Goal: Task Accomplishment & Management: Use online tool/utility

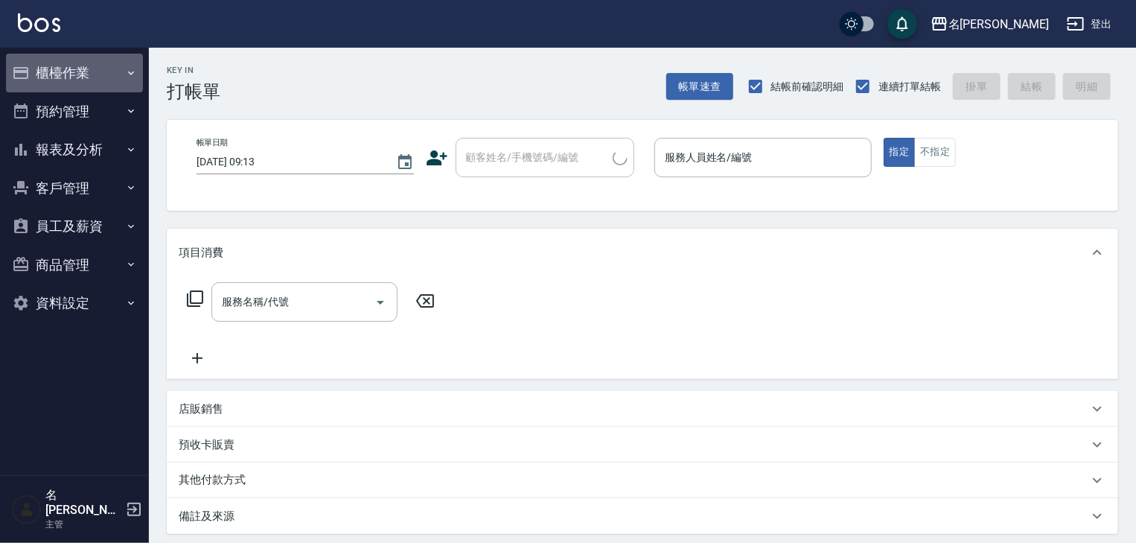
click at [51, 74] on button "櫃檯作業" at bounding box center [74, 73] width 137 height 39
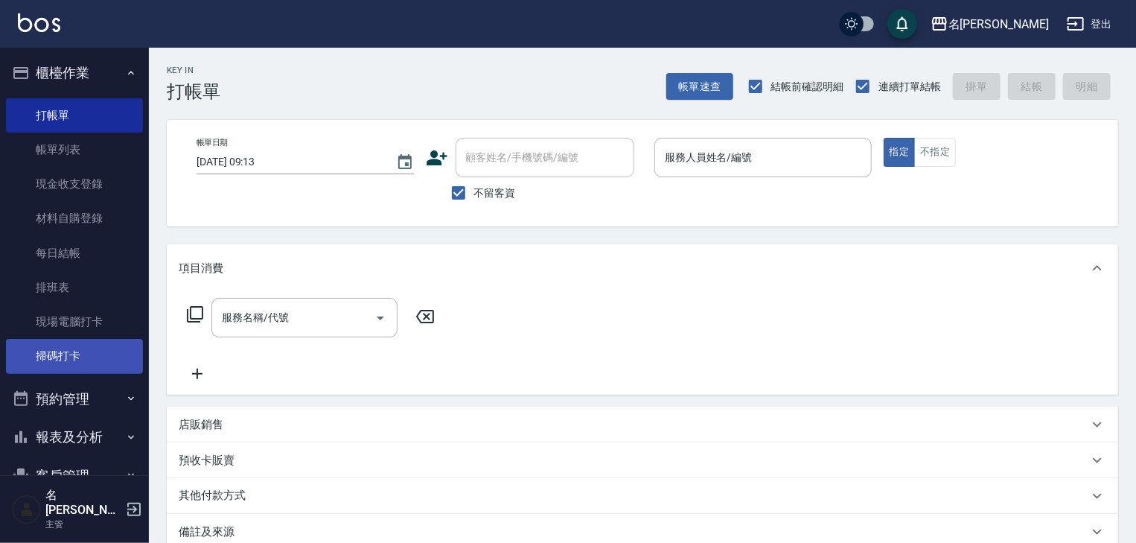
click at [84, 365] on link "掃碼打卡" at bounding box center [74, 356] width 137 height 34
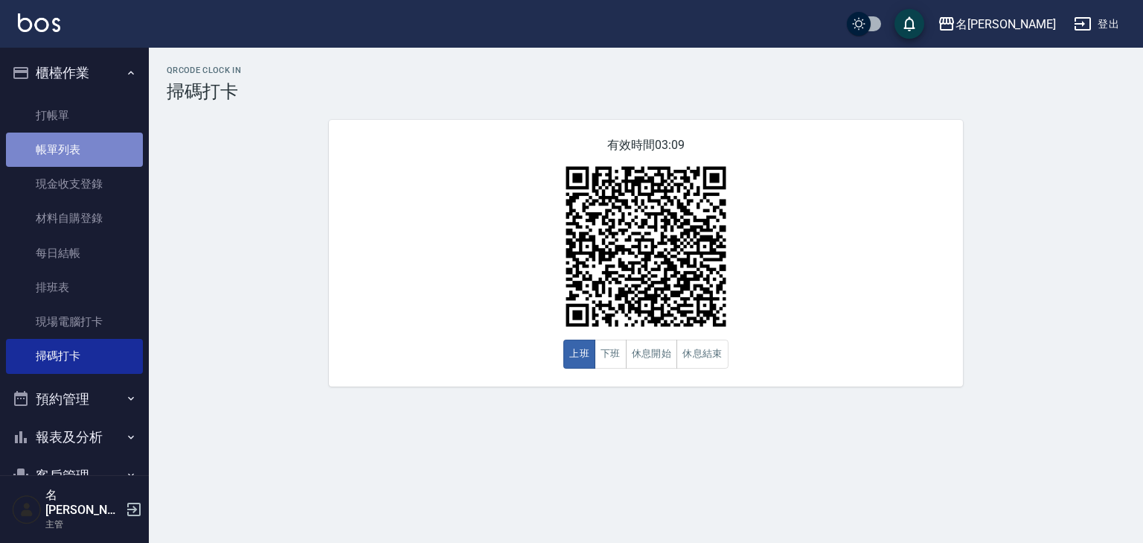
click at [98, 148] on link "帳單列表" at bounding box center [74, 149] width 137 height 34
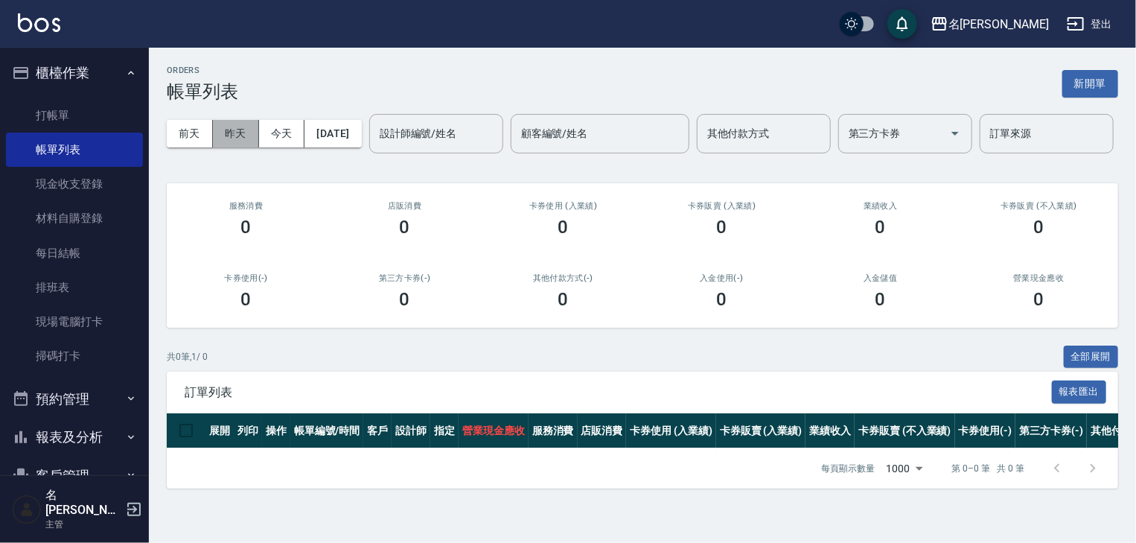
click at [234, 129] on button "昨天" at bounding box center [236, 134] width 46 height 28
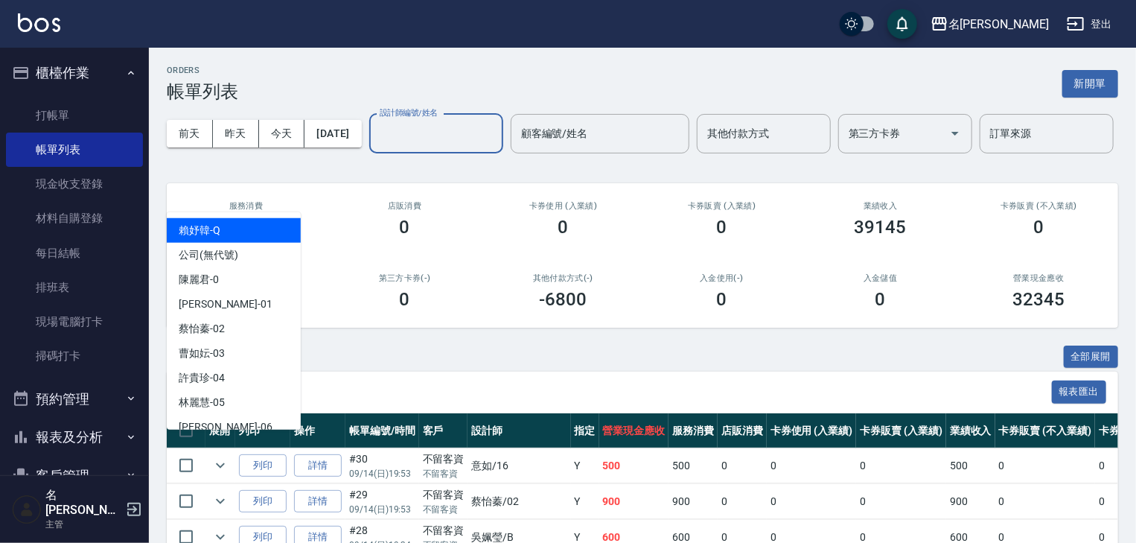
click at [376, 147] on input "設計師編號/姓名" at bounding box center [436, 134] width 121 height 26
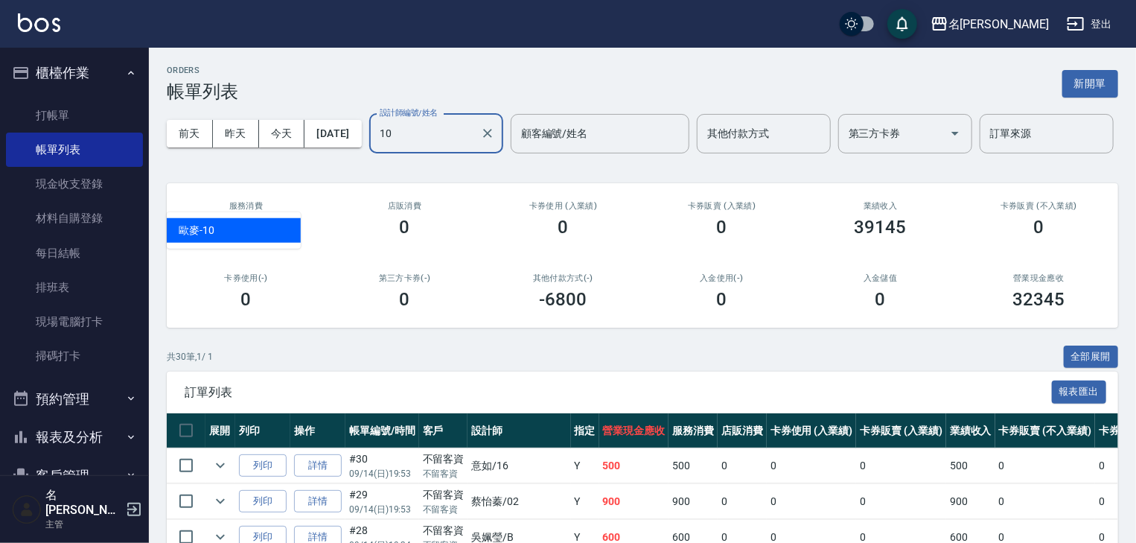
click at [271, 233] on div "歐麥 -10" at bounding box center [234, 230] width 134 height 25
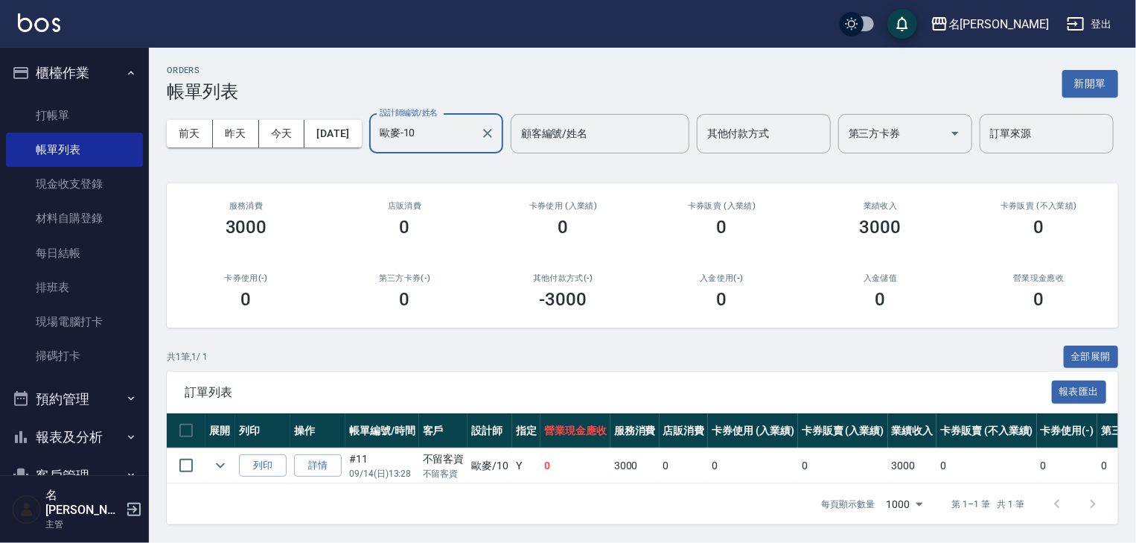
scroll to position [54, 0]
type input "歐麥-10"
click at [235, 120] on button "昨天" at bounding box center [236, 134] width 46 height 28
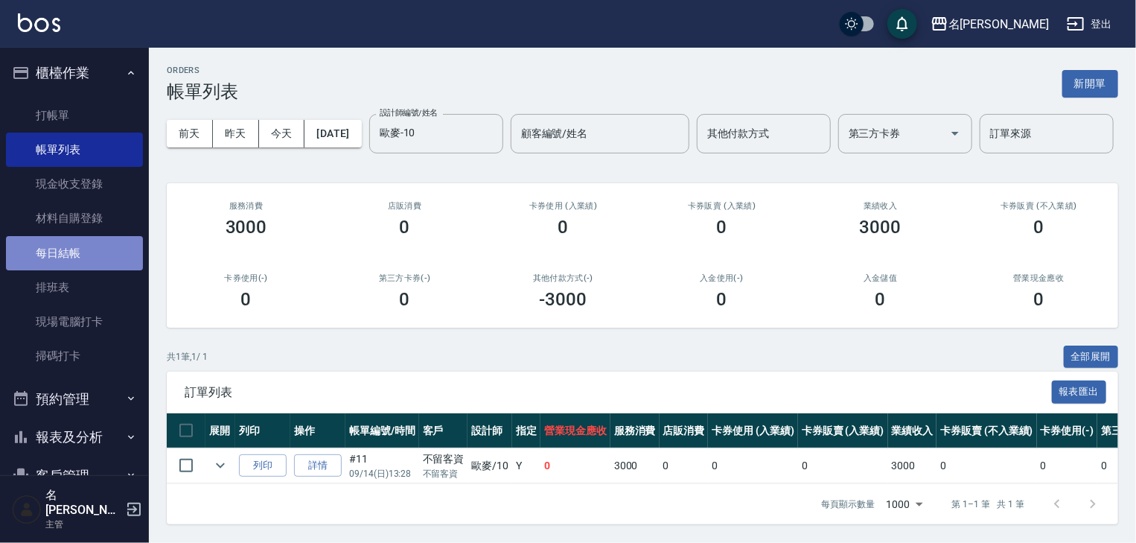
click at [95, 243] on link "每日結帳" at bounding box center [74, 253] width 137 height 34
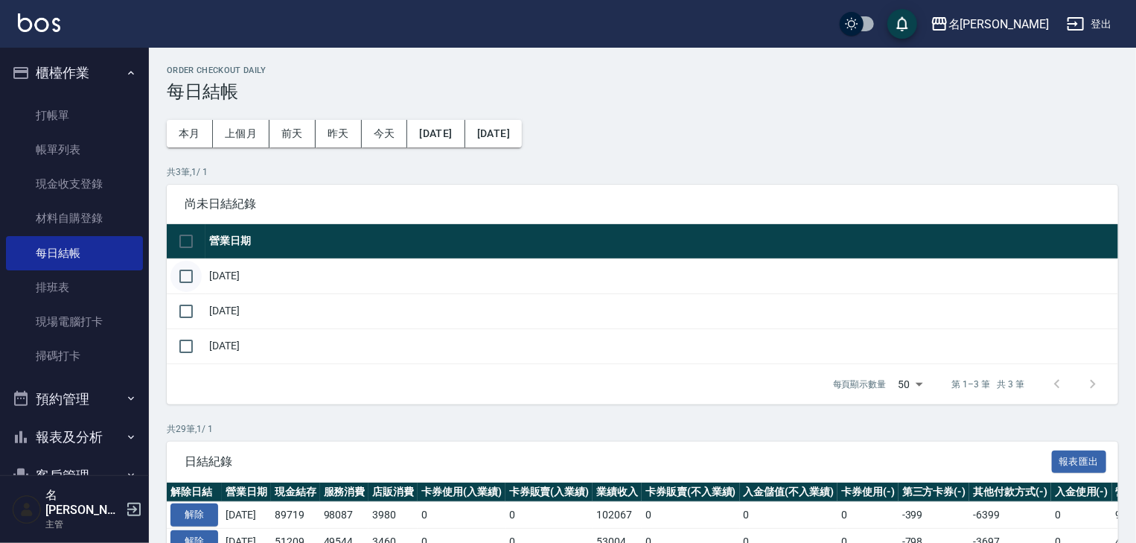
click at [192, 273] on input "checkbox" at bounding box center [185, 276] width 31 height 31
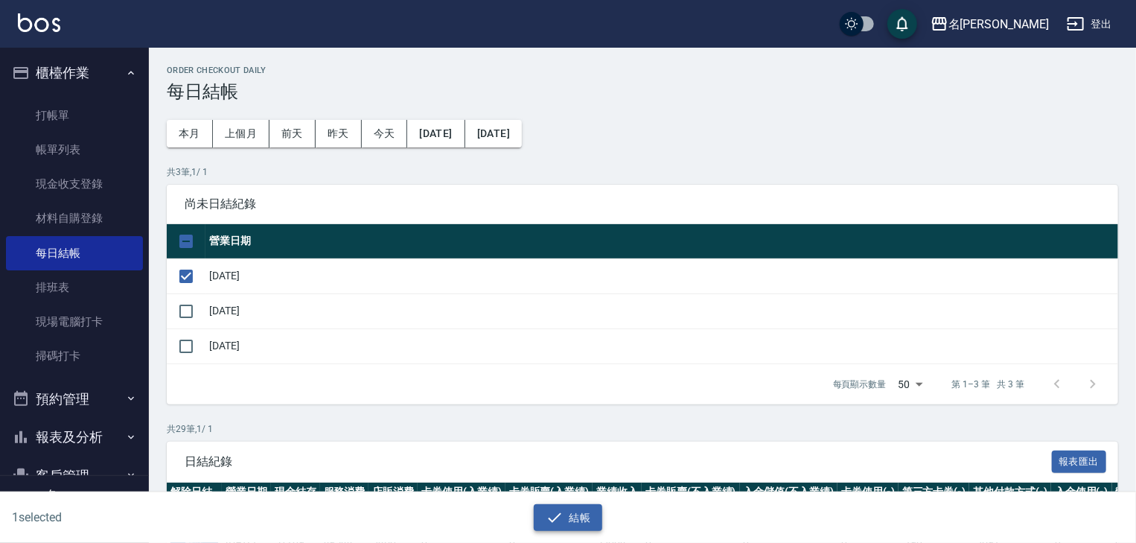
click at [585, 507] on button "結帳" at bounding box center [568, 518] width 69 height 28
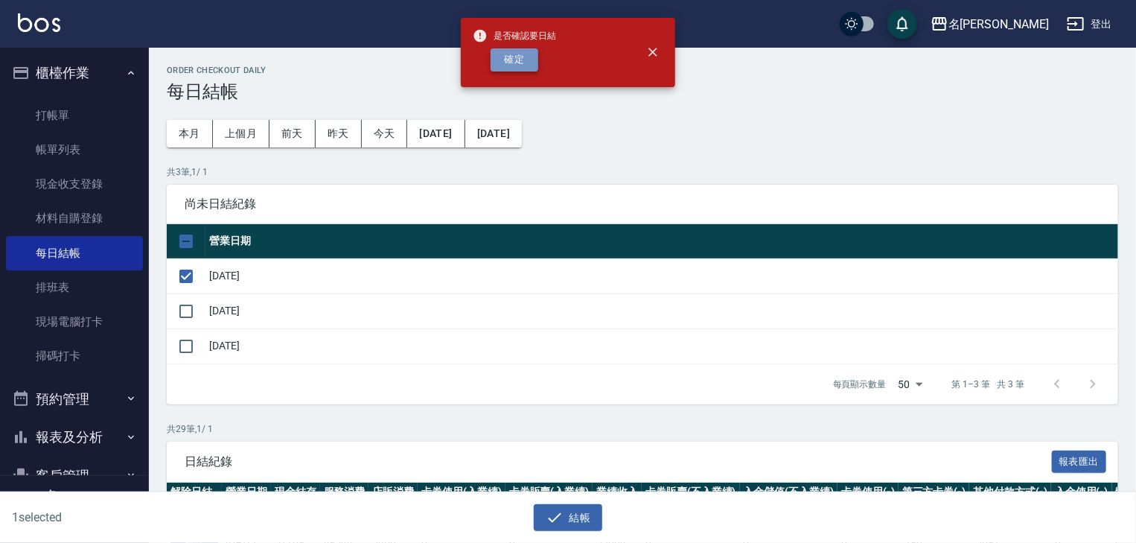
click at [498, 58] on button "確定" at bounding box center [514, 59] width 48 height 23
checkbox input "false"
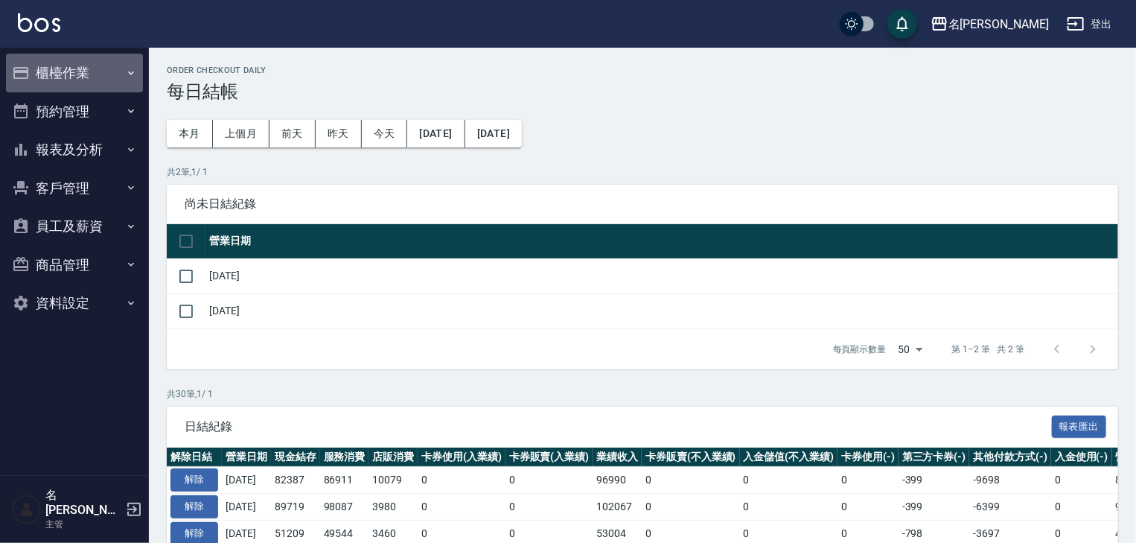
click at [70, 69] on button "櫃檯作業" at bounding box center [74, 73] width 137 height 39
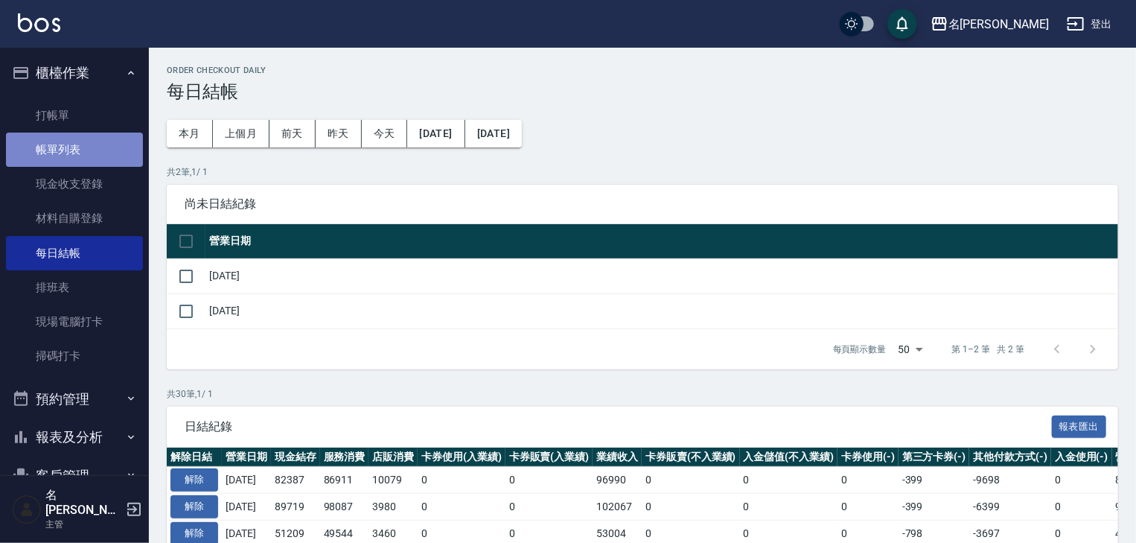
click at [96, 150] on link "帳單列表" at bounding box center [74, 149] width 137 height 34
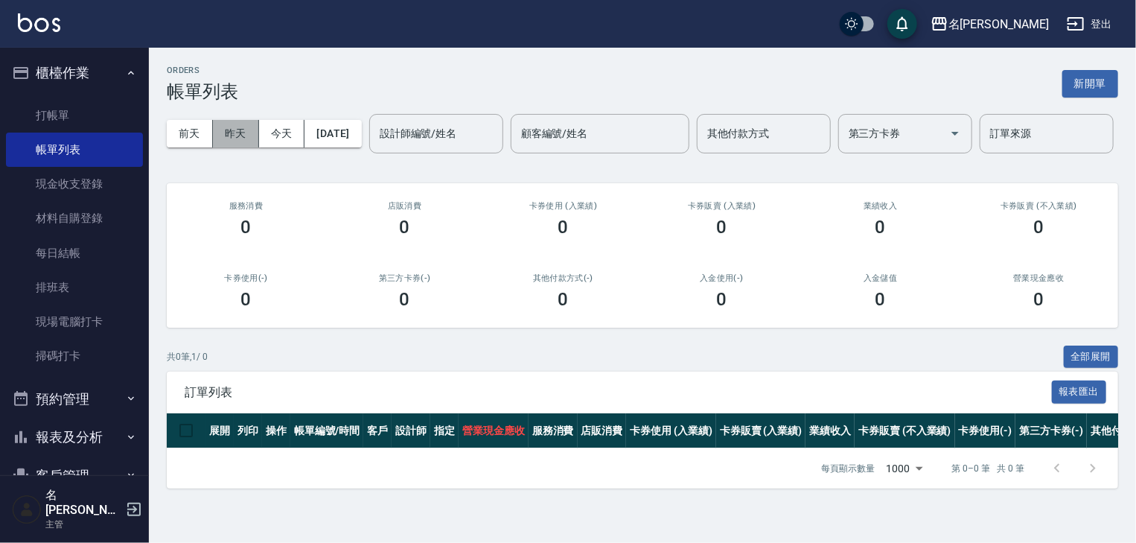
click at [227, 128] on button "昨天" at bounding box center [236, 134] width 46 height 28
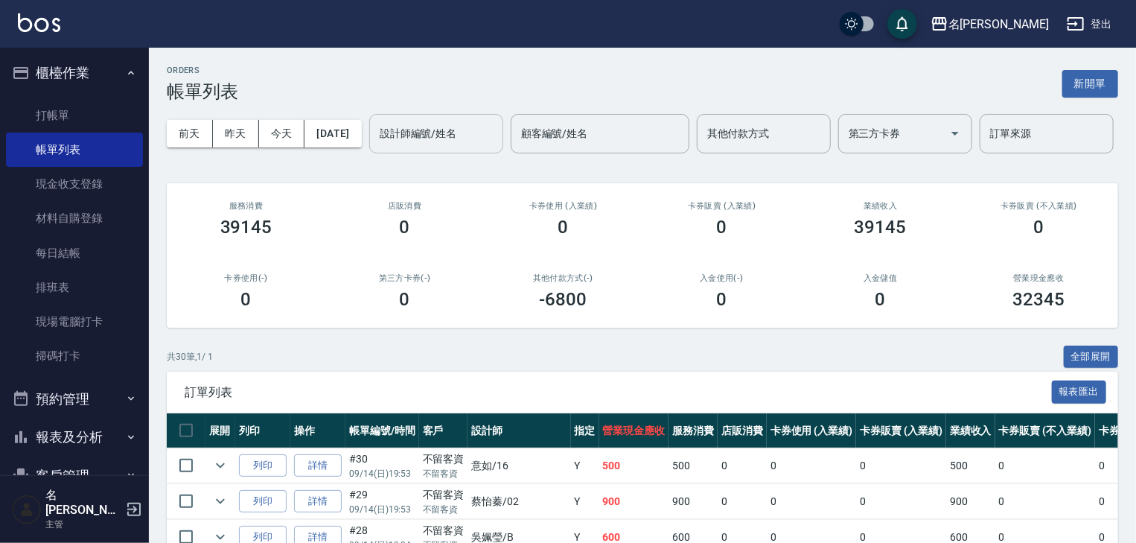
click at [376, 147] on input "設計師編號/姓名" at bounding box center [436, 134] width 121 height 26
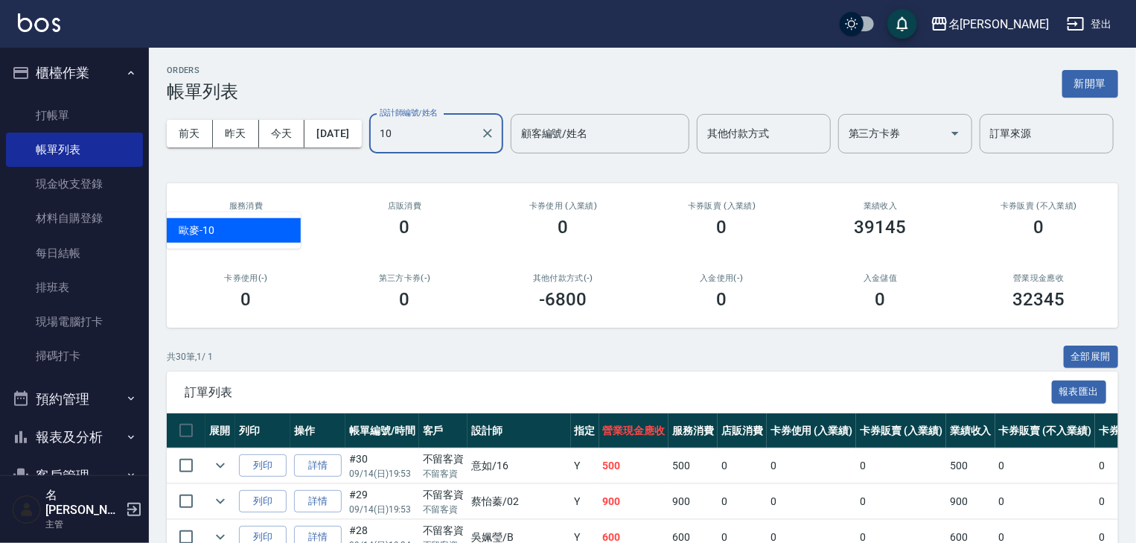
click at [273, 231] on div "歐麥 -10" at bounding box center [234, 230] width 134 height 25
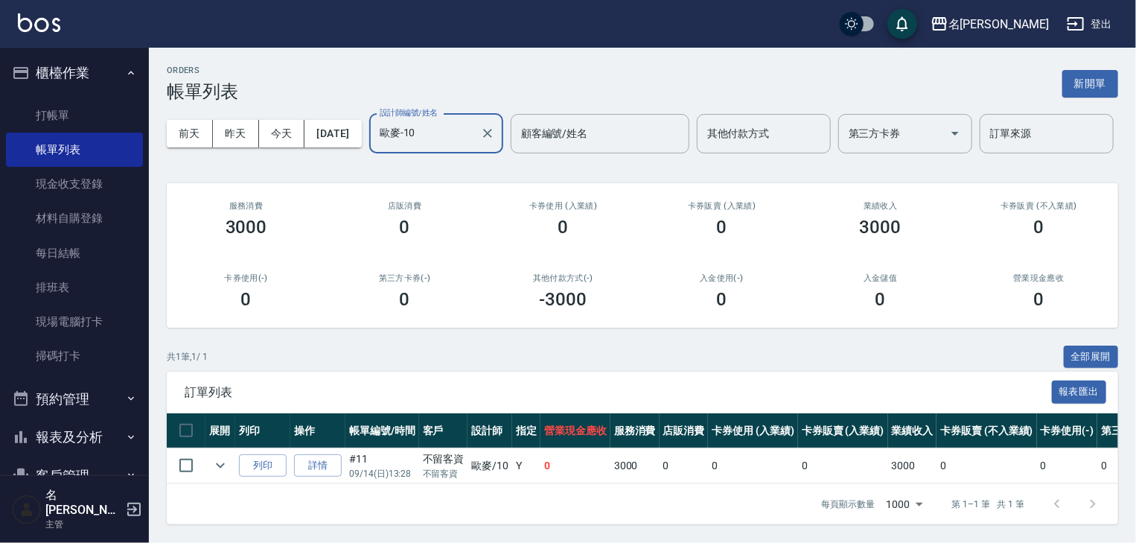
scroll to position [54, 0]
type input "歐麥-10"
click at [313, 456] on link "詳情" at bounding box center [318, 465] width 48 height 23
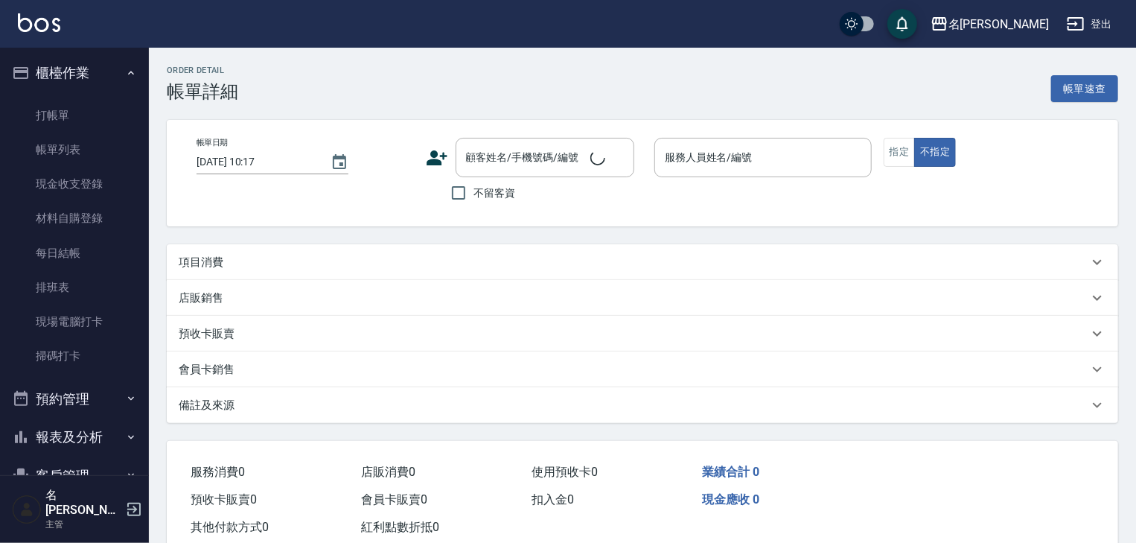
type input "2025/09/14 13:28"
checkbox input "true"
type input "歐麥-10"
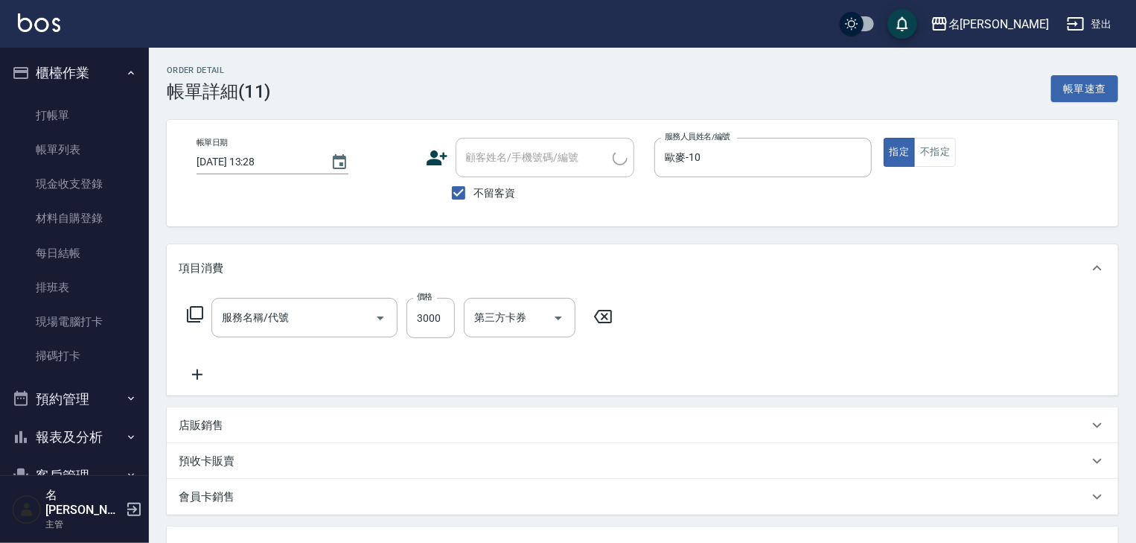
type input "陶瓷、溫朔燙(自備)(216)"
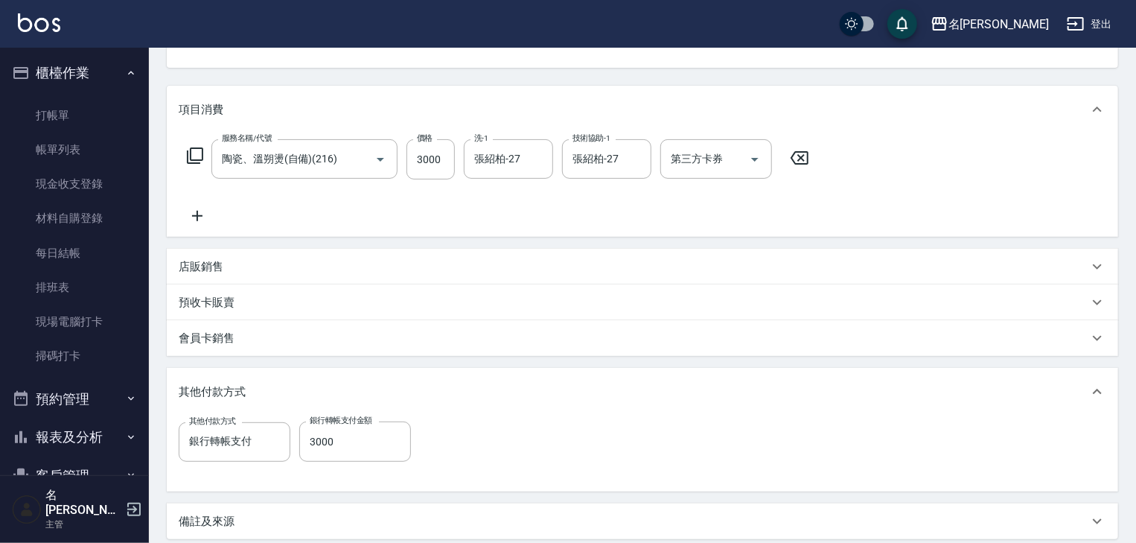
scroll to position [238, 0]
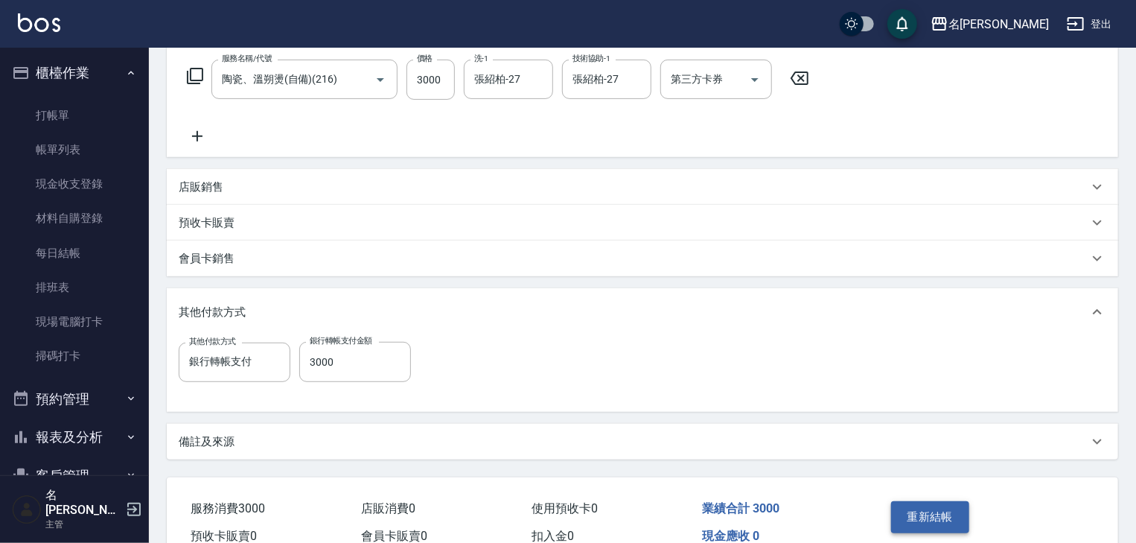
click at [942, 510] on button "重新結帳" at bounding box center [930, 516] width 79 height 31
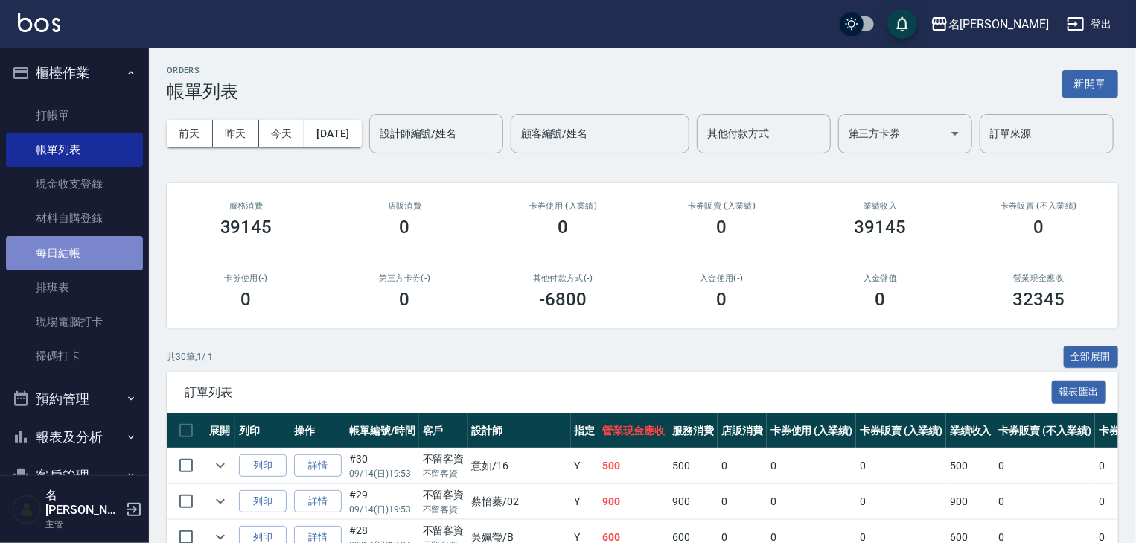
click at [104, 251] on link "每日結帳" at bounding box center [74, 253] width 137 height 34
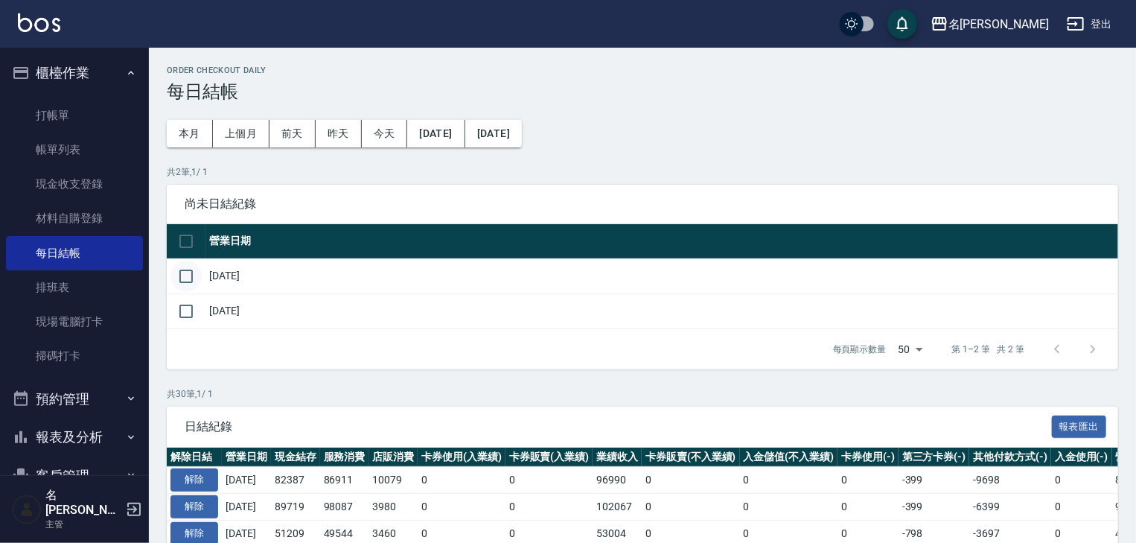
click at [194, 272] on input "checkbox" at bounding box center [185, 276] width 31 height 31
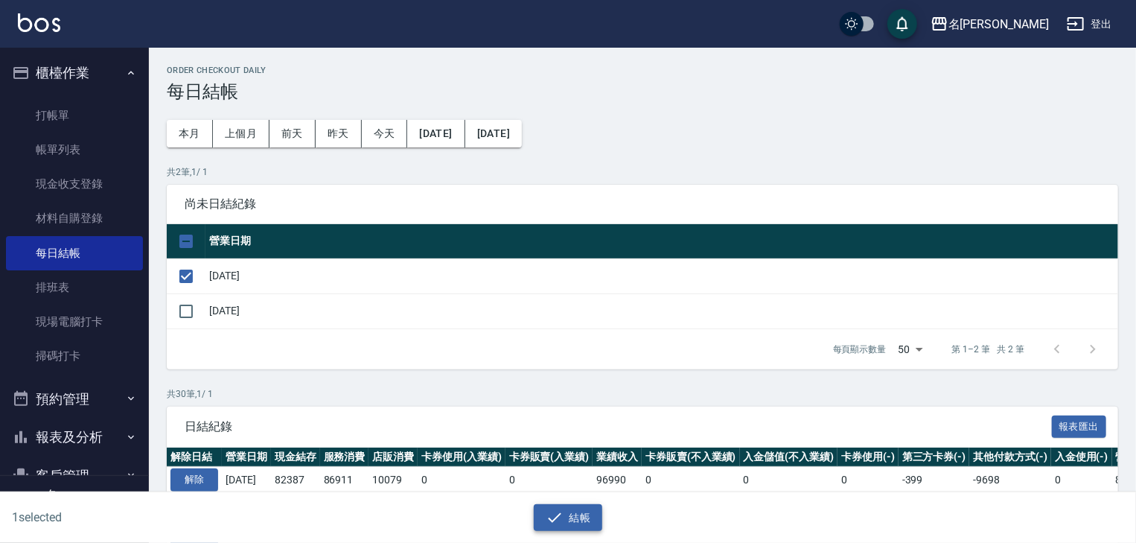
click at [573, 523] on button "結帳" at bounding box center [568, 518] width 69 height 28
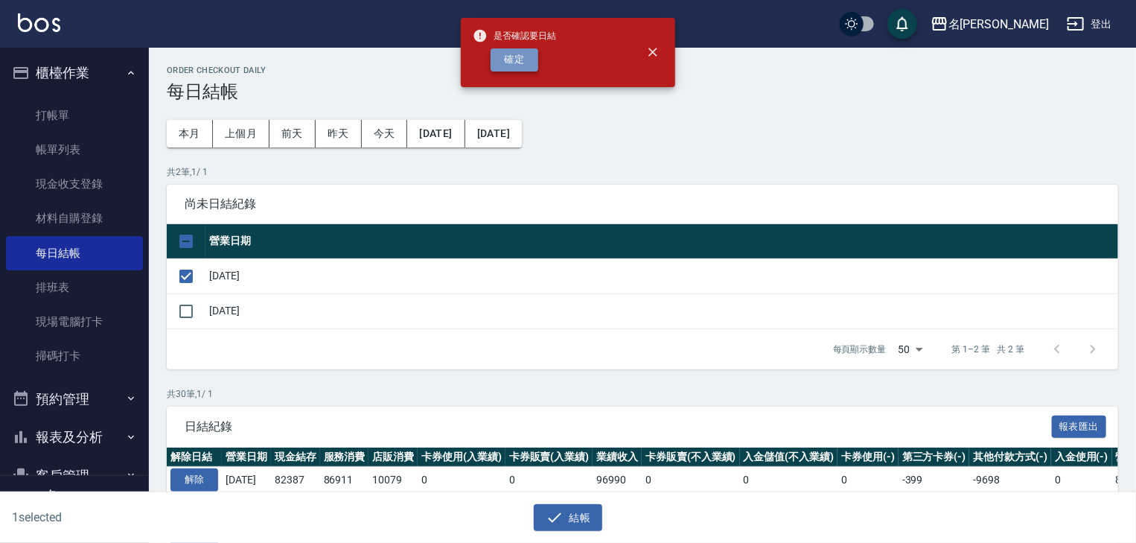
click at [508, 65] on button "確定" at bounding box center [514, 59] width 48 height 23
checkbox input "false"
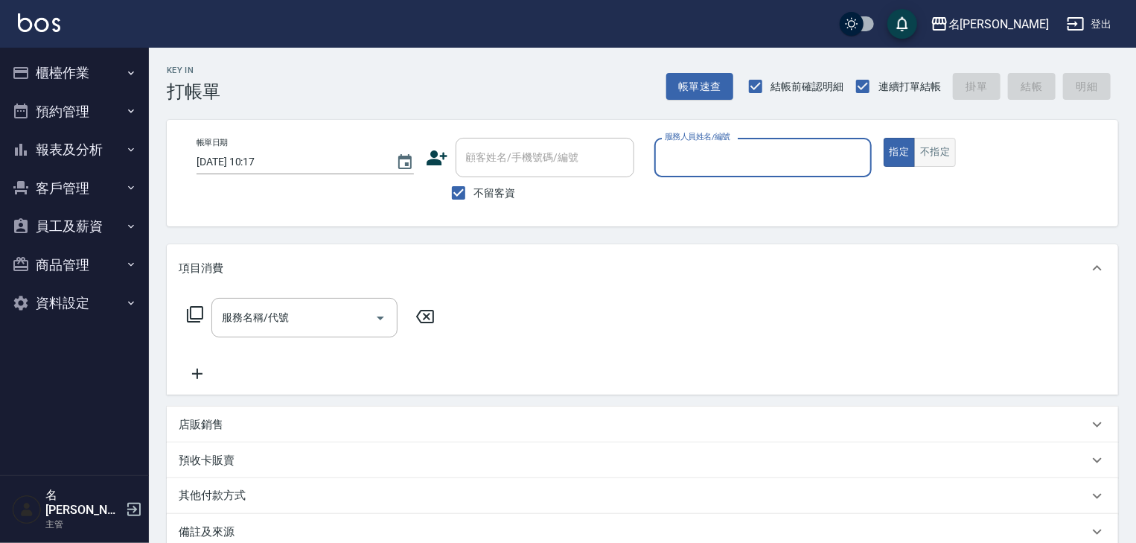
click at [945, 158] on button "不指定" at bounding box center [935, 152] width 42 height 29
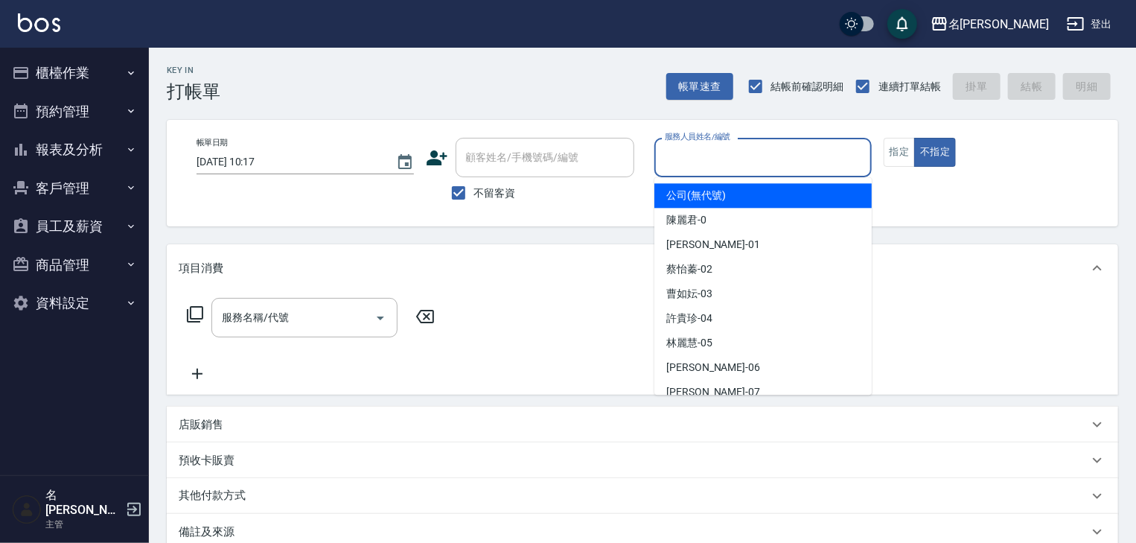
click at [729, 149] on input "服務人員姓名/編號" at bounding box center [763, 157] width 204 height 26
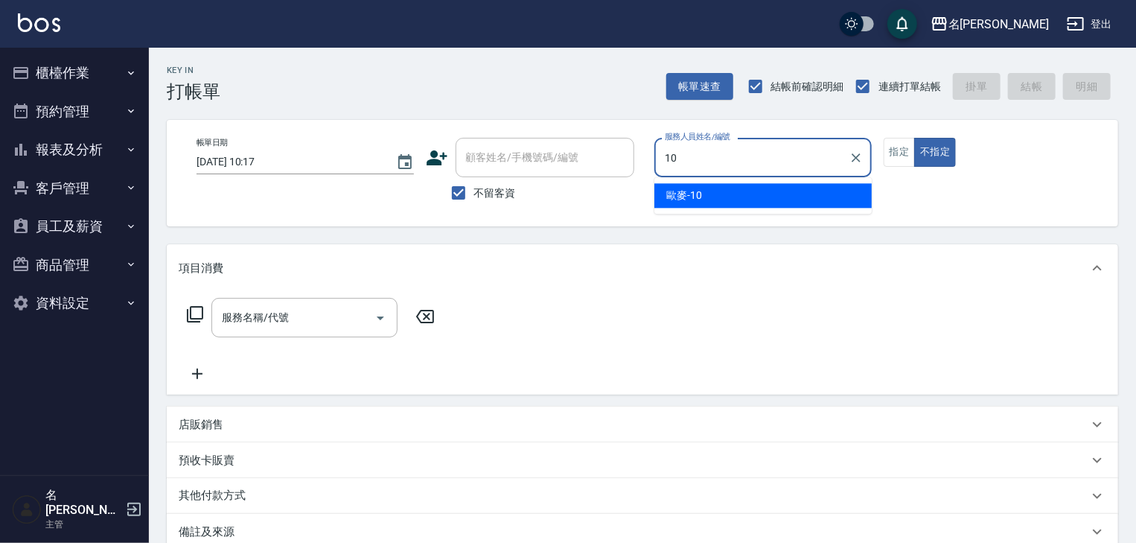
click at [723, 188] on div "歐麥 -10" at bounding box center [762, 195] width 217 height 25
type input "歐麥-10"
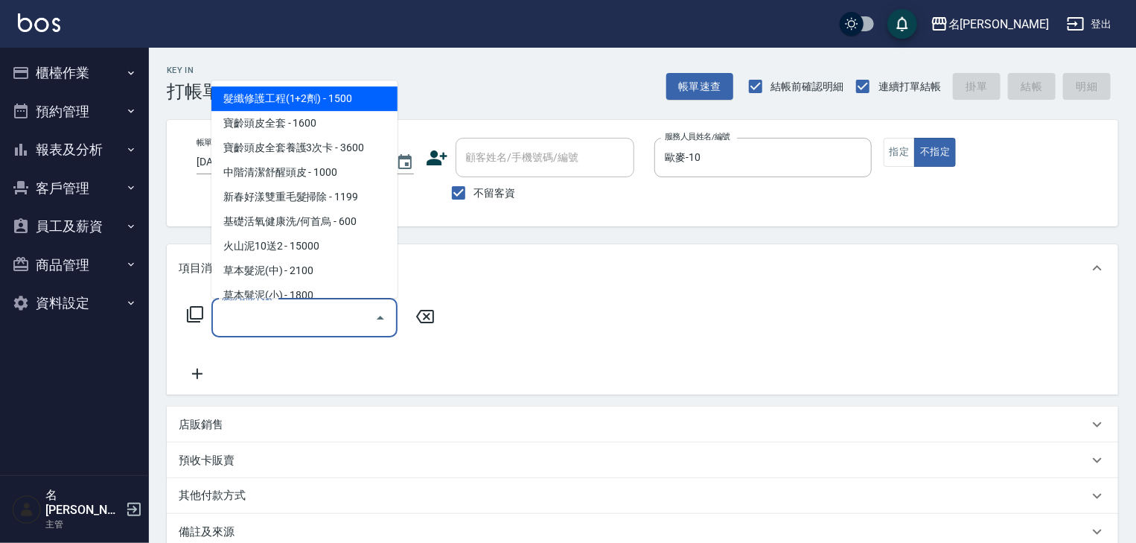
drag, startPoint x: 287, startPoint y: 310, endPoint x: 298, endPoint y: 307, distance: 11.4
click at [291, 310] on input "服務名稱/代號" at bounding box center [293, 317] width 150 height 26
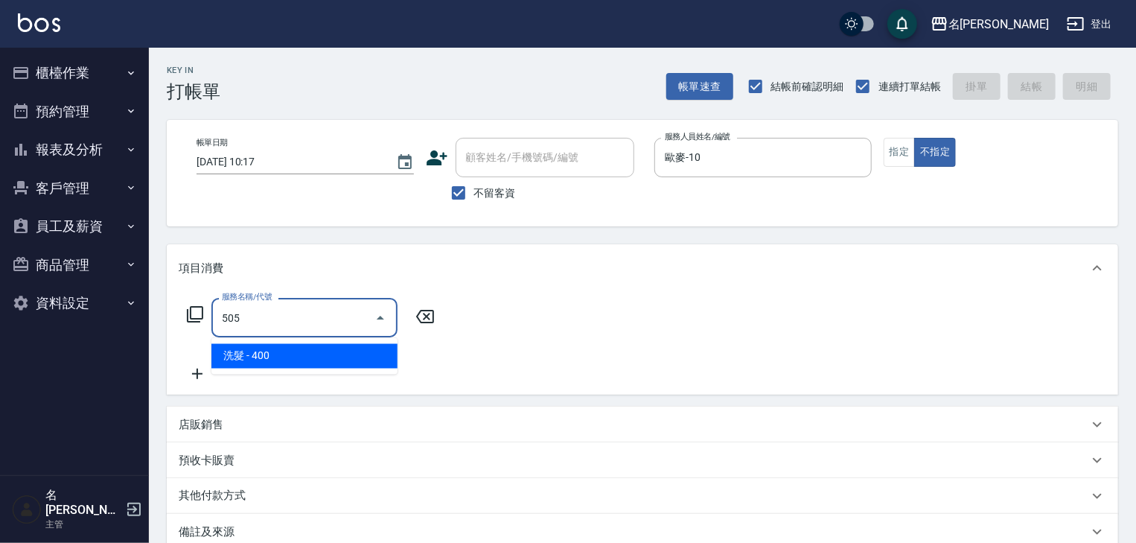
click at [323, 357] on span "洗髮 - 400" at bounding box center [304, 356] width 186 height 25
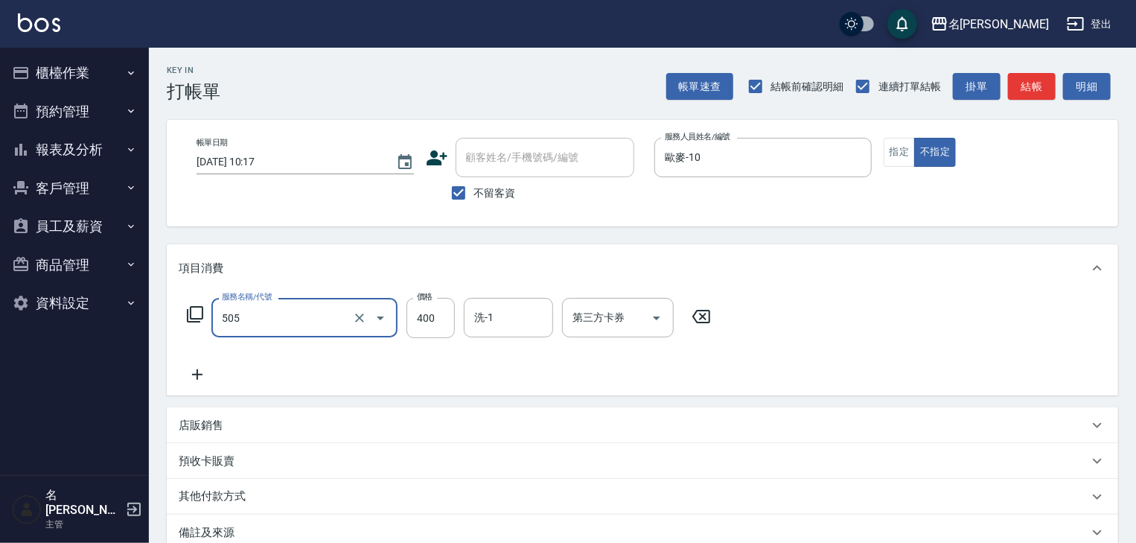
type input "洗髮(505)"
drag, startPoint x: 198, startPoint y: 369, endPoint x: 208, endPoint y: 377, distance: 13.3
click at [208, 377] on icon at bounding box center [197, 374] width 37 height 18
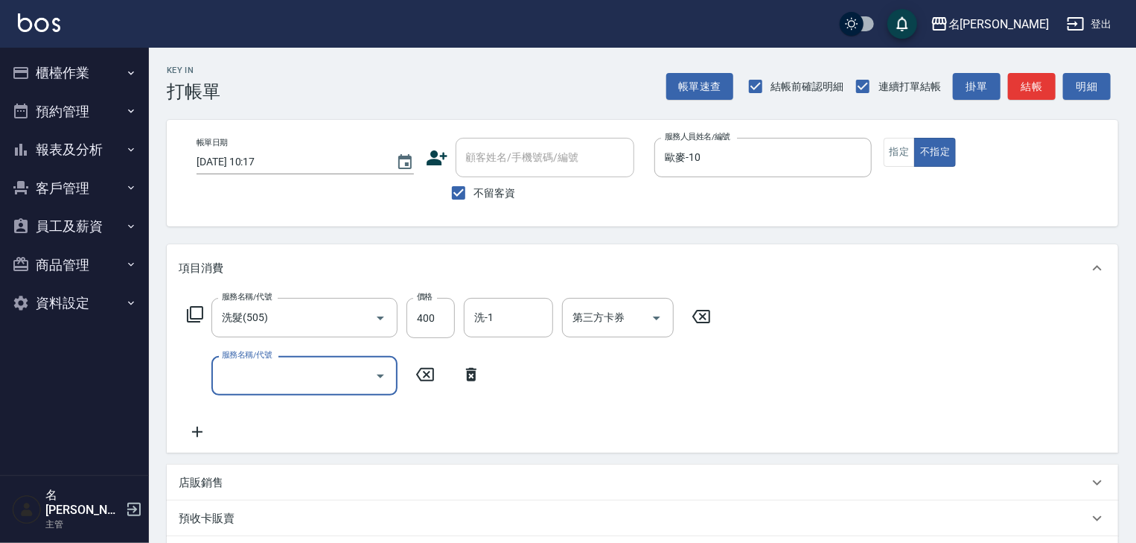
click at [295, 393] on div "服務名稱/代號" at bounding box center [304, 375] width 186 height 39
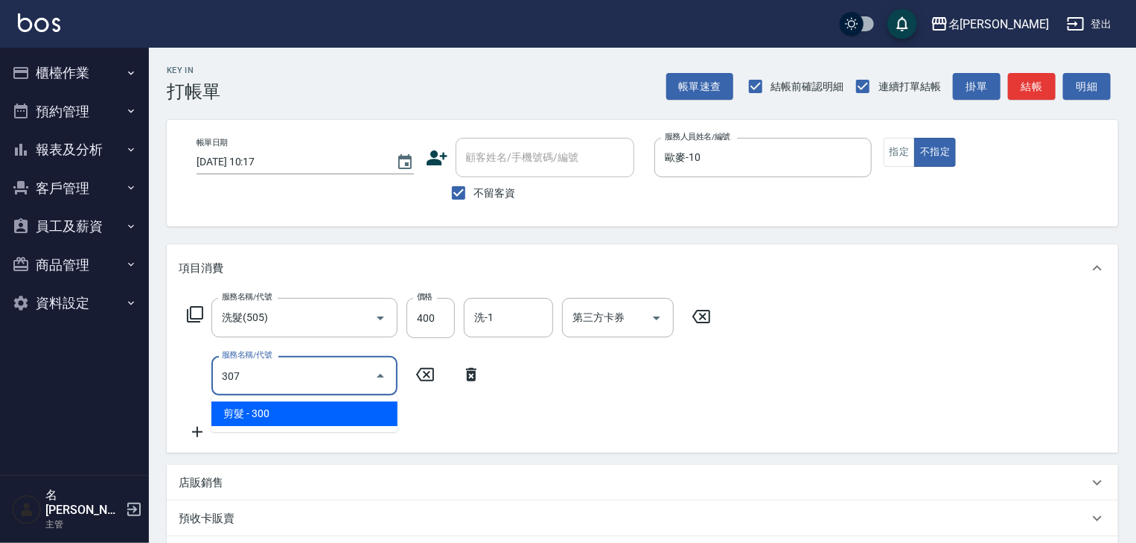
click at [319, 410] on span "剪髮 - 300" at bounding box center [304, 413] width 186 height 25
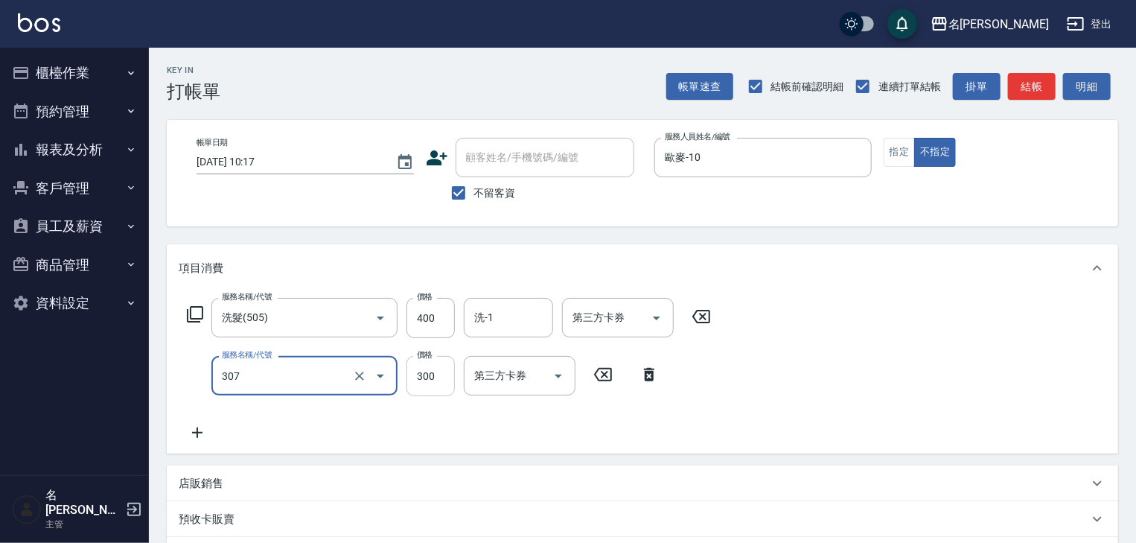
type input "剪髮(307)"
click at [435, 380] on input "300" at bounding box center [430, 376] width 48 height 40
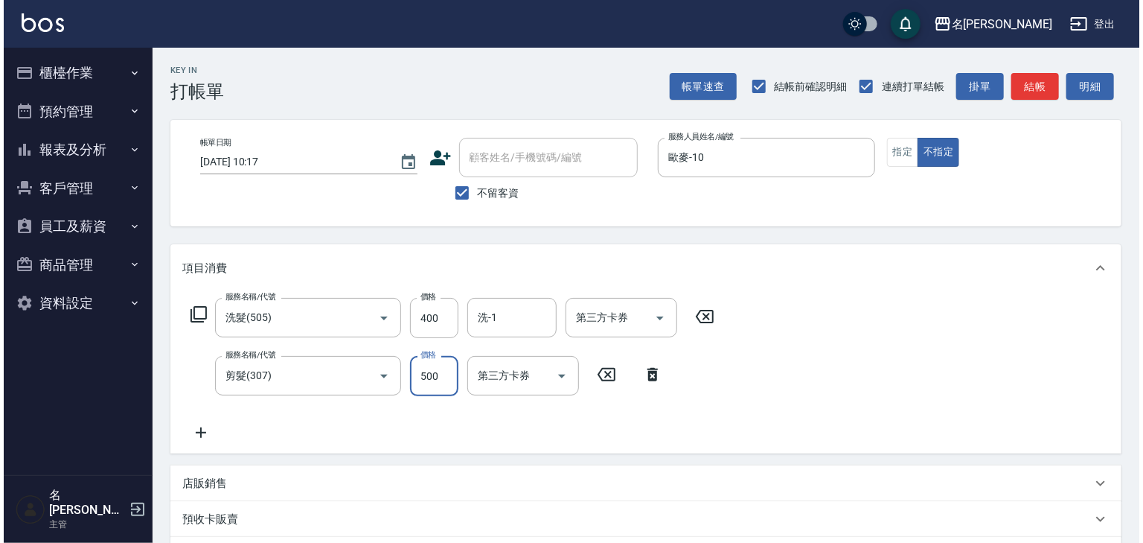
scroll to position [232, 0]
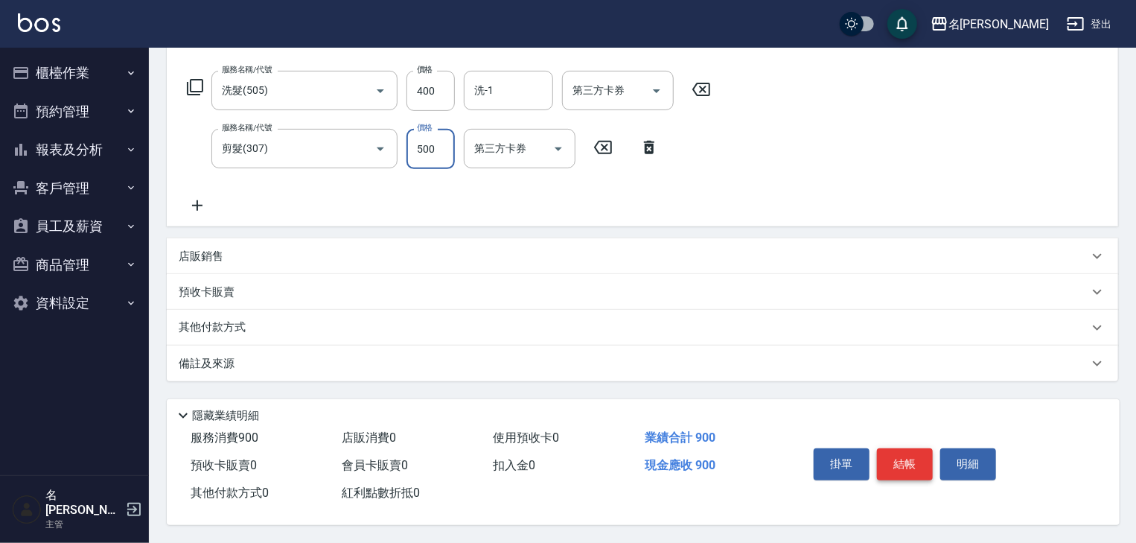
type input "500"
click at [911, 465] on button "結帳" at bounding box center [905, 463] width 56 height 31
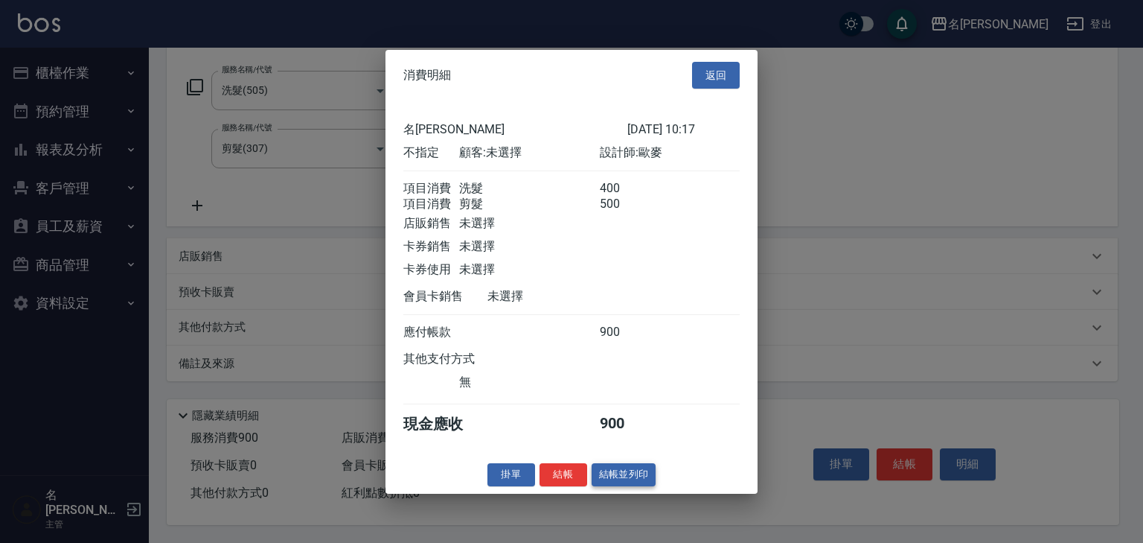
click at [624, 476] on button "結帳並列印" at bounding box center [624, 474] width 65 height 23
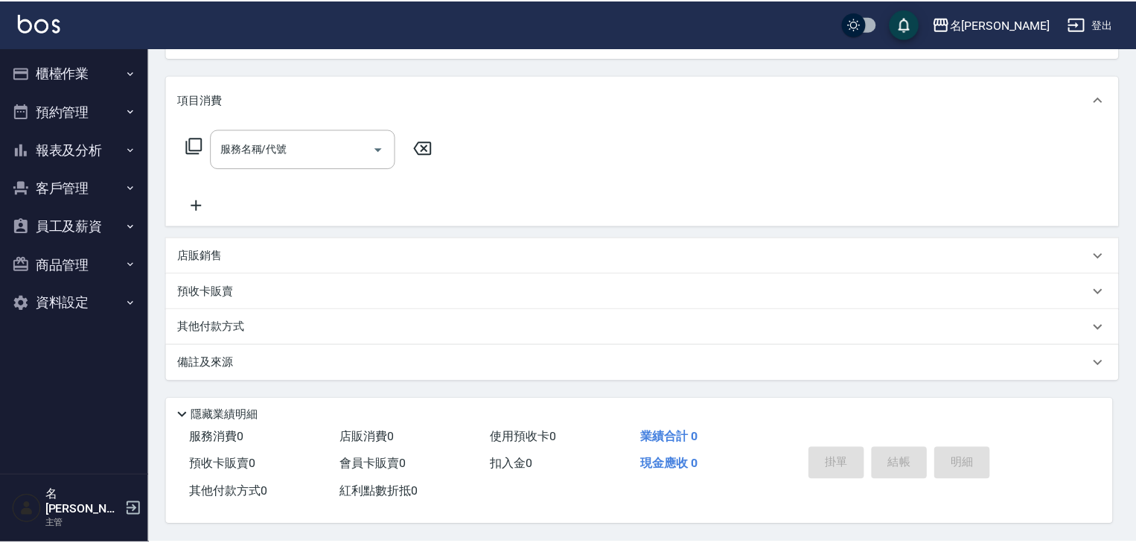
scroll to position [0, 0]
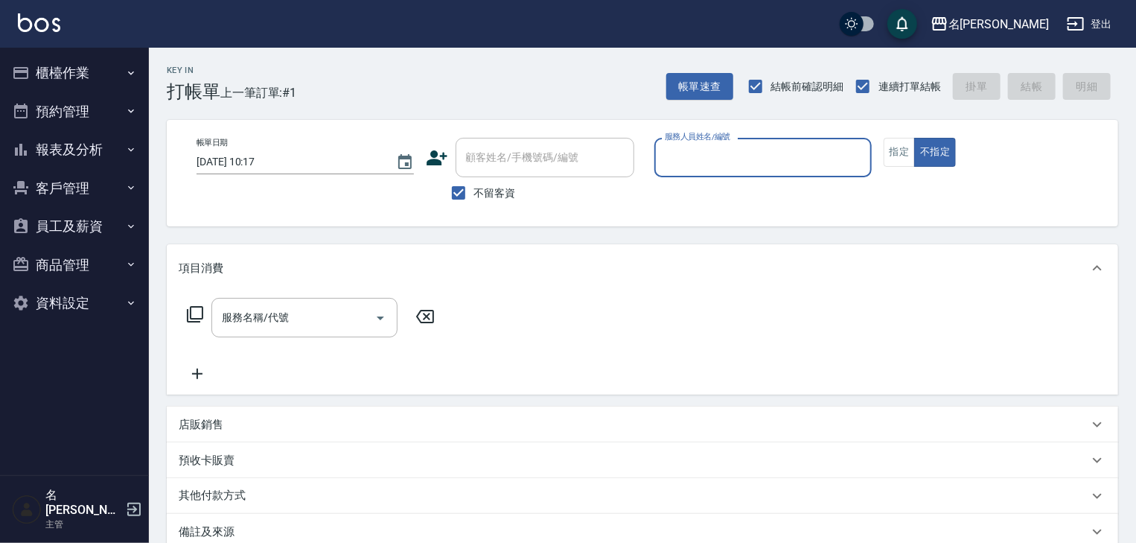
drag, startPoint x: 892, startPoint y: 146, endPoint x: 858, endPoint y: 141, distance: 34.5
click at [890, 145] on button "指定" at bounding box center [899, 152] width 32 height 29
click at [775, 152] on input "服務人員姓名/編號" at bounding box center [763, 157] width 204 height 26
click at [701, 155] on input "服務人員姓名/編號" at bounding box center [763, 157] width 204 height 26
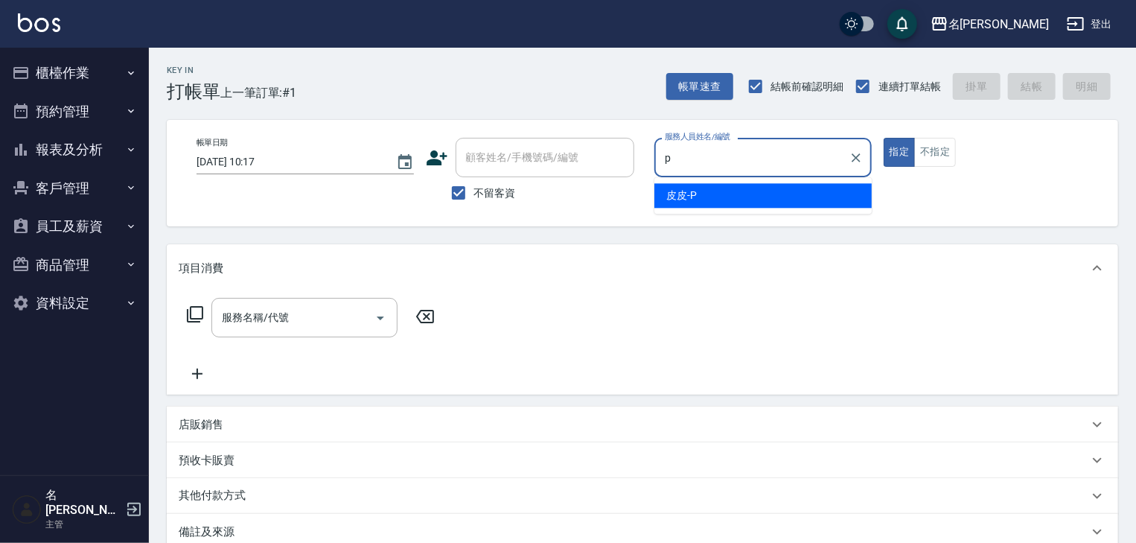
click at [673, 194] on span "皮皮 -P" at bounding box center [681, 196] width 31 height 16
type input "皮皮-P"
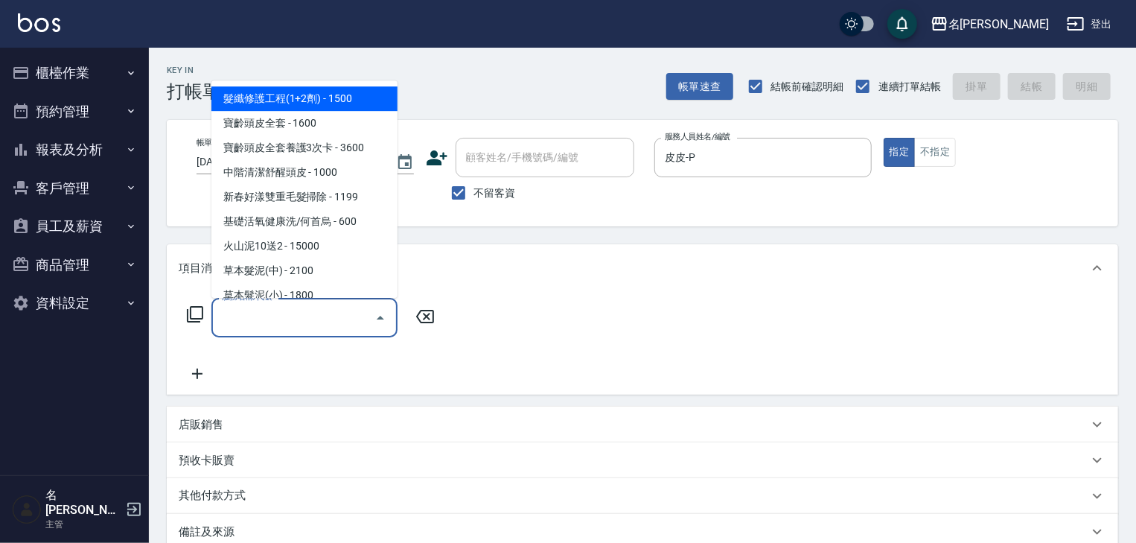
click at [322, 325] on input "服務名稱/代號" at bounding box center [293, 317] width 150 height 26
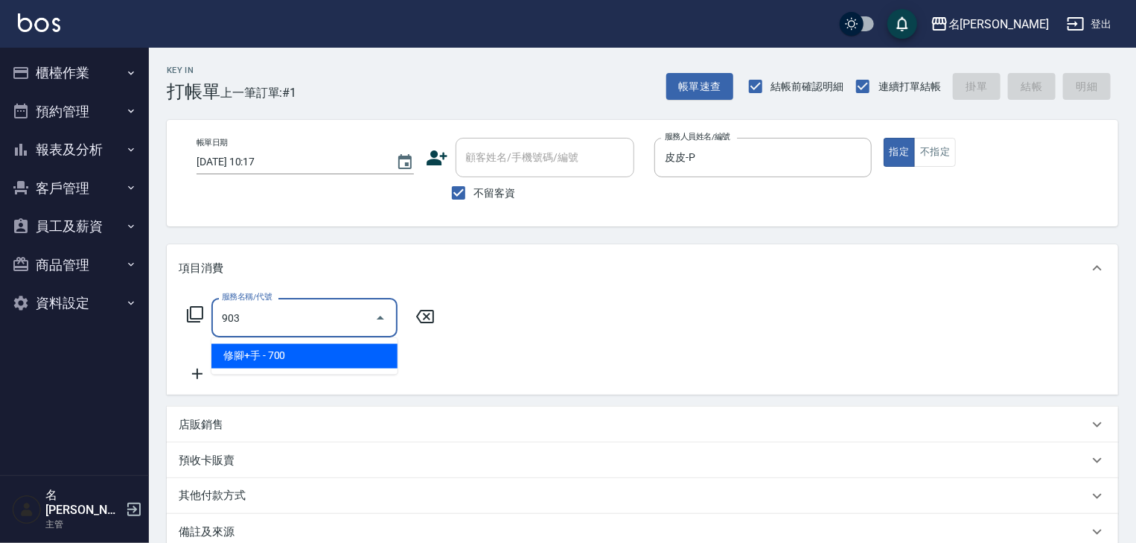
drag, startPoint x: 374, startPoint y: 362, endPoint x: 447, endPoint y: 354, distance: 72.7
click at [375, 362] on span "修腳+手 - 700" at bounding box center [304, 356] width 186 height 25
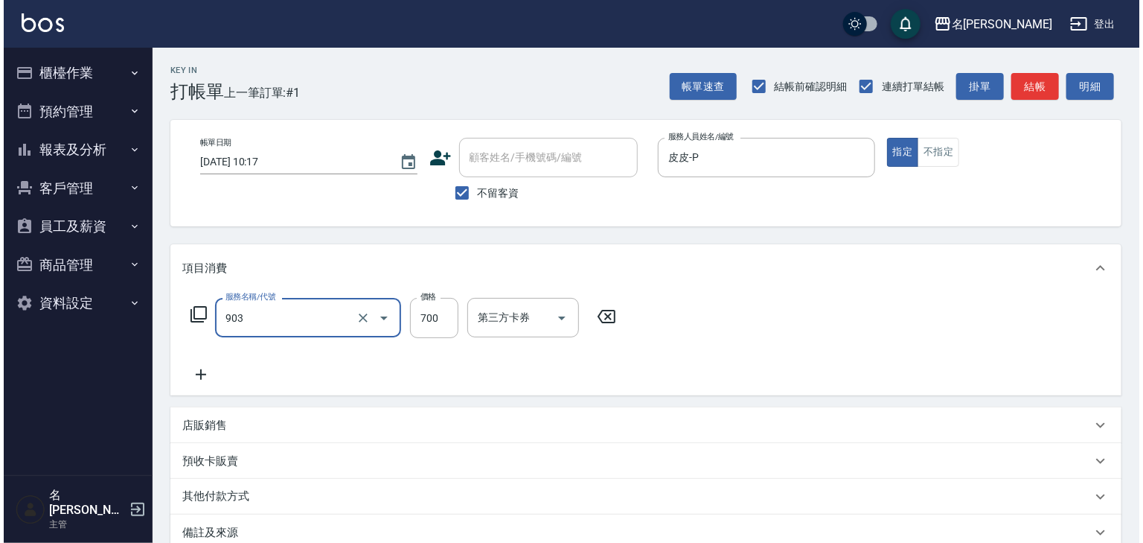
scroll to position [174, 0]
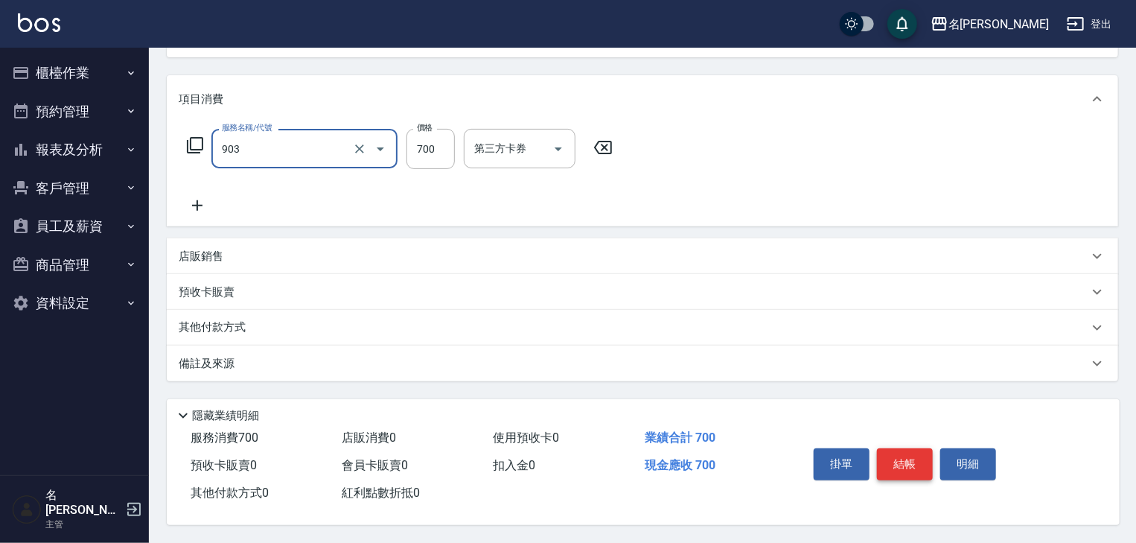
type input "修腳+手(903)"
click at [897, 470] on button "結帳" at bounding box center [905, 463] width 56 height 31
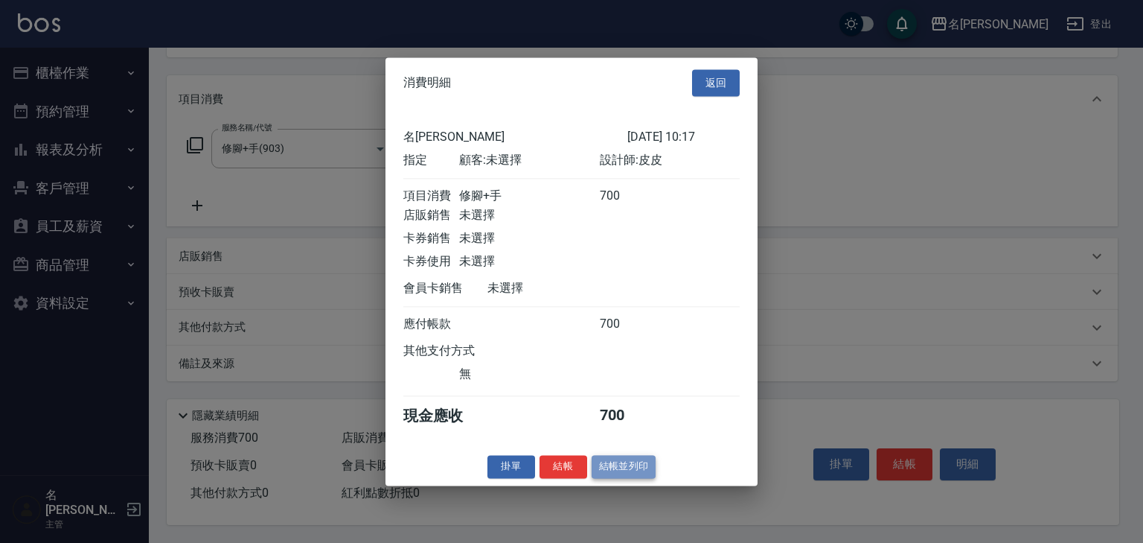
click at [635, 473] on button "結帳並列印" at bounding box center [624, 466] width 65 height 23
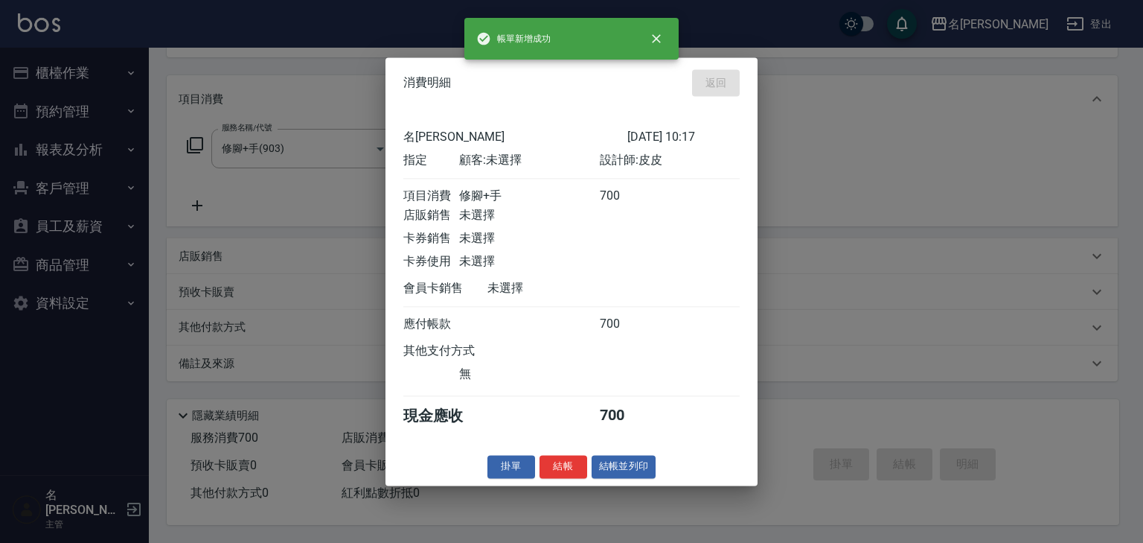
type input "2025/09/15 10:18"
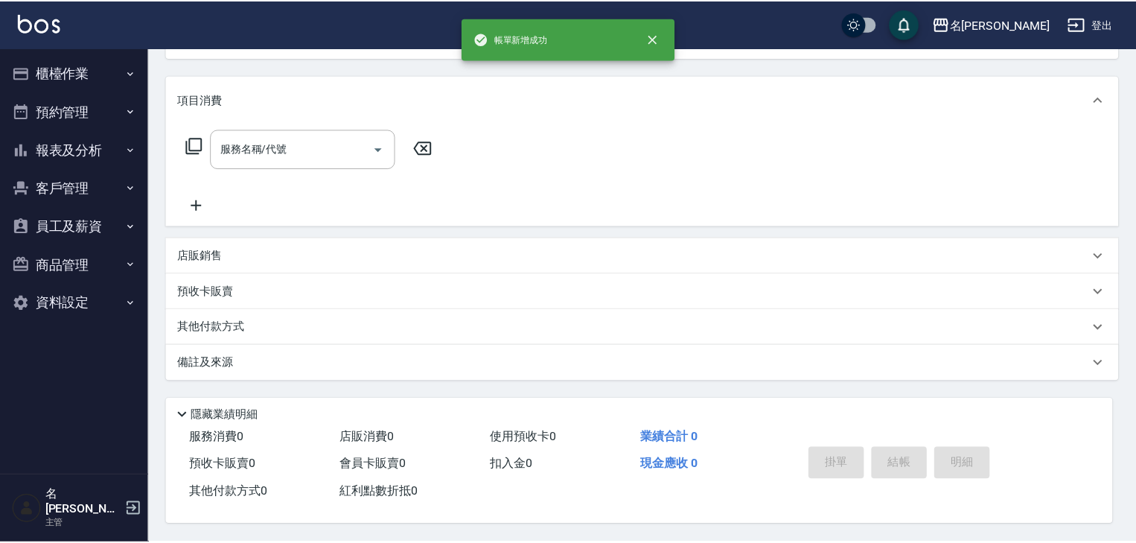
scroll to position [0, 0]
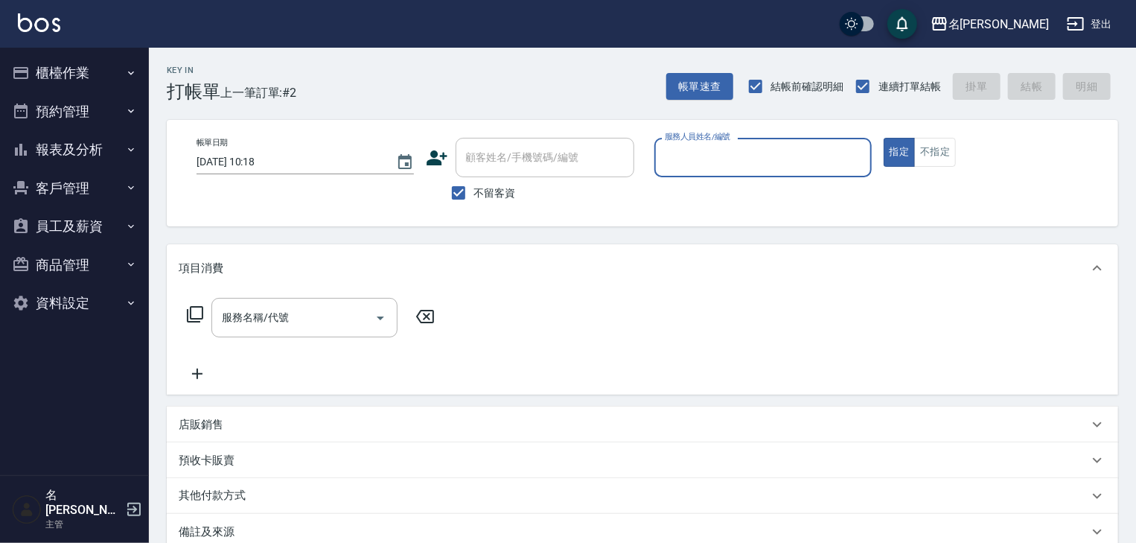
click at [768, 167] on input "服務人員姓名/編號" at bounding box center [763, 157] width 204 height 26
click at [734, 195] on div "曹如妘 -03" at bounding box center [762, 195] width 217 height 25
type input "曹如妘-03"
drag, startPoint x: 300, startPoint y: 314, endPoint x: 319, endPoint y: 313, distance: 19.4
click at [302, 314] on input "服務名稱/代號" at bounding box center [293, 317] width 150 height 26
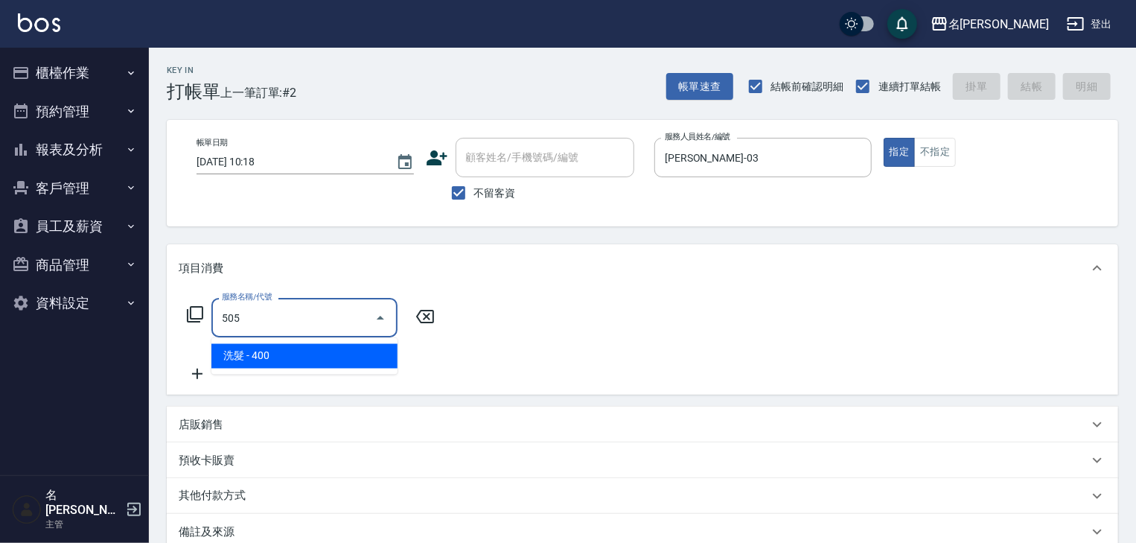
click at [372, 364] on span "洗髮 - 400" at bounding box center [304, 356] width 186 height 25
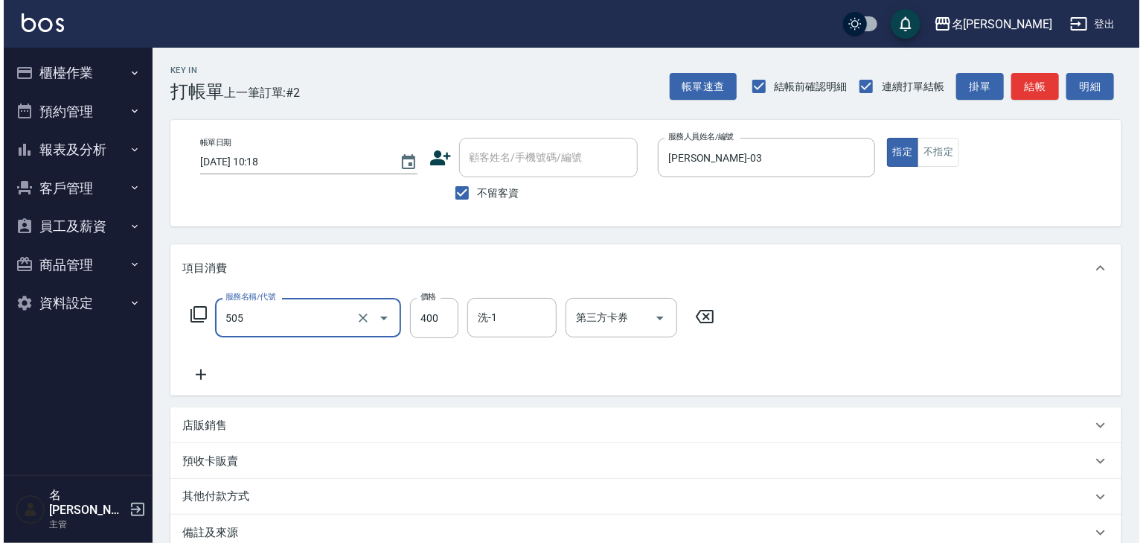
scroll to position [174, 0]
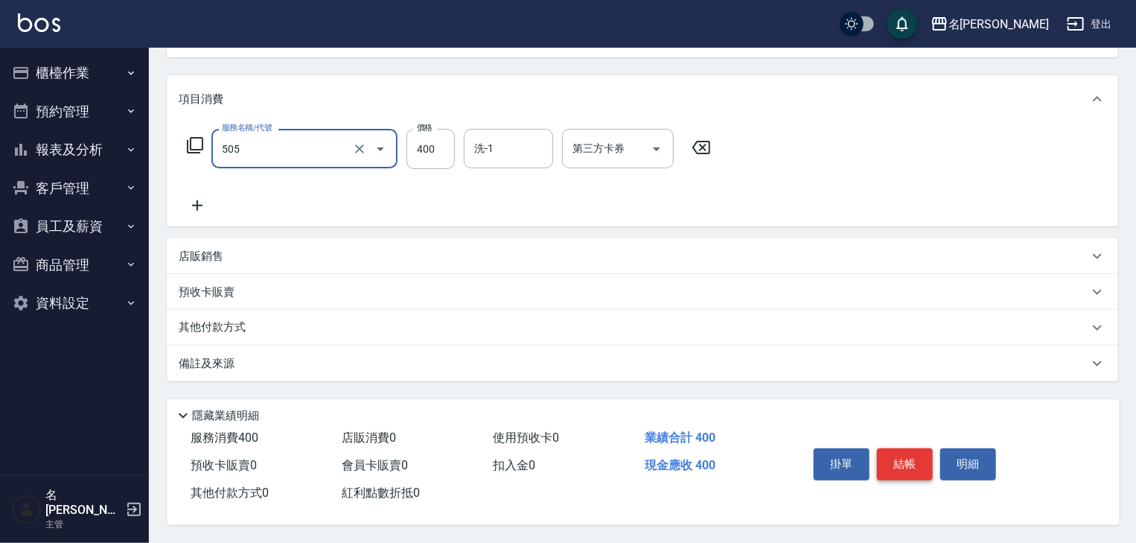
type input "洗髮(505)"
click at [904, 461] on button "結帳" at bounding box center [905, 463] width 56 height 31
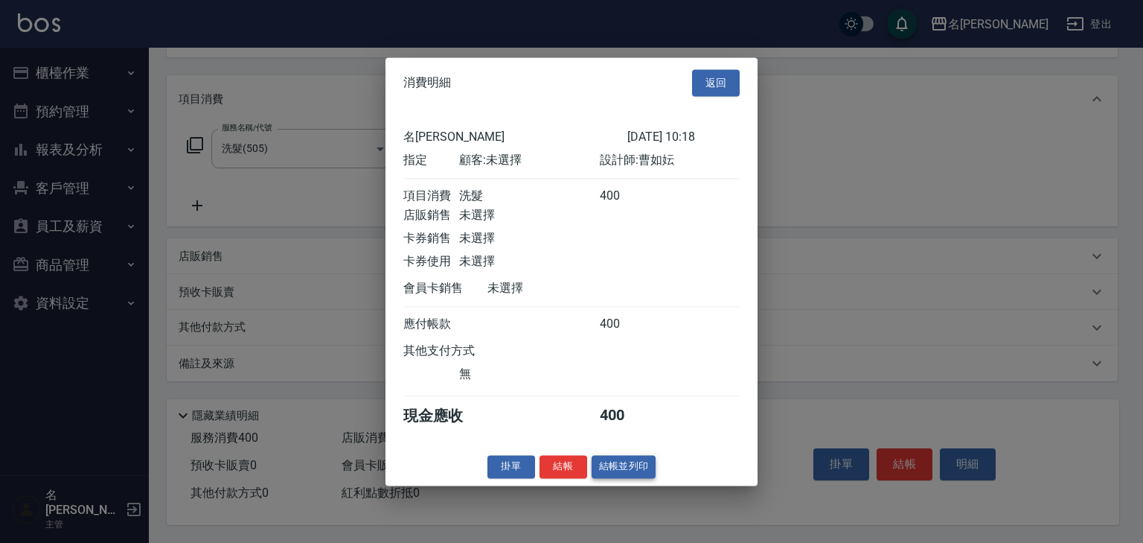
click at [637, 476] on button "結帳並列印" at bounding box center [624, 466] width 65 height 23
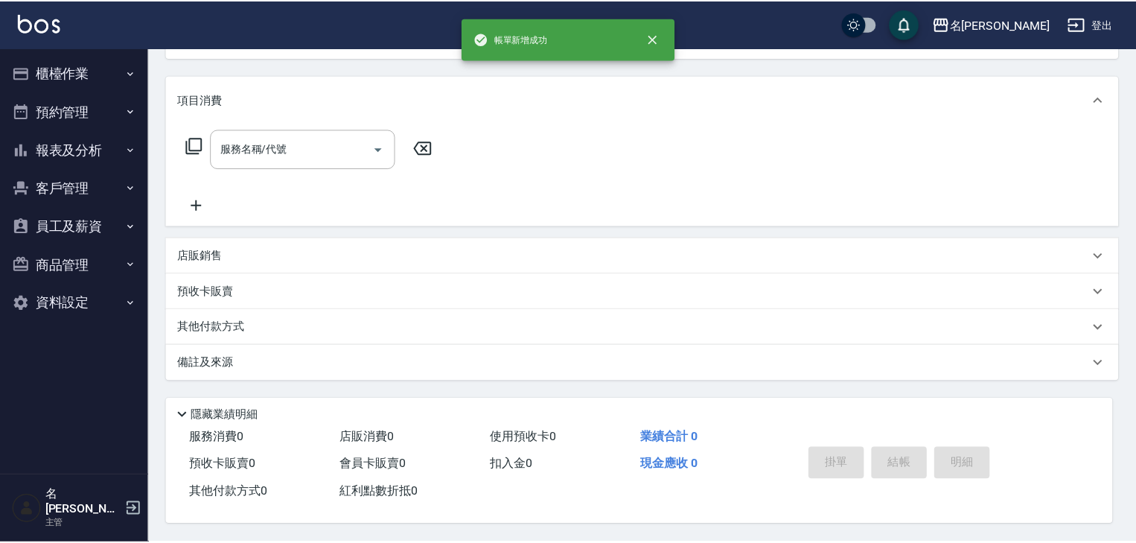
scroll to position [0, 0]
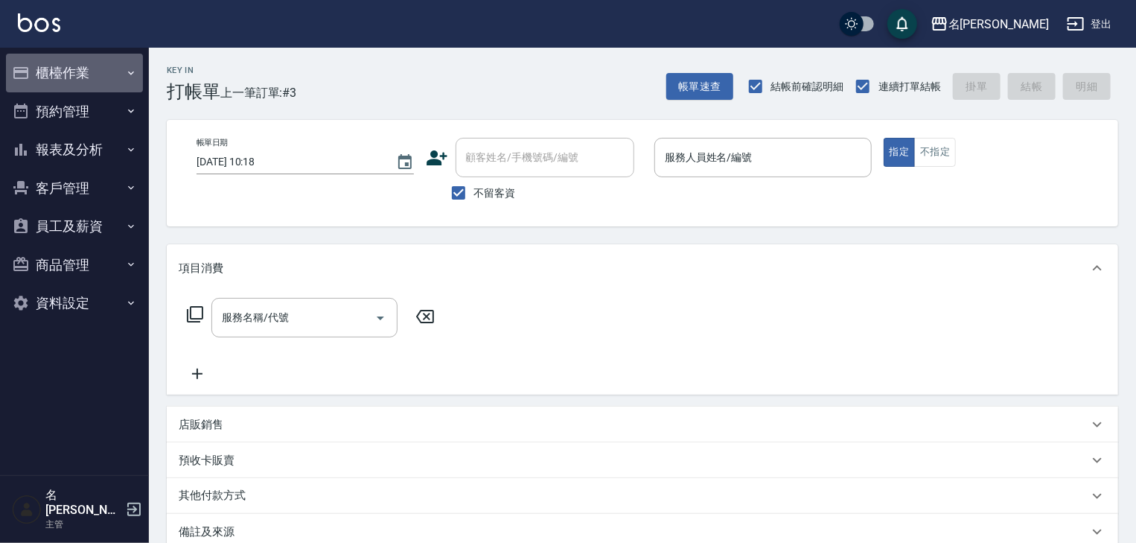
click at [98, 72] on button "櫃檯作業" at bounding box center [74, 73] width 137 height 39
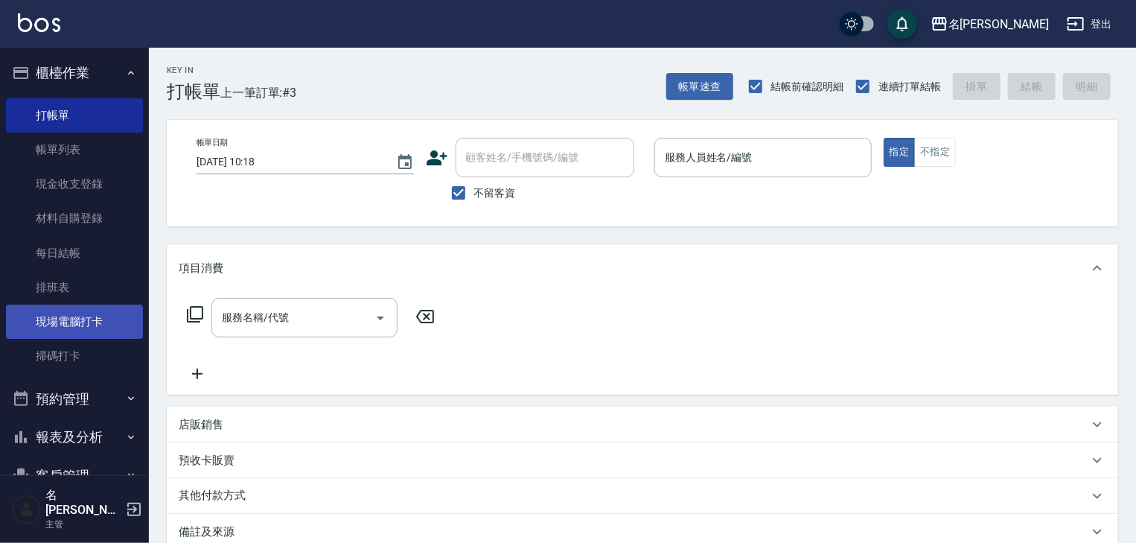
click at [71, 326] on link "現場電腦打卡" at bounding box center [74, 321] width 137 height 34
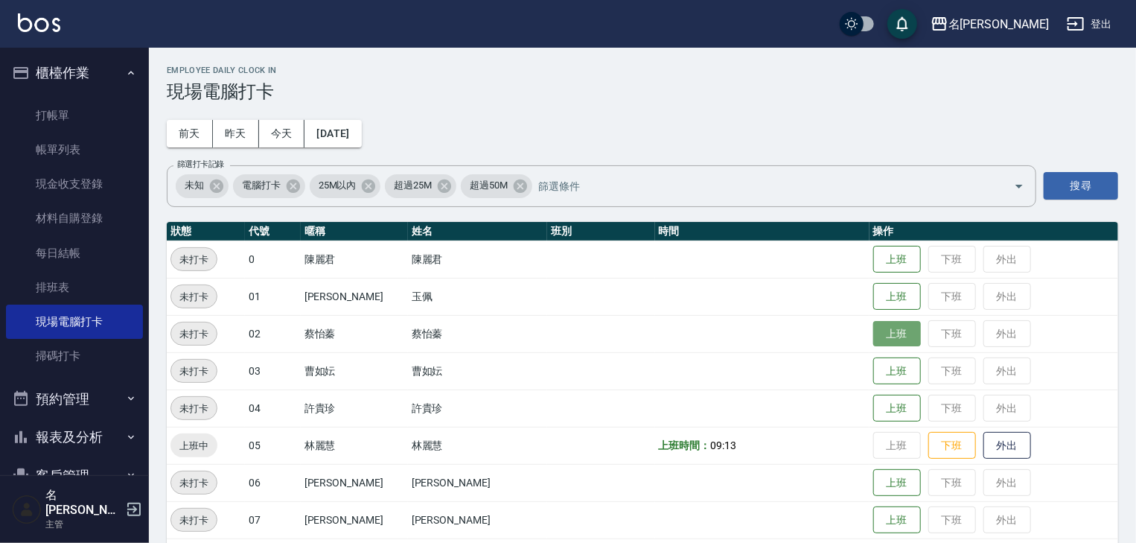
click at [880, 342] on button "上班" at bounding box center [897, 334] width 48 height 26
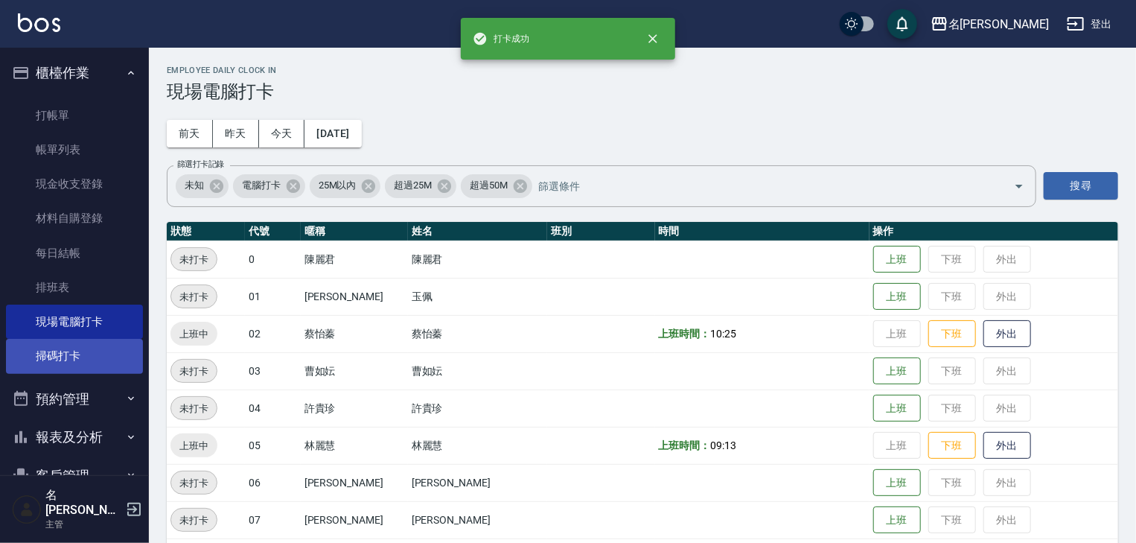
click at [84, 360] on link "掃碼打卡" at bounding box center [74, 356] width 137 height 34
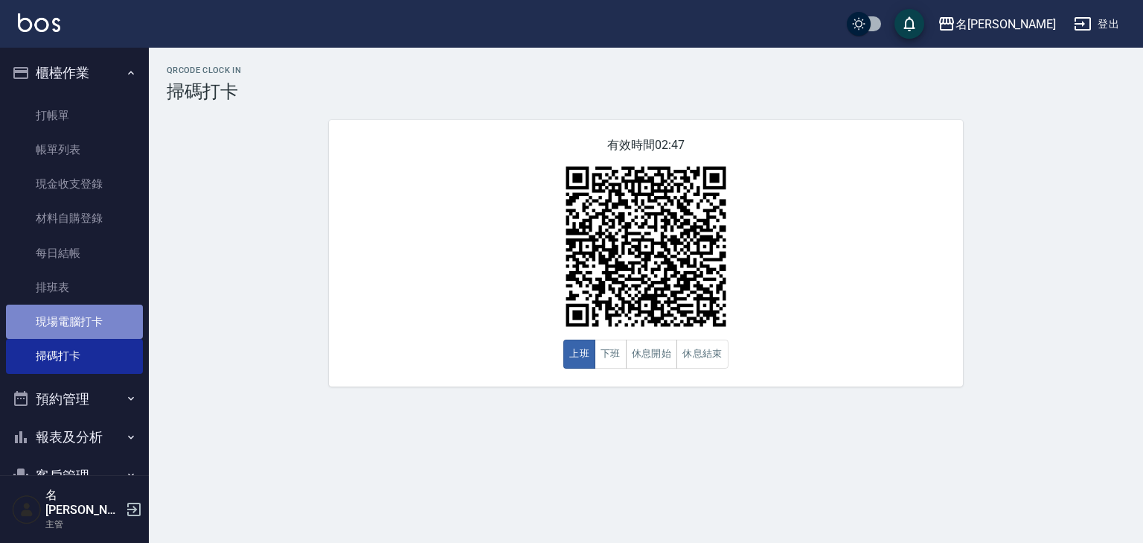
click at [119, 317] on link "現場電腦打卡" at bounding box center [74, 321] width 137 height 34
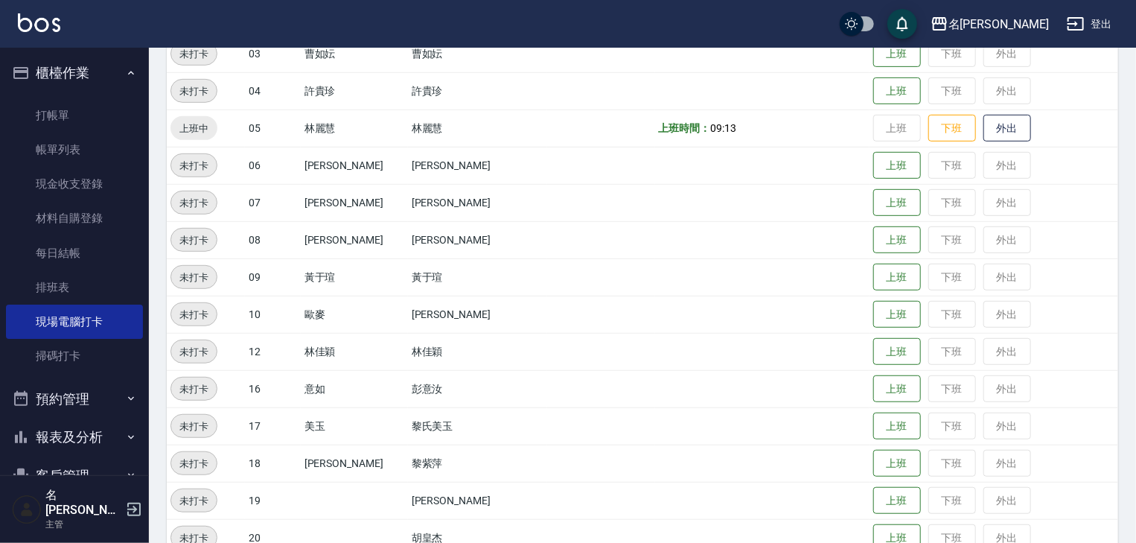
scroll to position [476, 0]
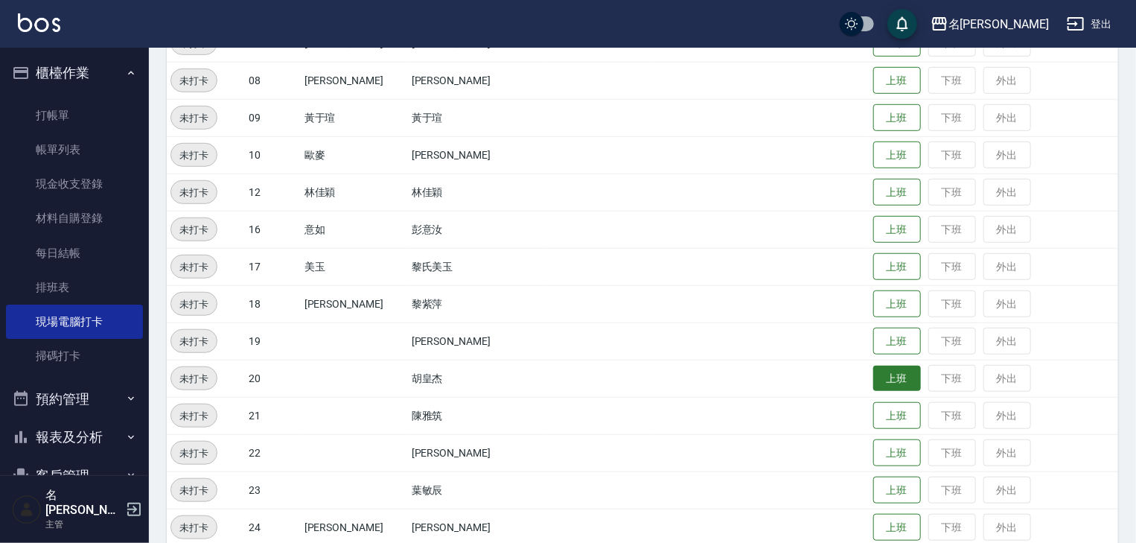
click at [876, 384] on button "上班" at bounding box center [897, 378] width 48 height 26
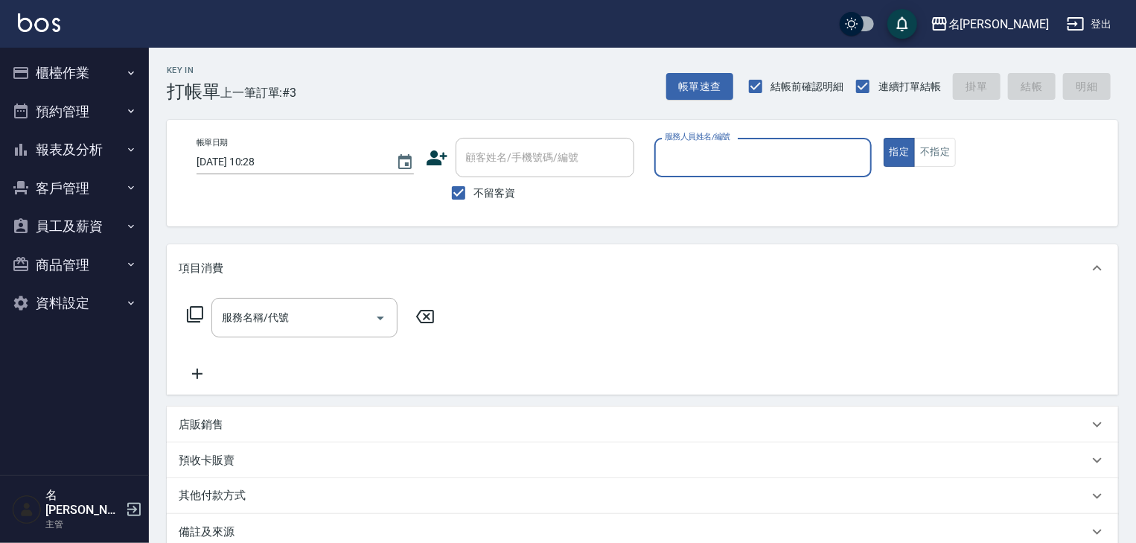
click at [101, 60] on button "櫃檯作業" at bounding box center [74, 73] width 137 height 39
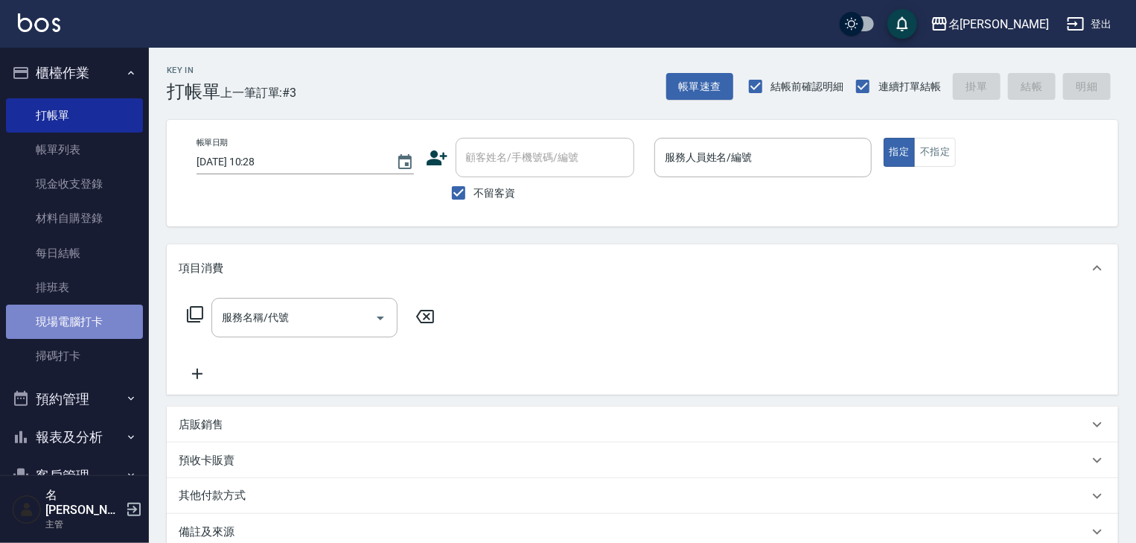
click at [75, 327] on link "現場電腦打卡" at bounding box center [74, 321] width 137 height 34
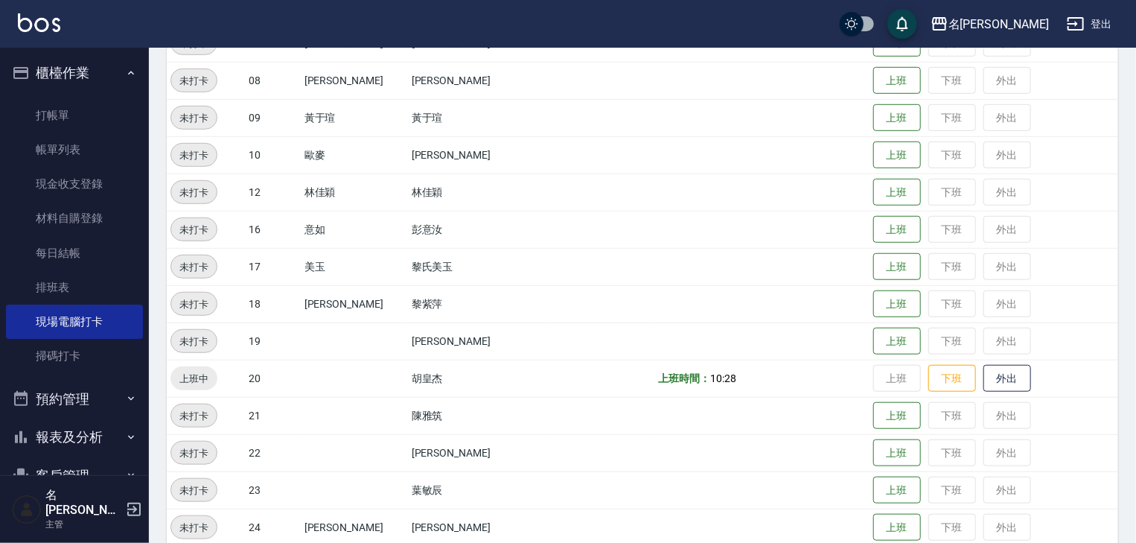
scroll to position [555, 0]
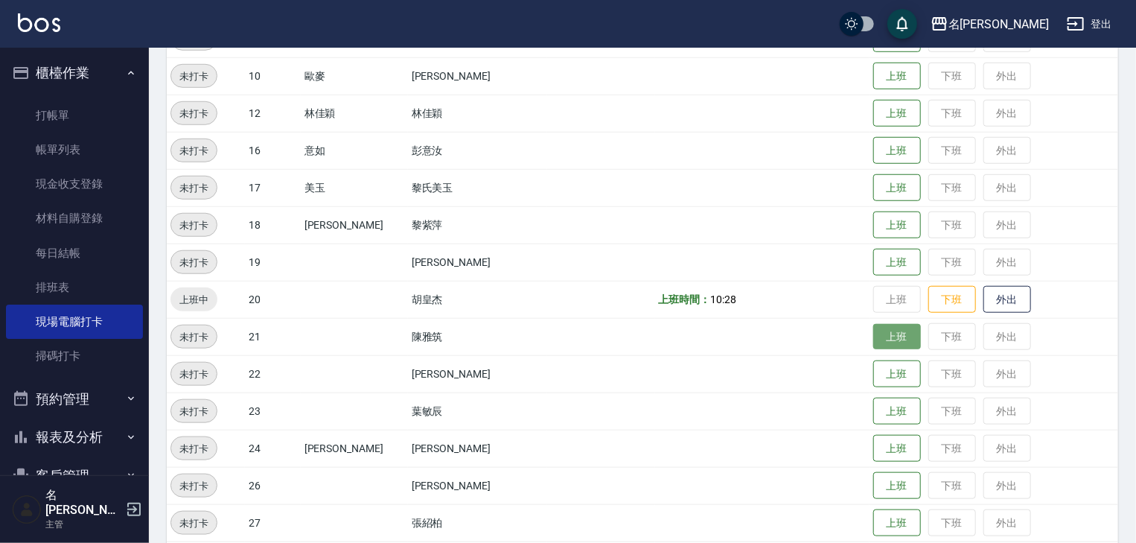
click at [885, 345] on button "上班" at bounding box center [897, 337] width 48 height 26
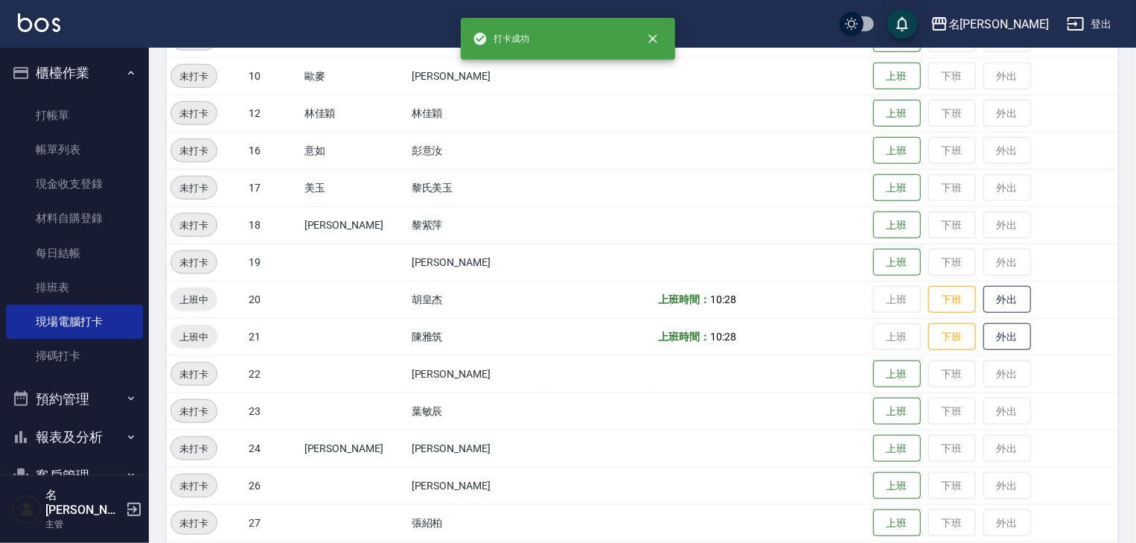
scroll to position [715, 0]
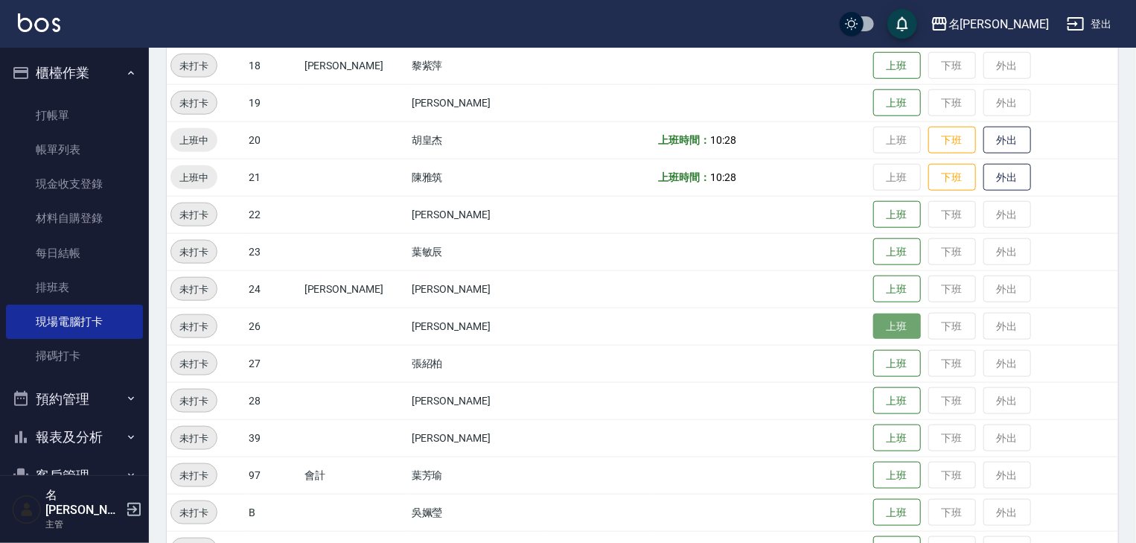
click at [873, 325] on button "上班" at bounding box center [897, 326] width 48 height 26
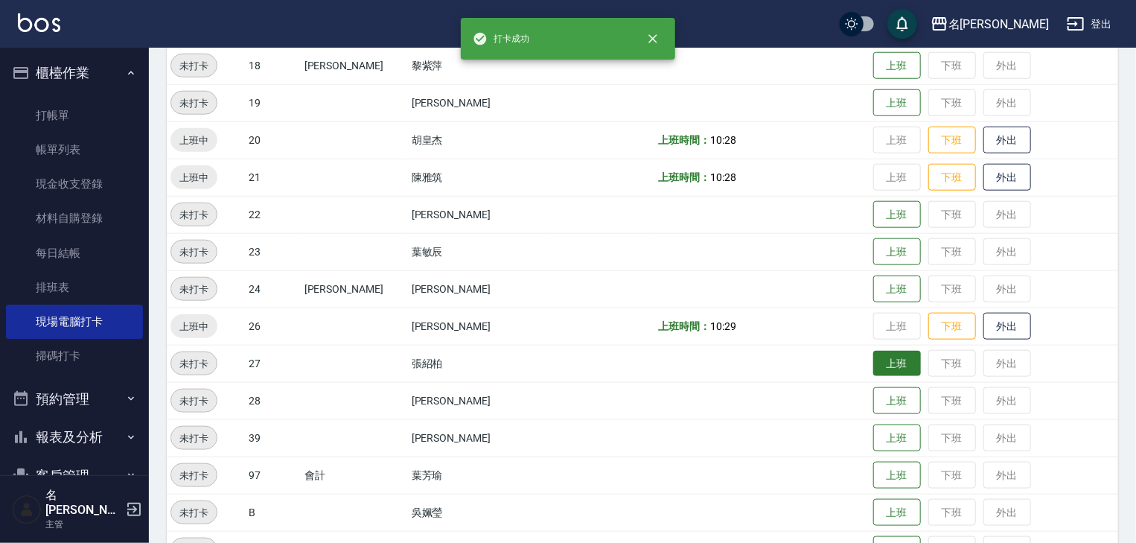
click at [873, 361] on button "上班" at bounding box center [897, 364] width 48 height 26
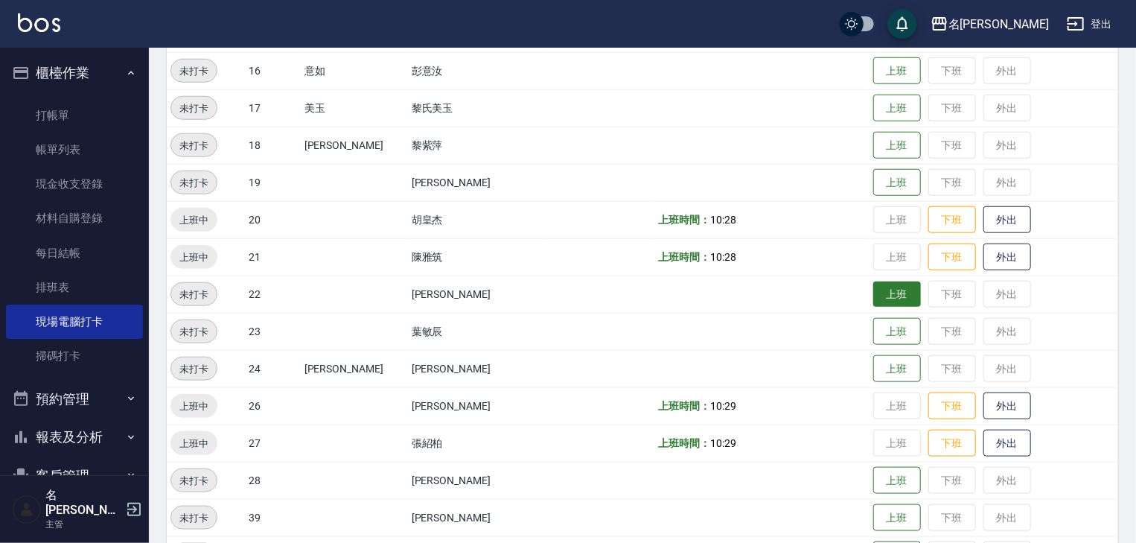
scroll to position [397, 0]
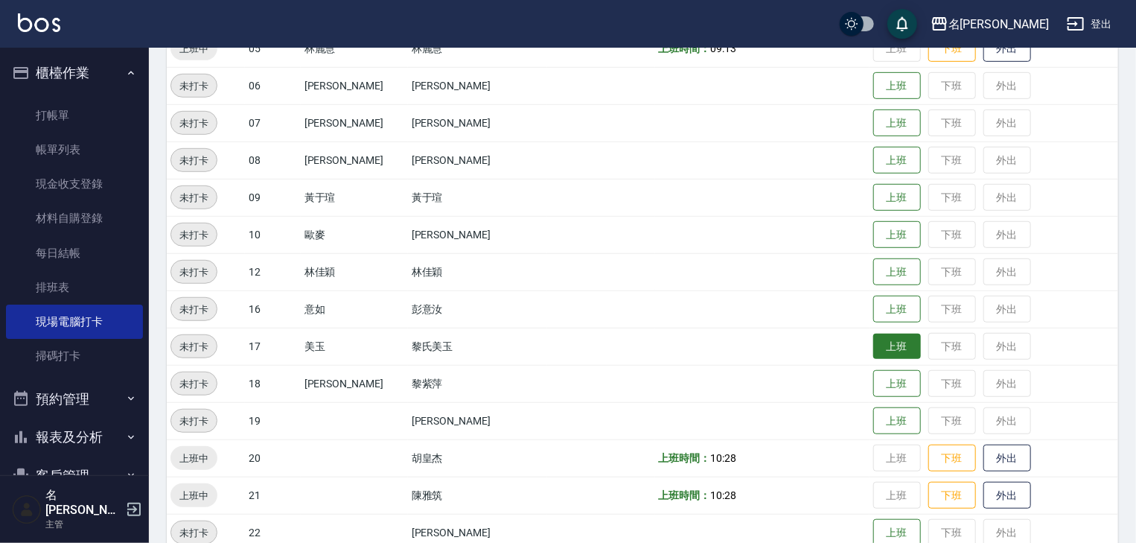
click at [873, 350] on button "上班" at bounding box center [897, 346] width 48 height 26
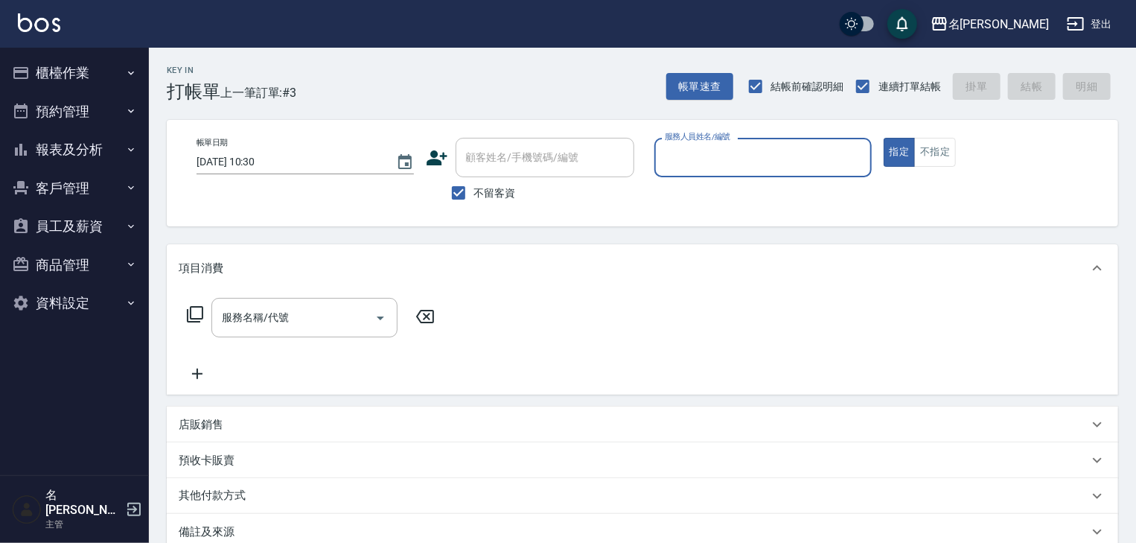
click at [77, 68] on button "櫃檯作業" at bounding box center [74, 73] width 137 height 39
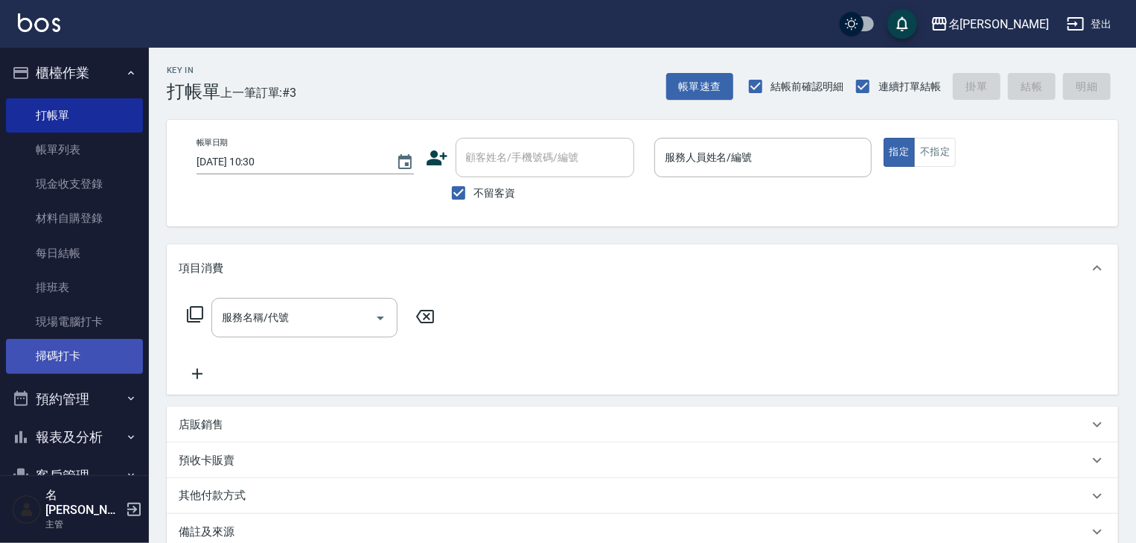
click at [80, 354] on link "掃碼打卡" at bounding box center [74, 356] width 137 height 34
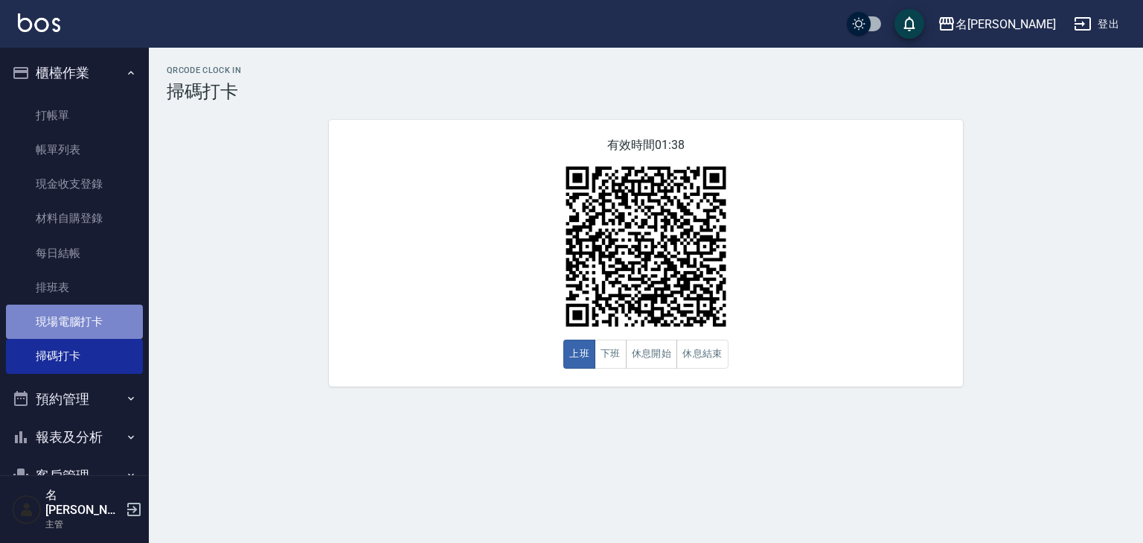
click at [105, 326] on link "現場電腦打卡" at bounding box center [74, 321] width 137 height 34
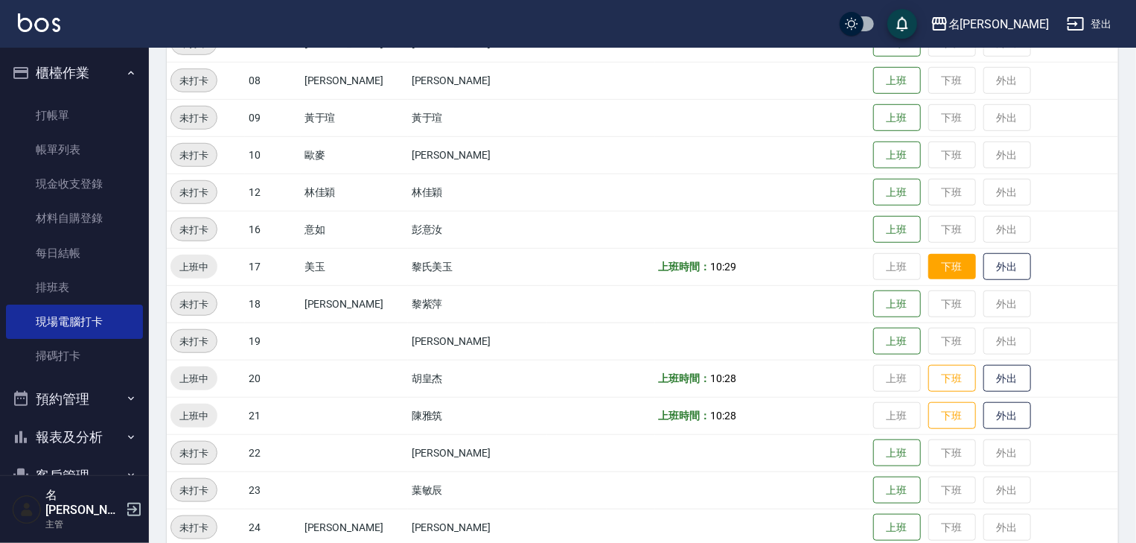
scroll to position [715, 0]
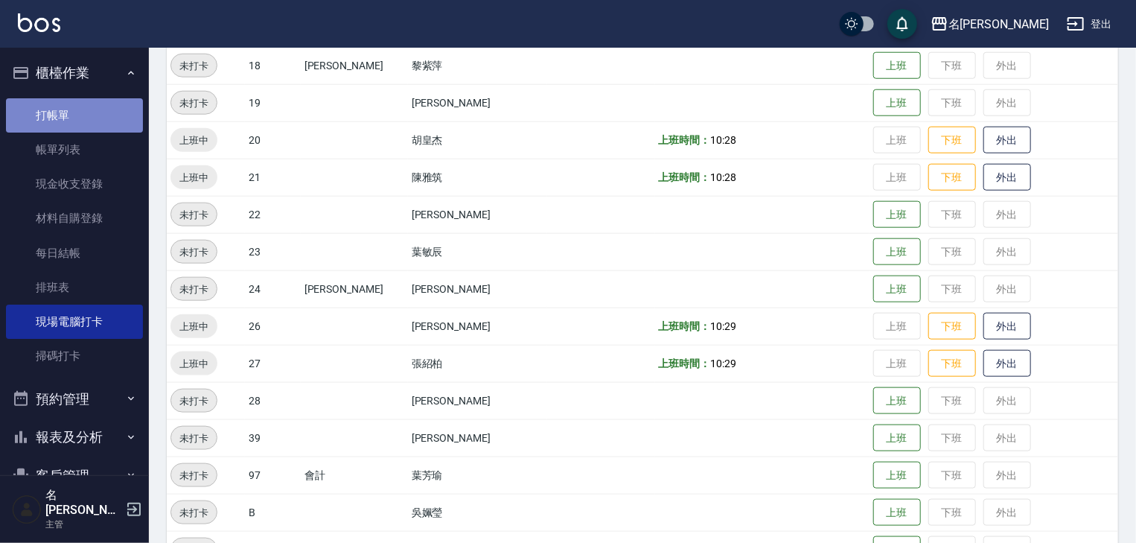
click at [116, 120] on link "打帳單" at bounding box center [74, 115] width 137 height 34
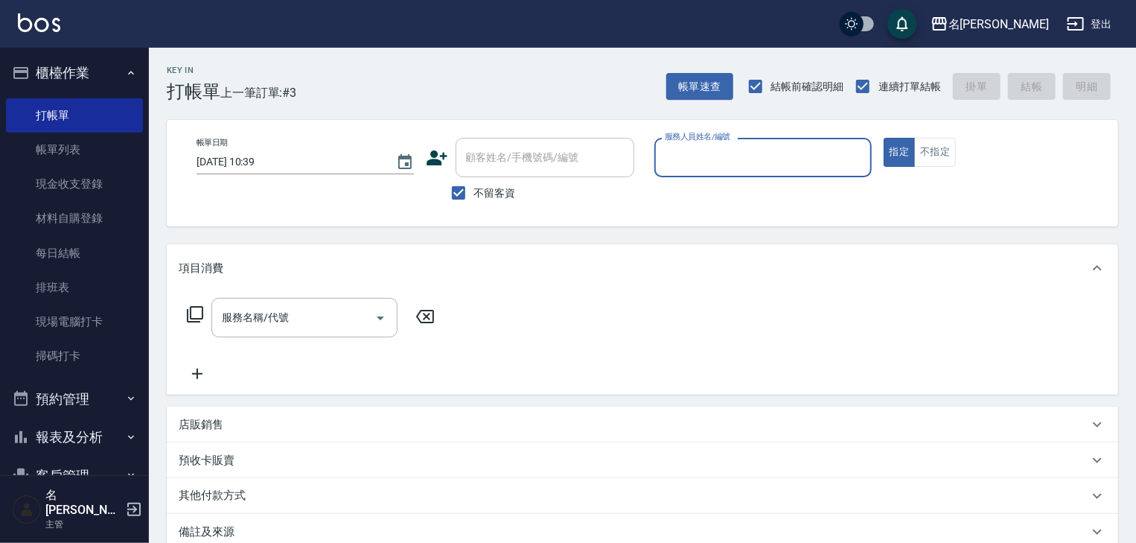
click at [790, 158] on input "服務人員姓名/編號" at bounding box center [763, 157] width 204 height 26
drag, startPoint x: 700, startPoint y: 194, endPoint x: 662, endPoint y: 201, distance: 38.0
click at [701, 196] on span "許貴珍 -04" at bounding box center [689, 196] width 46 height 16
type input "許貴珍-04"
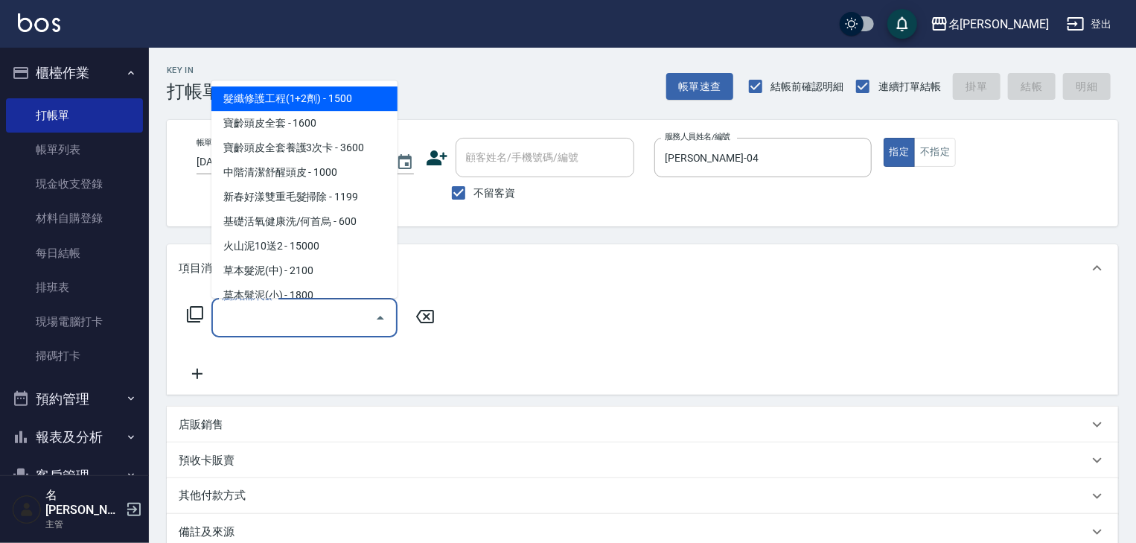
click at [319, 310] on input "服務名稱/代號" at bounding box center [293, 317] width 150 height 26
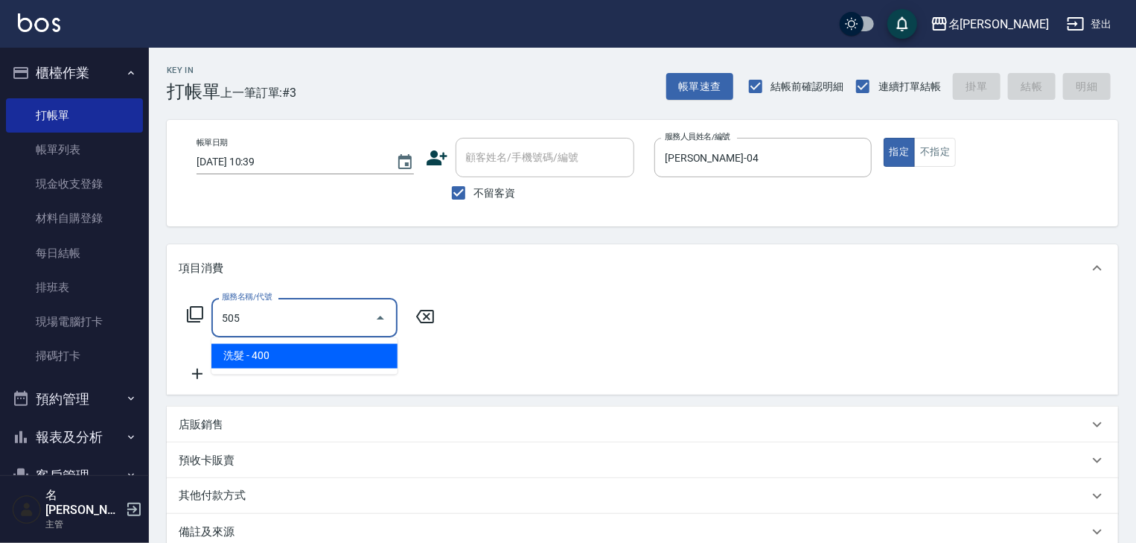
drag, startPoint x: 348, startPoint y: 351, endPoint x: 381, endPoint y: 350, distance: 33.5
click at [364, 353] on span "洗髮 - 400" at bounding box center [304, 356] width 186 height 25
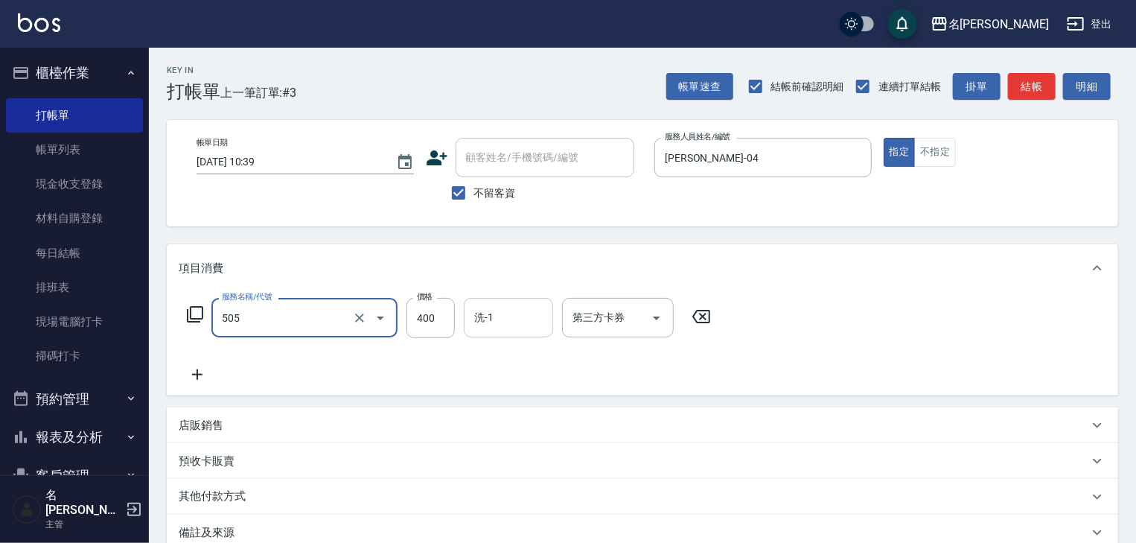
type input "洗髮(505)"
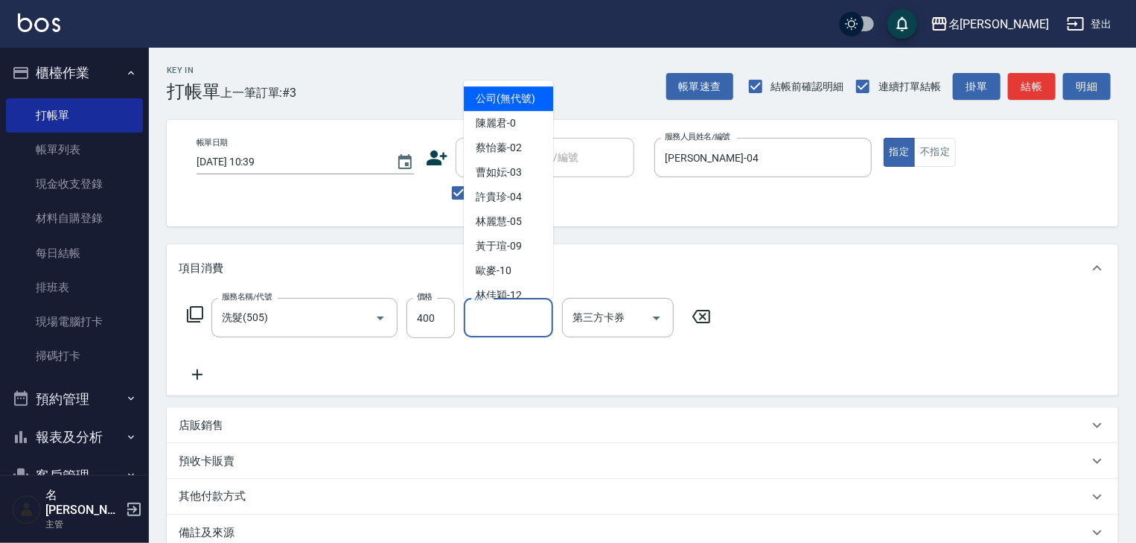
click at [493, 319] on input "洗-1" at bounding box center [508, 317] width 76 height 26
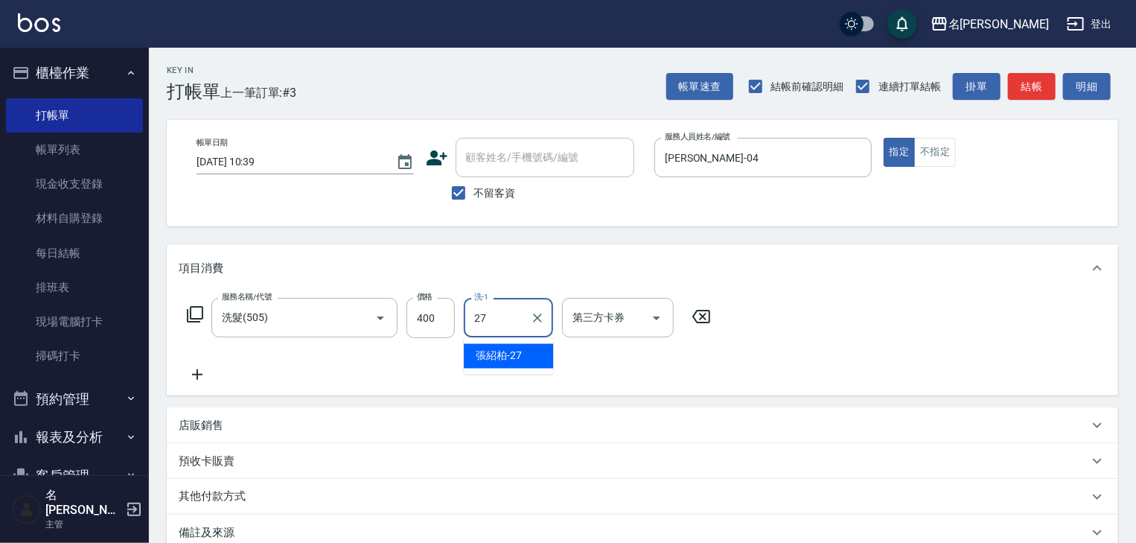
click at [502, 346] on div "張紹柏 -27" at bounding box center [508, 356] width 89 height 25
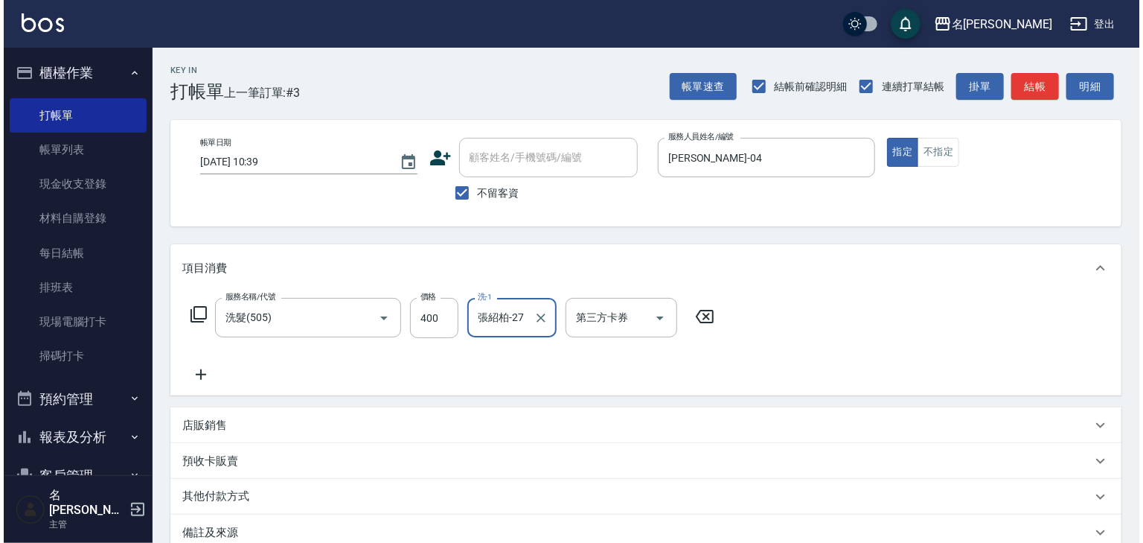
scroll to position [174, 0]
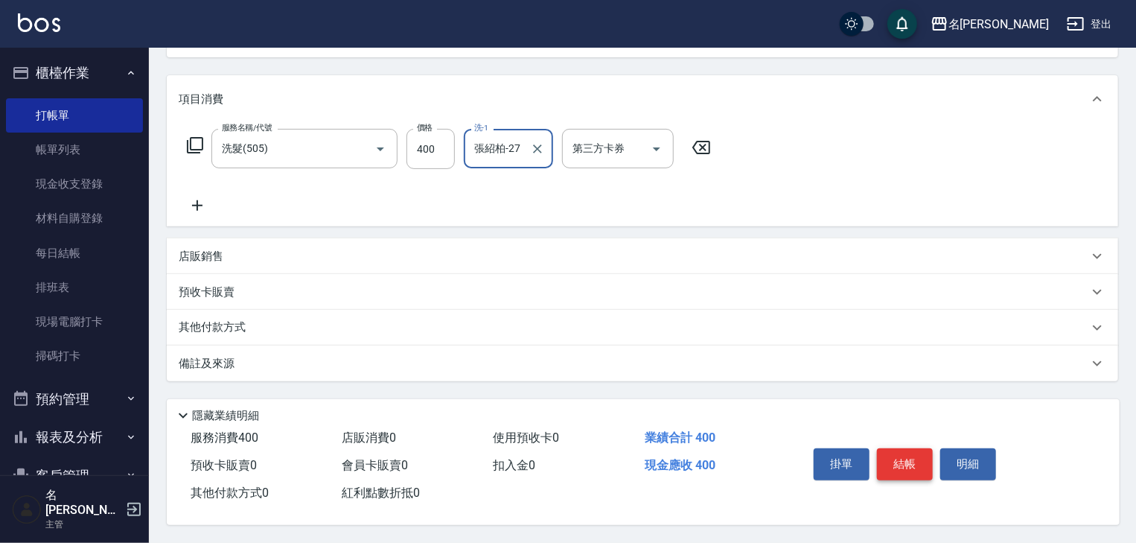
type input "張紹柏-27"
click at [913, 461] on button "結帳" at bounding box center [905, 463] width 56 height 31
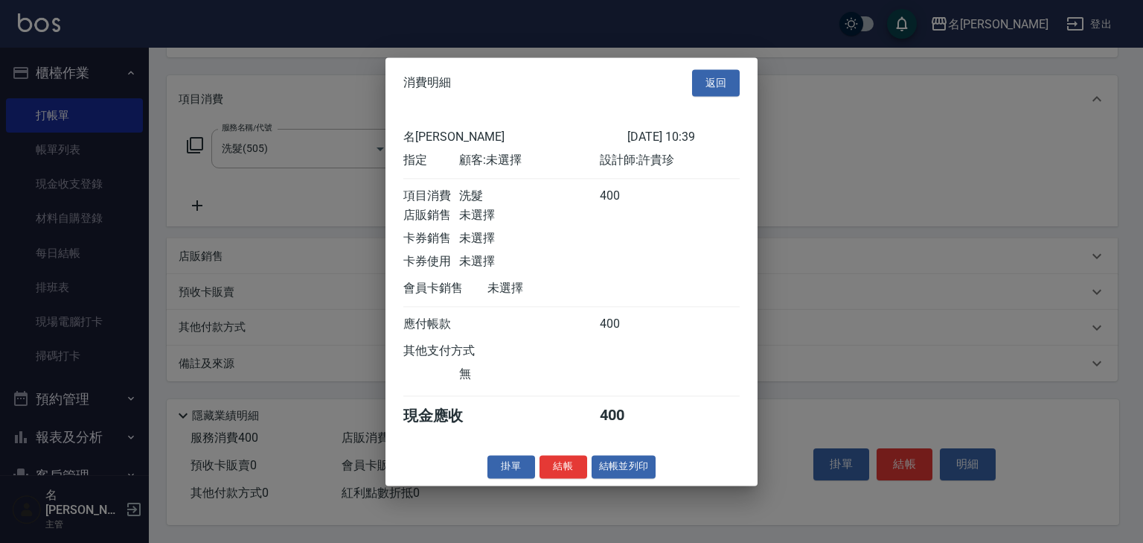
click at [621, 485] on div "消費明細 返回 名留林森 2025/09/15 10:39 指定 顧客: 未選擇 設計師: 許貴珍 項目消費 洗髮 400 店販銷售 未選擇 卡券銷售 未選擇…" at bounding box center [572, 271] width 372 height 428
click at [621, 469] on button "結帳並列印" at bounding box center [624, 466] width 65 height 23
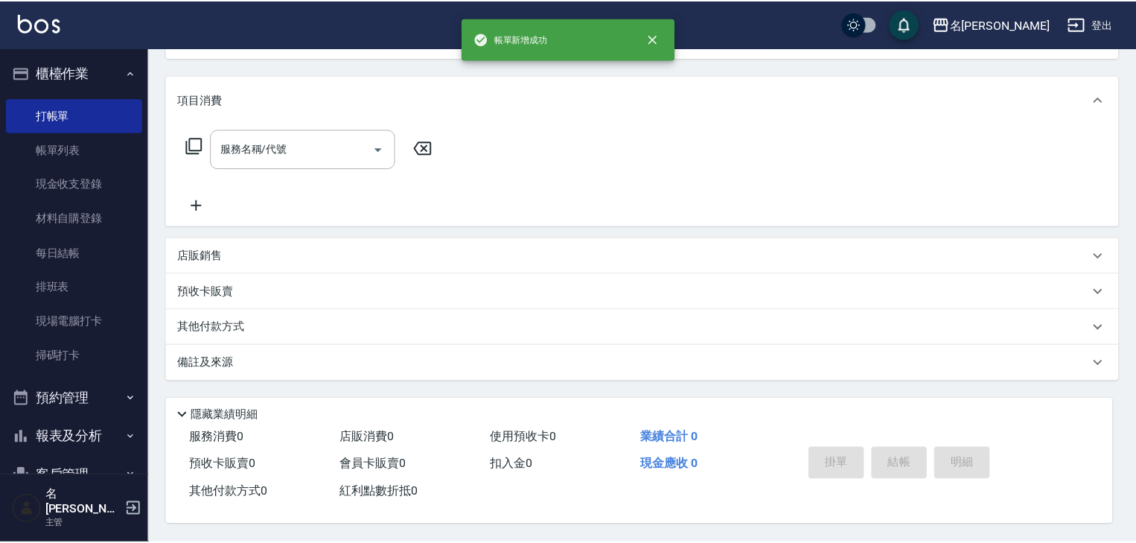
scroll to position [0, 0]
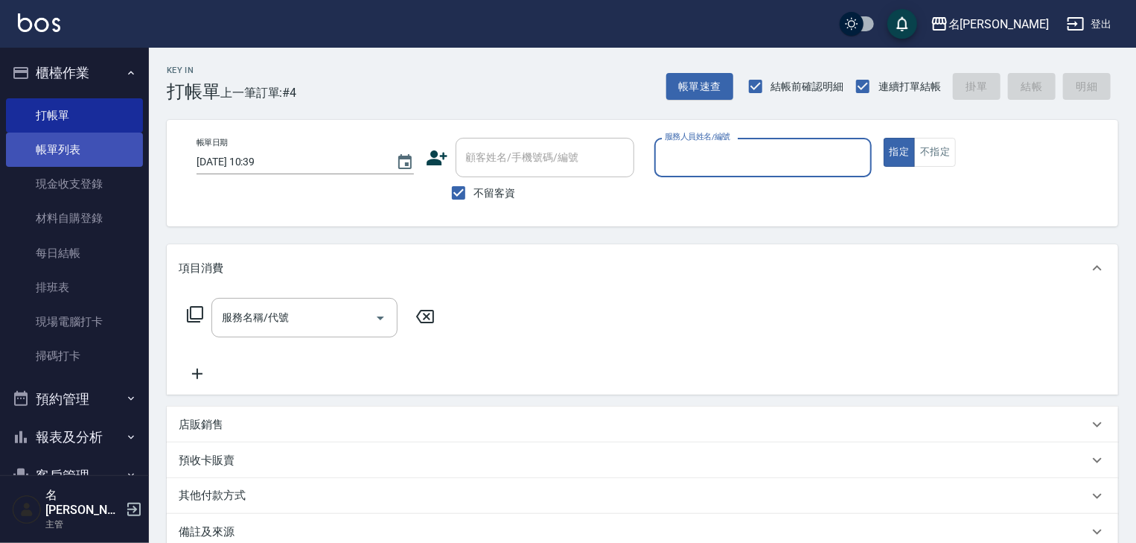
click at [97, 154] on link "帳單列表" at bounding box center [74, 149] width 137 height 34
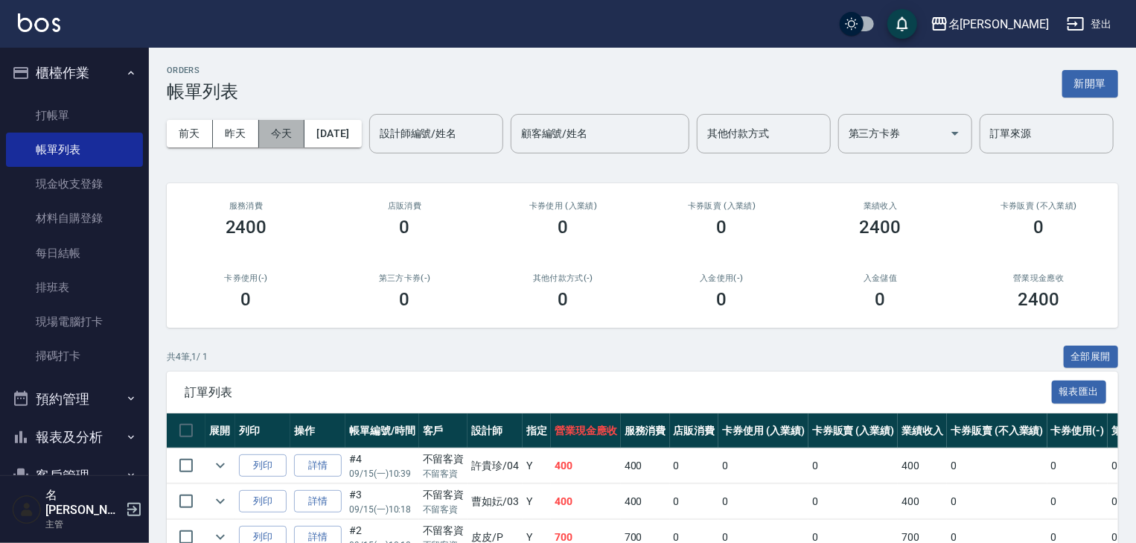
click at [264, 128] on button "今天" at bounding box center [282, 134] width 46 height 28
click at [369, 153] on div "設計師編號/姓名" at bounding box center [436, 133] width 134 height 39
click at [376, 147] on input "設計師編號/姓名" at bounding box center [436, 134] width 121 height 26
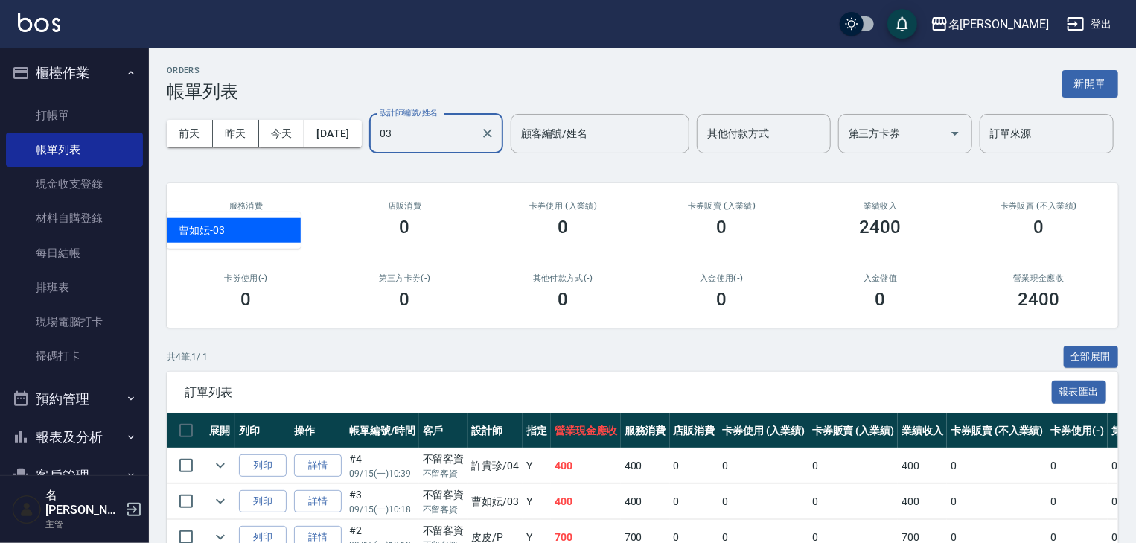
drag, startPoint x: 259, startPoint y: 224, endPoint x: 268, endPoint y: 223, distance: 9.0
click at [268, 223] on div "曹如妘 -03" at bounding box center [234, 230] width 134 height 25
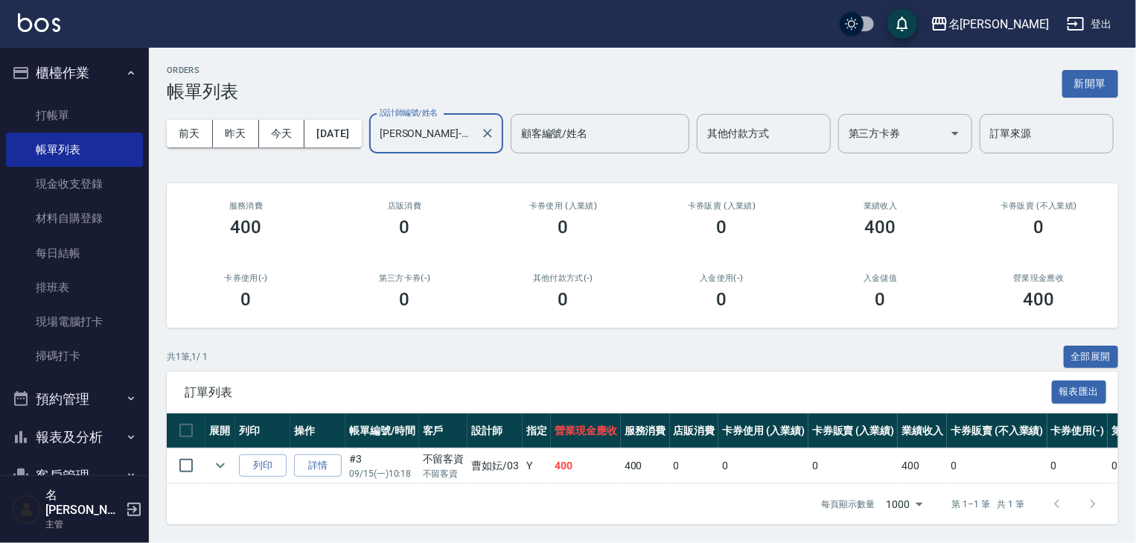
scroll to position [54, 0]
type input "曹如妘-03"
click at [310, 458] on link "詳情" at bounding box center [318, 465] width 48 height 23
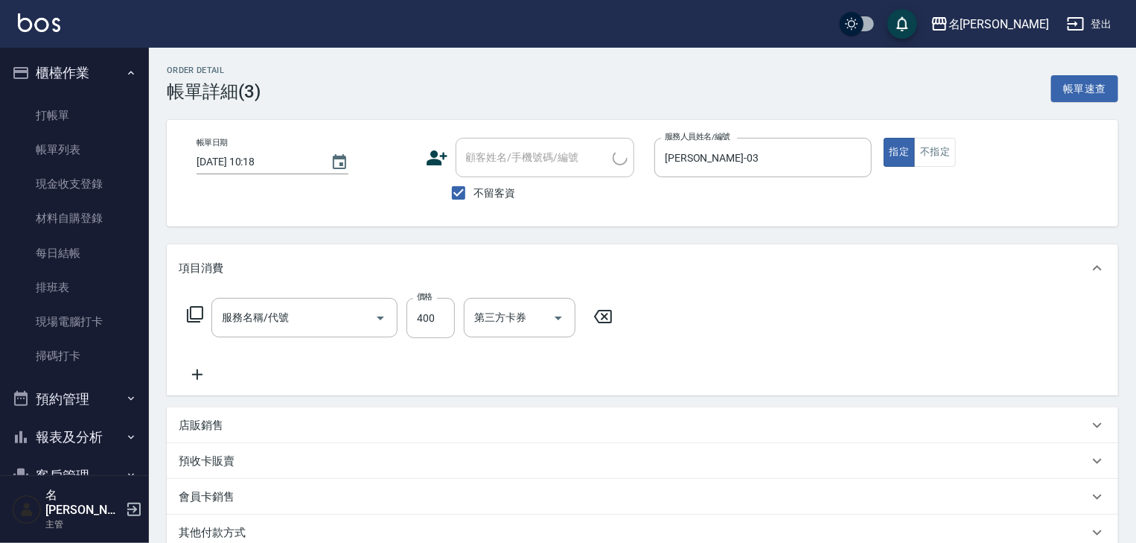
type input "2025/09/15 10:18"
checkbox input "true"
type input "曹如妘-03"
type input "洗髮(505)"
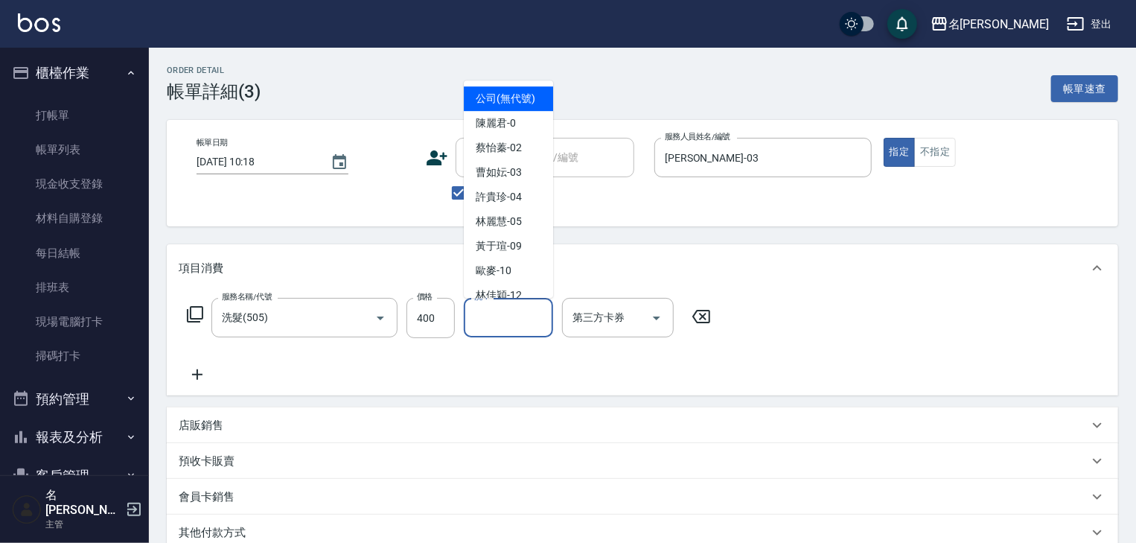
click at [500, 316] on input "洗-1" at bounding box center [508, 317] width 76 height 26
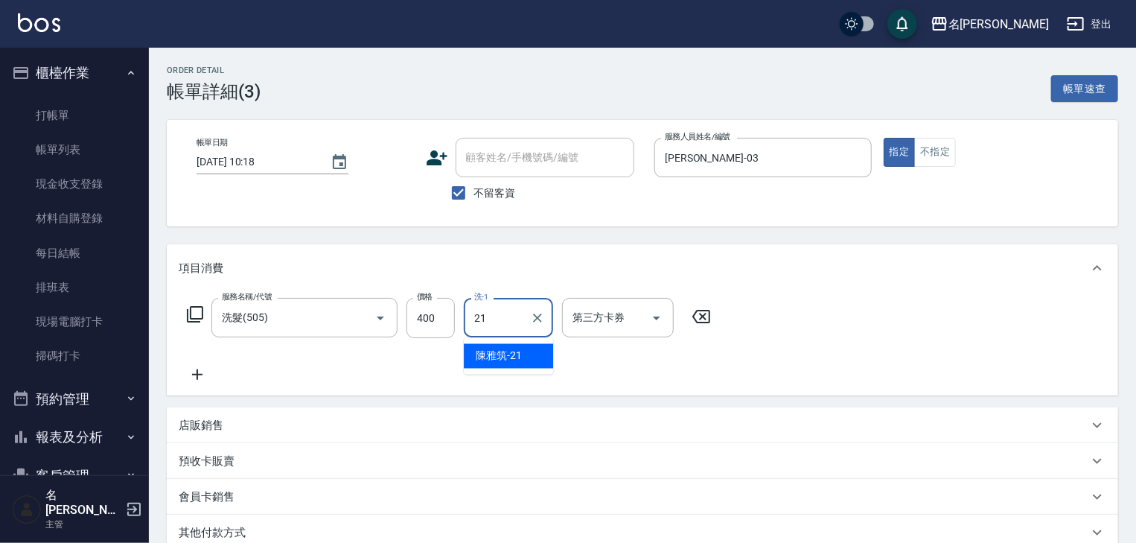
click at [488, 348] on span "陳雅筑 -21" at bounding box center [499, 356] width 46 height 16
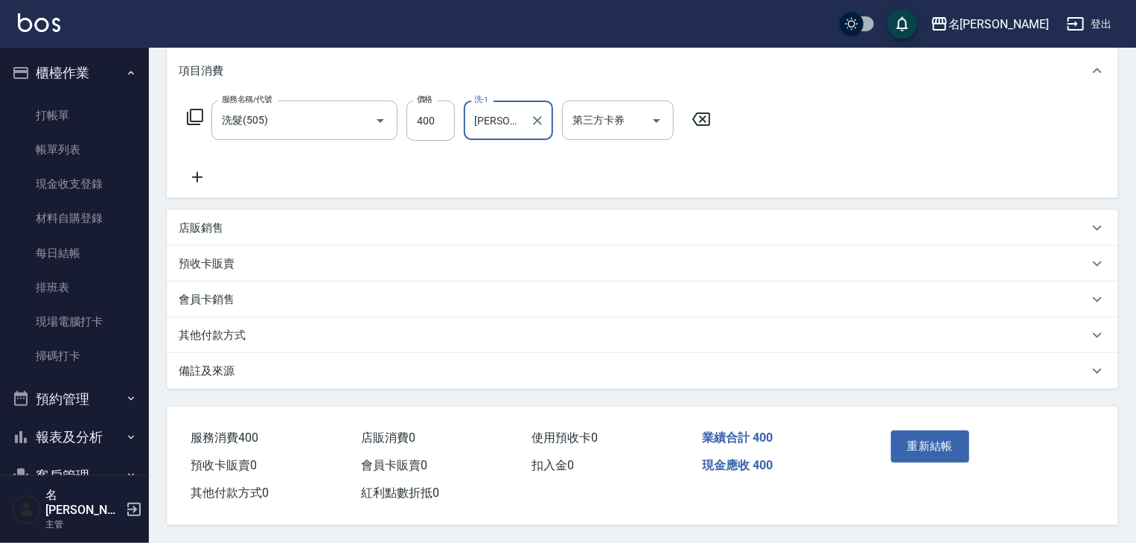
type input "陳雅筑-21"
click at [940, 456] on div "重新結帳" at bounding box center [934, 456] width 99 height 65
click at [936, 448] on button "重新結帳" at bounding box center [930, 445] width 79 height 31
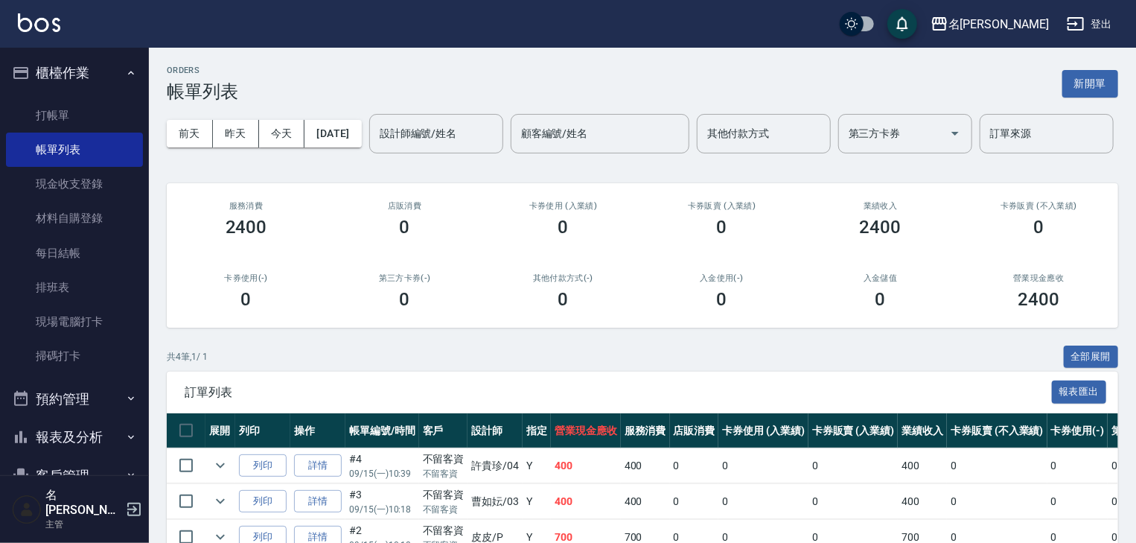
click at [82, 444] on button "報表及分析" at bounding box center [74, 437] width 137 height 39
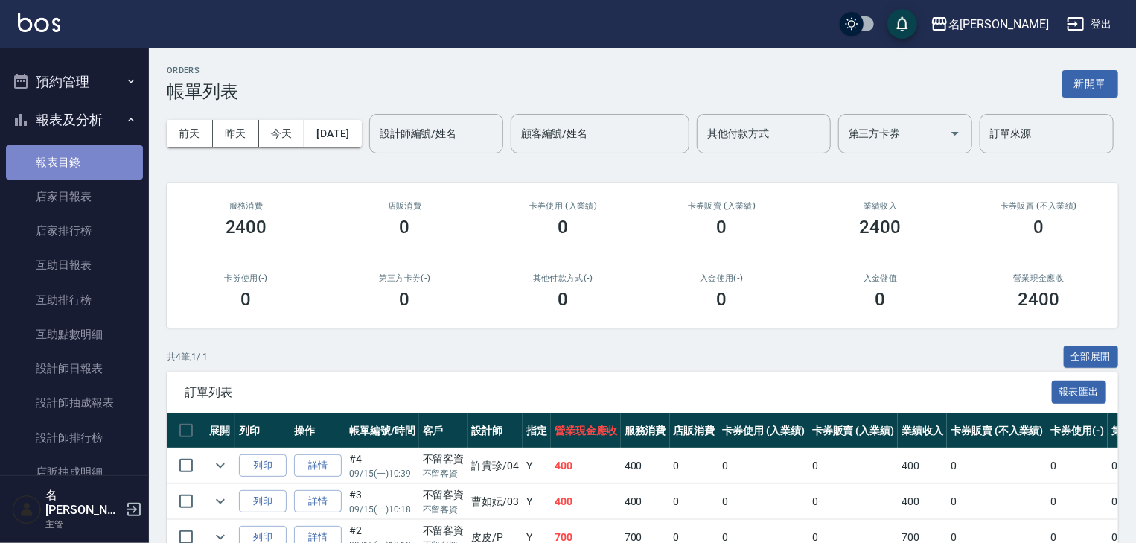
click at [99, 155] on link "報表目錄" at bounding box center [74, 162] width 137 height 34
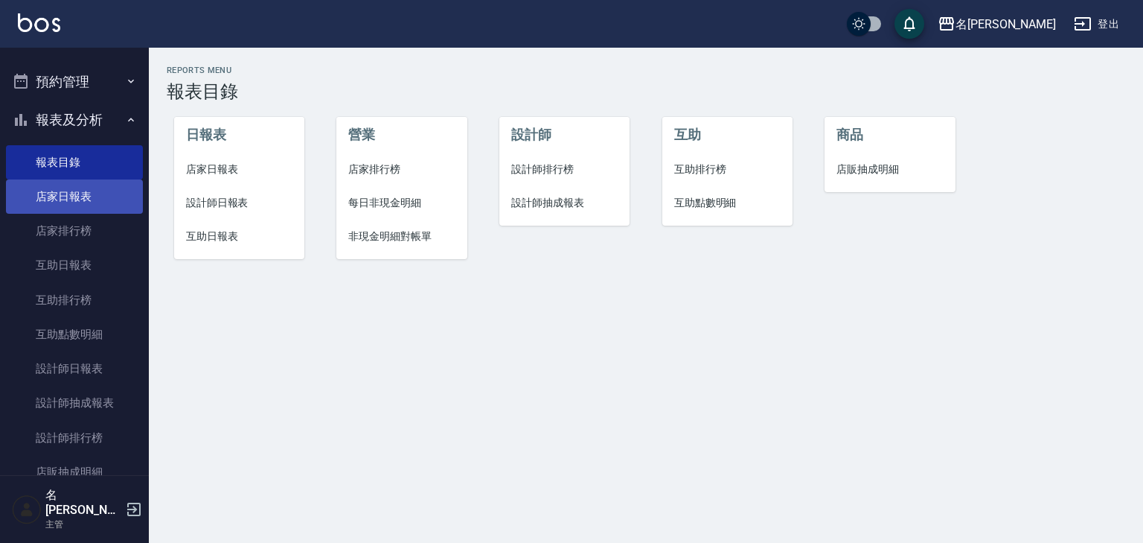
click at [108, 207] on link "店家日報表" at bounding box center [74, 196] width 137 height 34
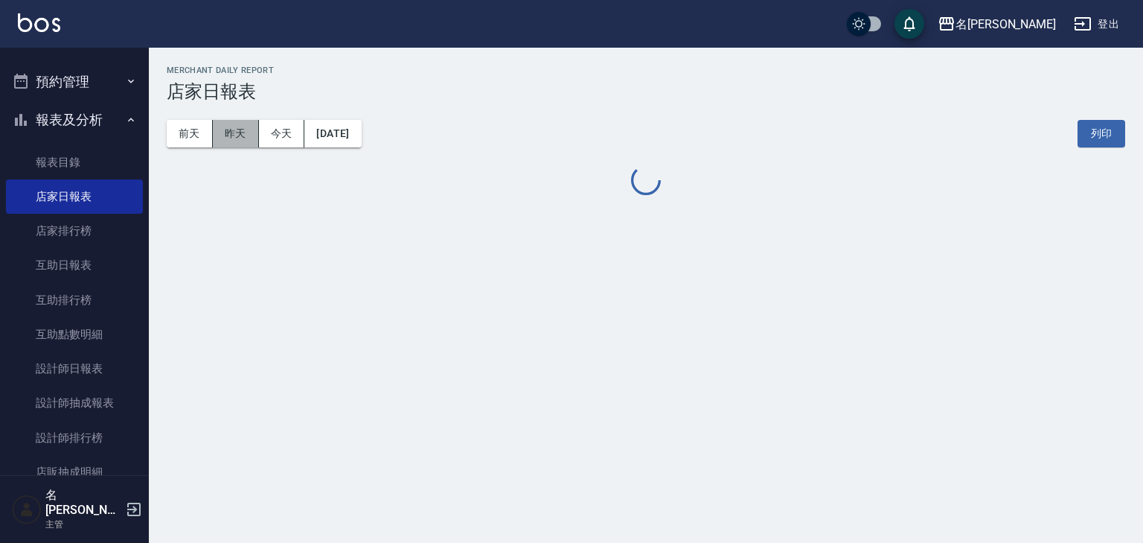
click at [235, 131] on button "昨天" at bounding box center [236, 134] width 46 height 28
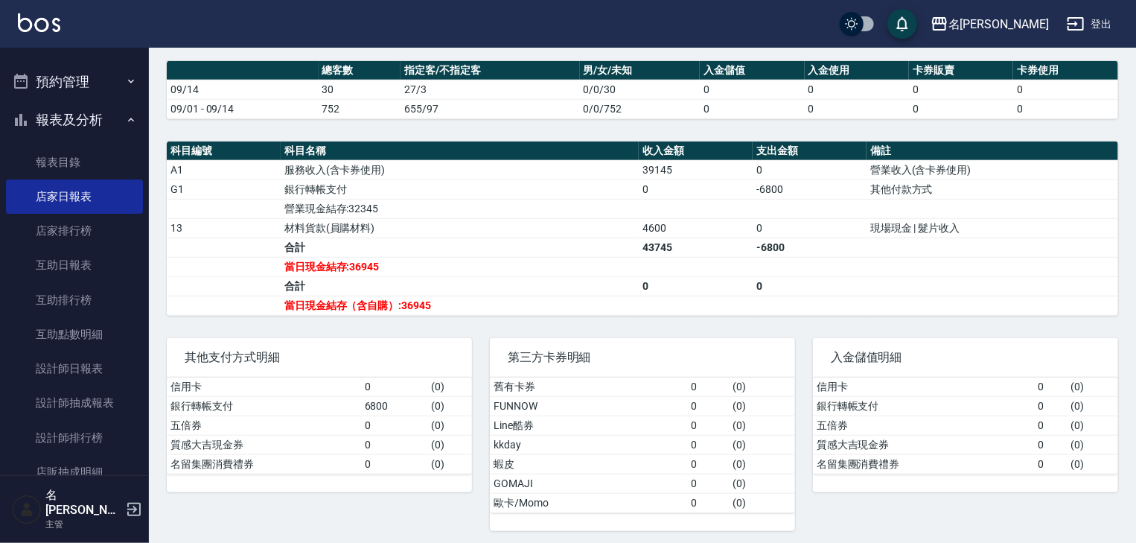
scroll to position [406, 0]
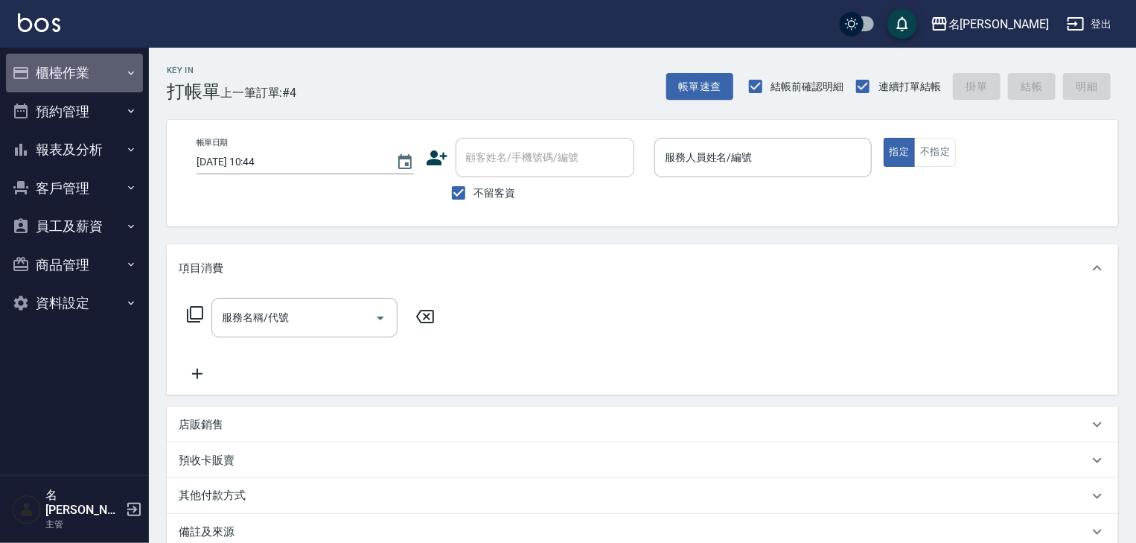
click at [86, 75] on button "櫃檯作業" at bounding box center [74, 73] width 137 height 39
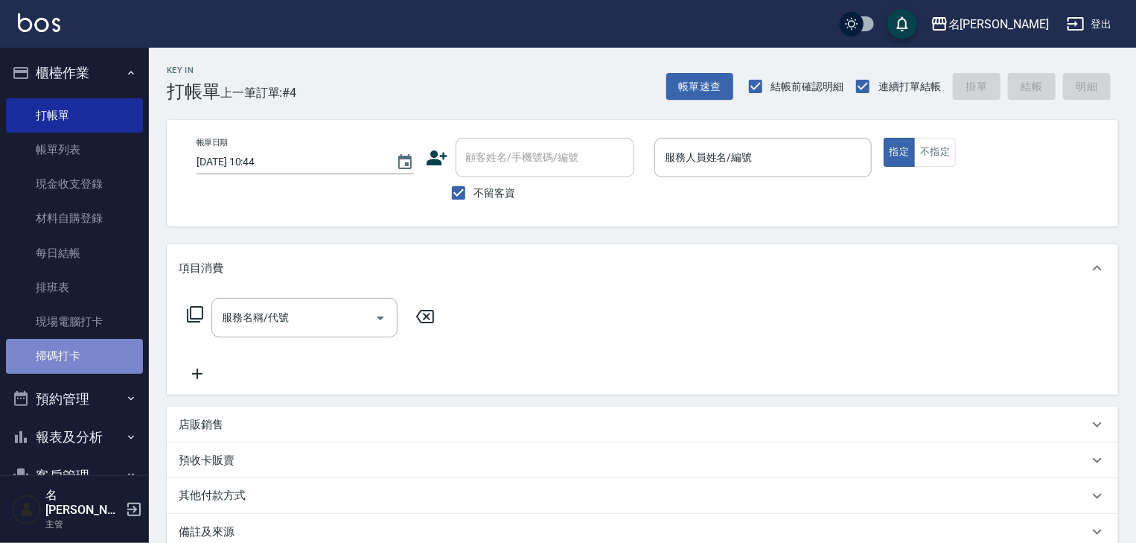
click at [95, 354] on link "掃碼打卡" at bounding box center [74, 356] width 137 height 34
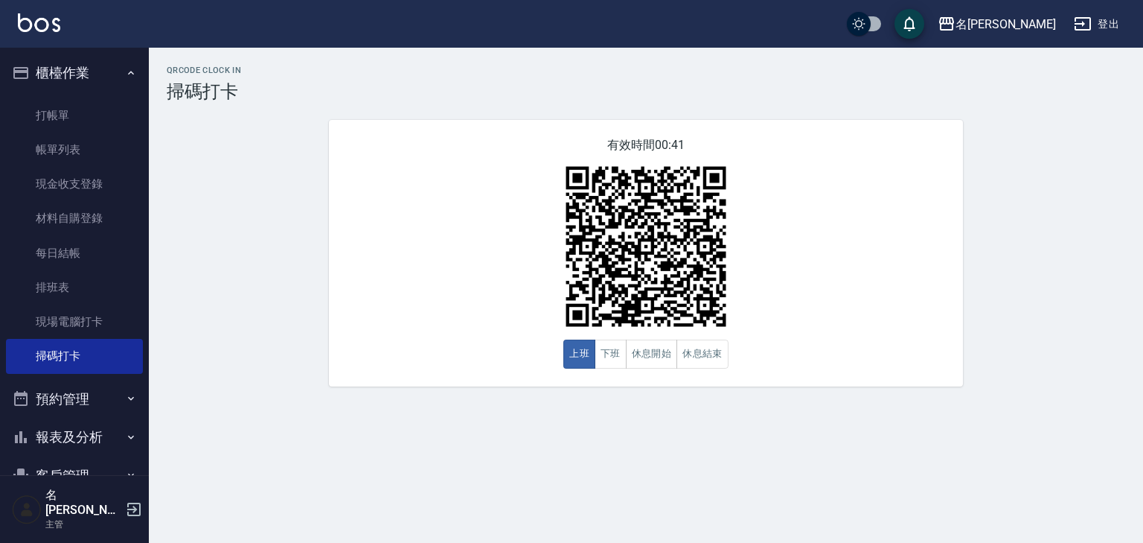
click at [106, 95] on ul "打帳單 帳單列表 現金收支登錄 材料自購登錄 每日結帳 排班表 現場電腦打卡 掃碼打卡" at bounding box center [74, 235] width 137 height 287
click at [122, 111] on link "打帳單" at bounding box center [74, 115] width 137 height 34
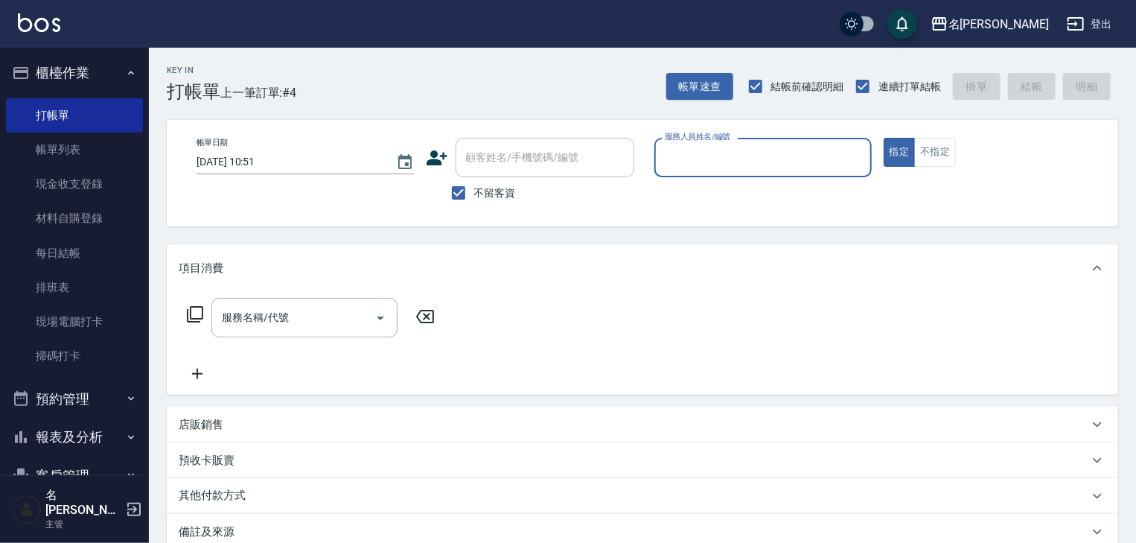
click at [787, 168] on input "服務人員姓名/編號" at bounding box center [763, 157] width 204 height 26
click at [752, 198] on div "歐麥 -10" at bounding box center [762, 195] width 217 height 25
type input "歐麥-10"
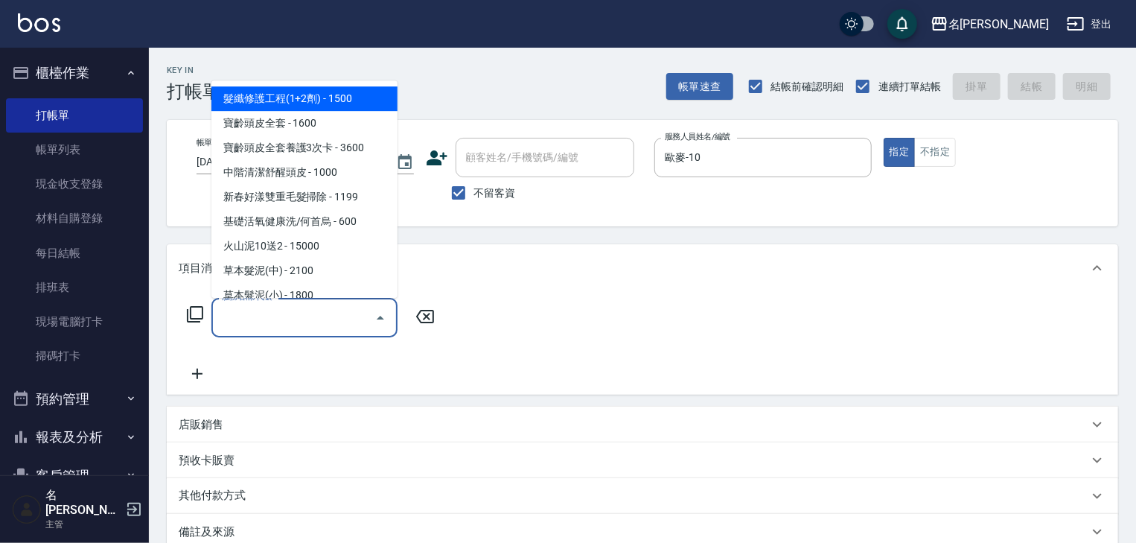
click at [304, 322] on input "服務名稱/代號" at bounding box center [293, 317] width 150 height 26
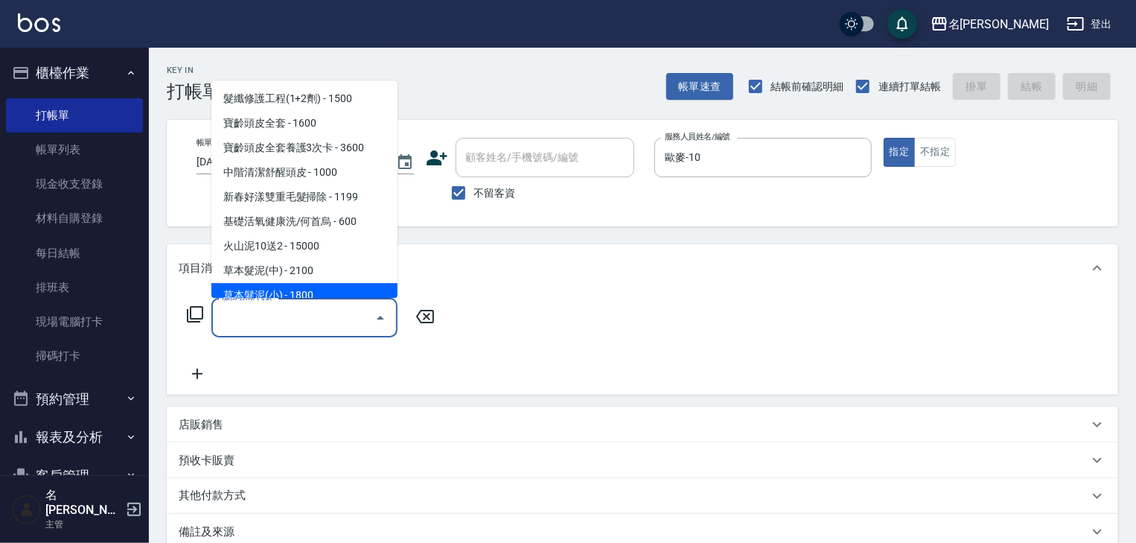
click at [326, 295] on span "草本髮泥(小) - 1800" at bounding box center [304, 296] width 186 height 25
type input "草本髮泥(小)(122)"
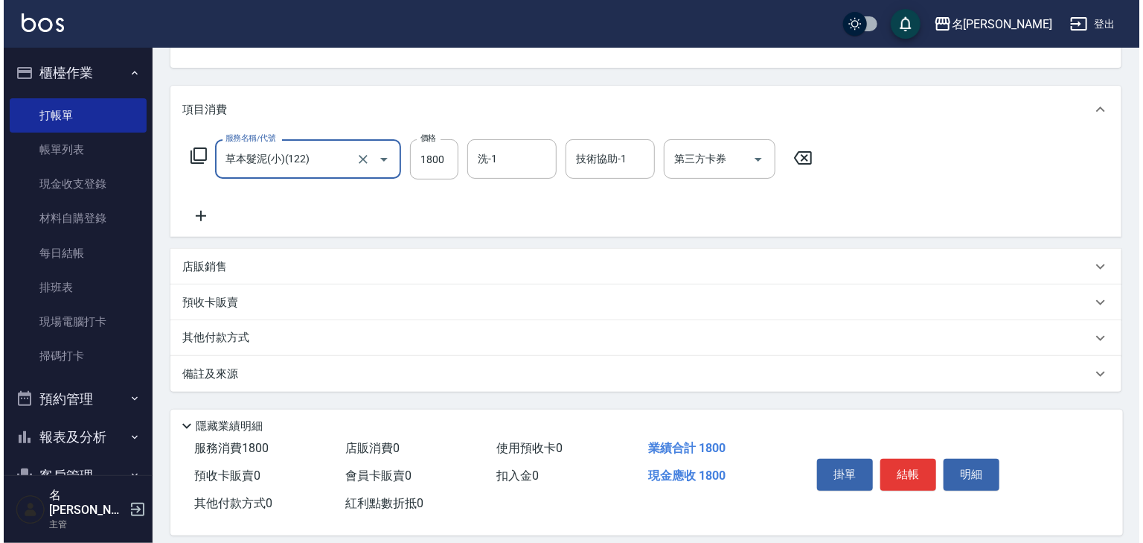
scroll to position [174, 0]
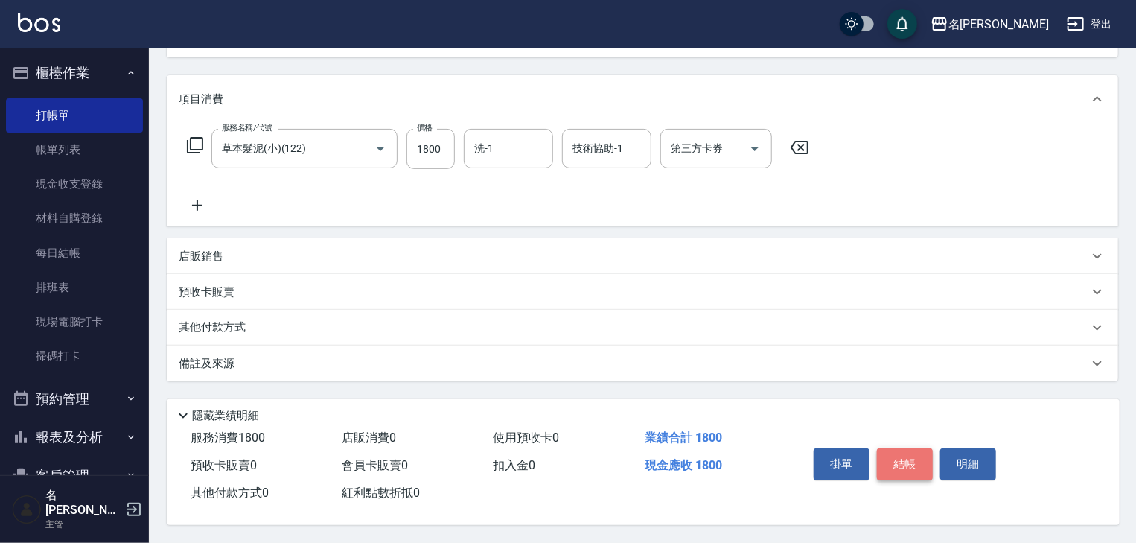
click at [901, 464] on button "結帳" at bounding box center [905, 463] width 56 height 31
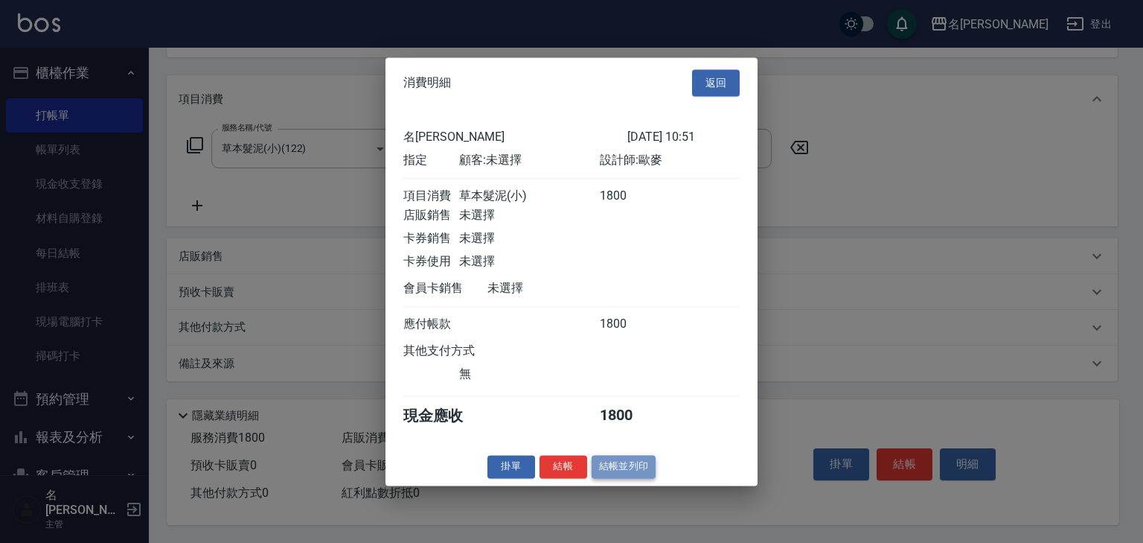
click at [625, 474] on button "結帳並列印" at bounding box center [624, 466] width 65 height 23
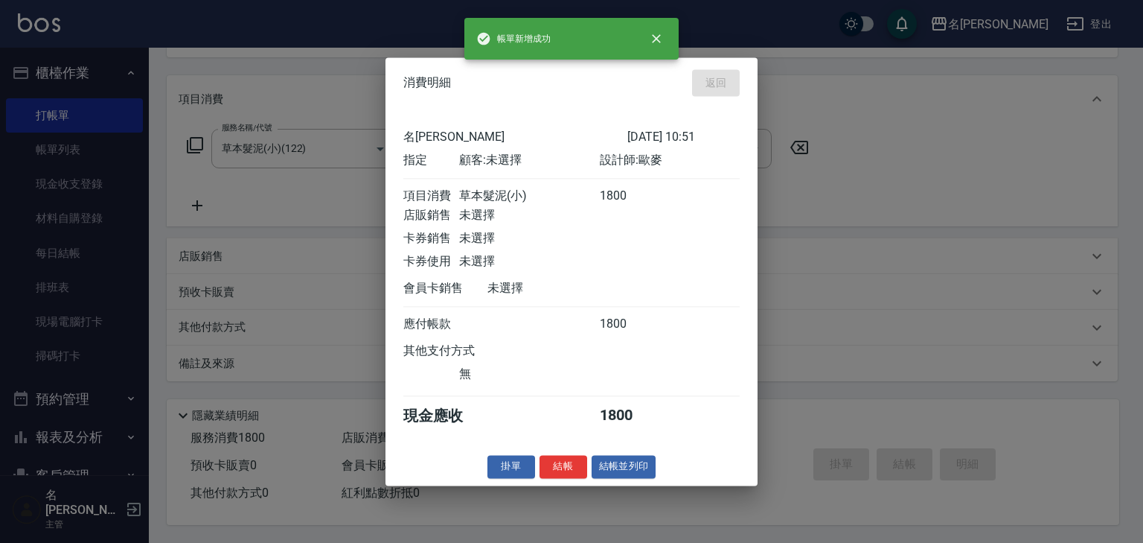
type input "[DATE] 10:59"
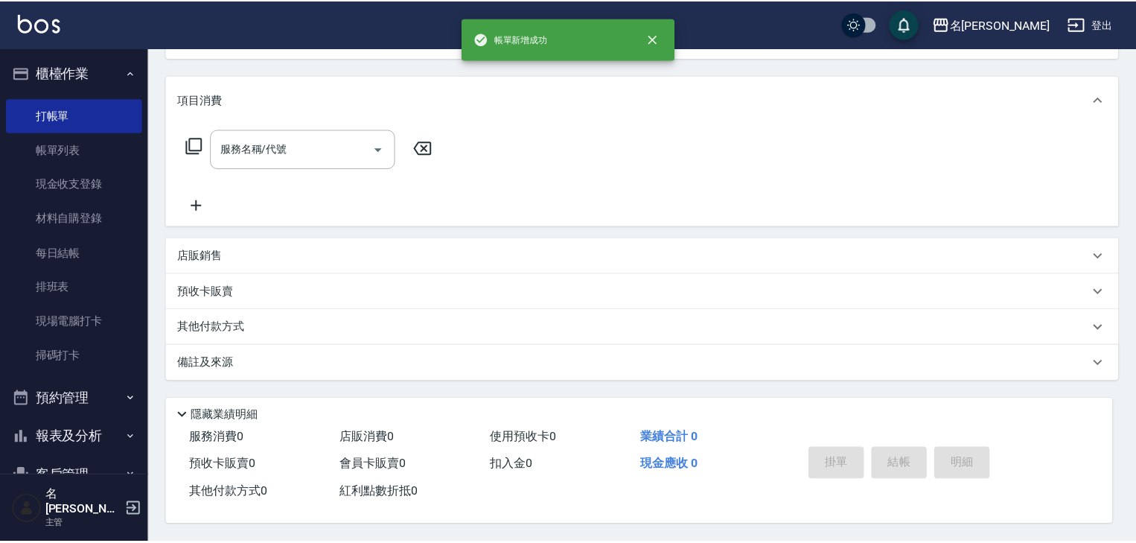
scroll to position [0, 0]
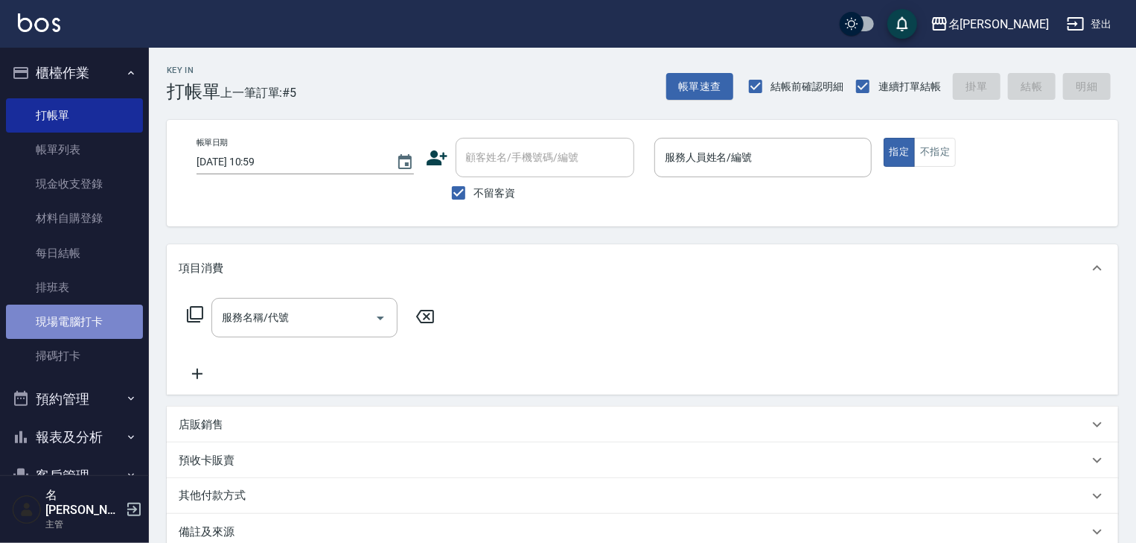
click at [123, 317] on link "現場電腦打卡" at bounding box center [74, 321] width 137 height 34
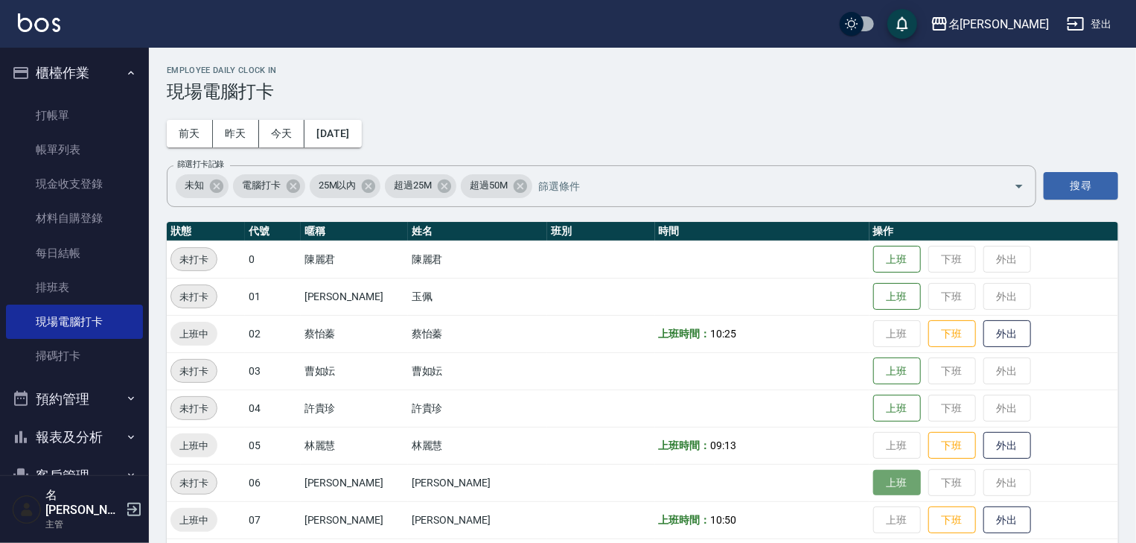
click at [873, 488] on button "上班" at bounding box center [897, 483] width 48 height 26
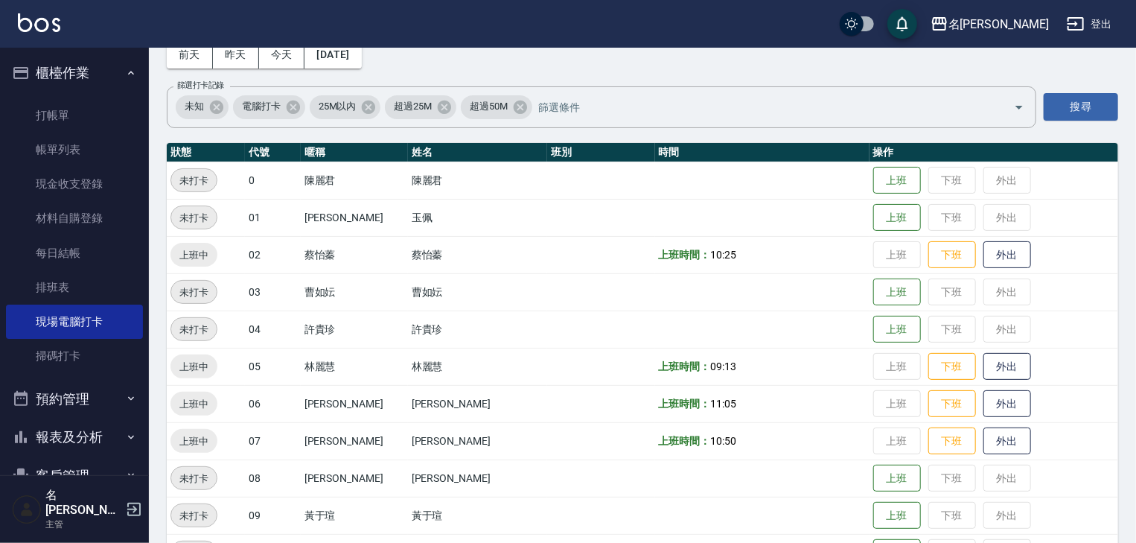
scroll to position [317, 0]
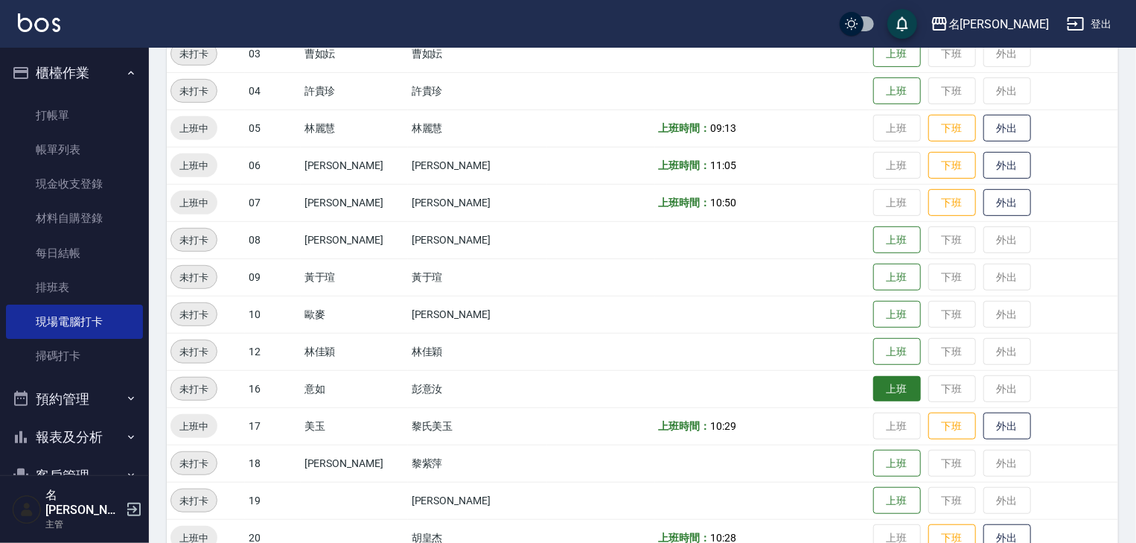
click at [873, 390] on button "上班" at bounding box center [897, 389] width 48 height 26
